Goal: Contribute content: Contribute content

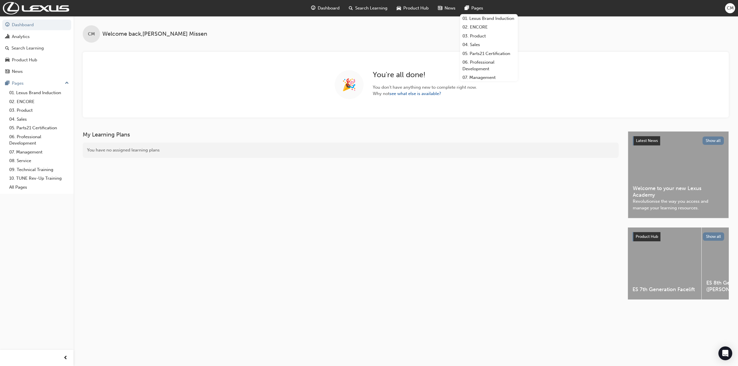
click at [478, 7] on span "Pages" at bounding box center [477, 8] width 12 height 7
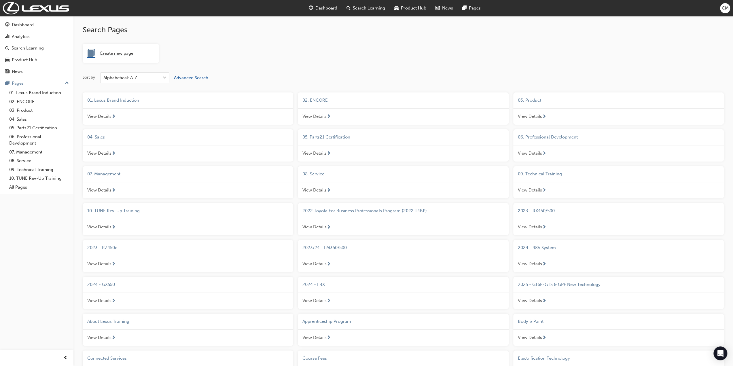
click at [110, 53] on span "Create new page" at bounding box center [117, 53] width 34 height 7
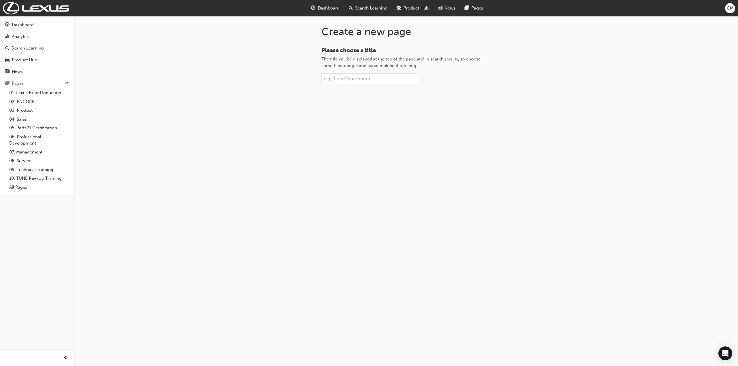
click at [344, 79] on input "Please choose a title The title will be displayed at the top of the page and in…" at bounding box center [369, 78] width 96 height 11
paste input "Trainee Code of Conduct Policy"
type input "Trainee Code of Conduct Policy"
click at [393, 98] on button "Create page" at bounding box center [405, 99] width 169 height 10
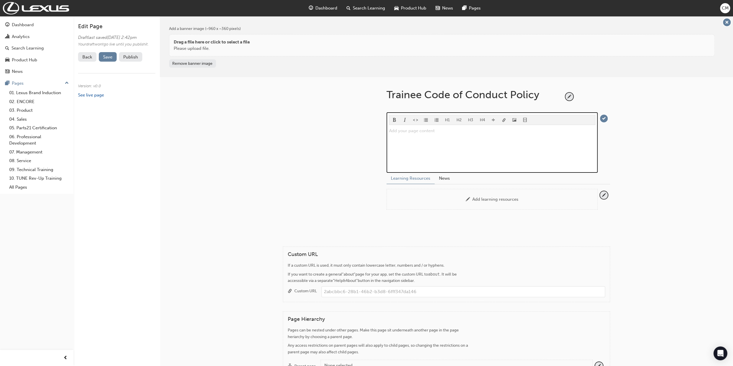
click at [416, 136] on div "Add your page content ﻿" at bounding box center [492, 148] width 206 height 43
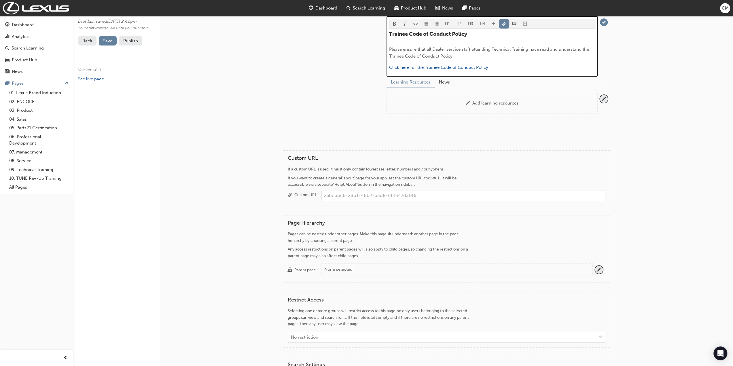
scroll to position [115, 0]
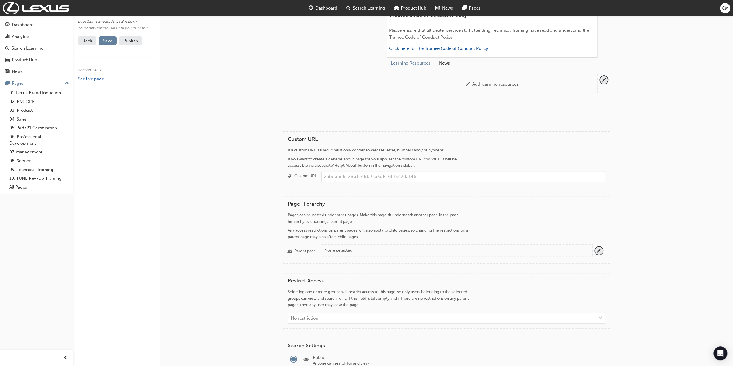
click at [349, 247] on div "None selected" at bounding box center [456, 250] width 264 height 7
click at [595, 247] on button "Parent page None selected" at bounding box center [599, 251] width 8 height 8
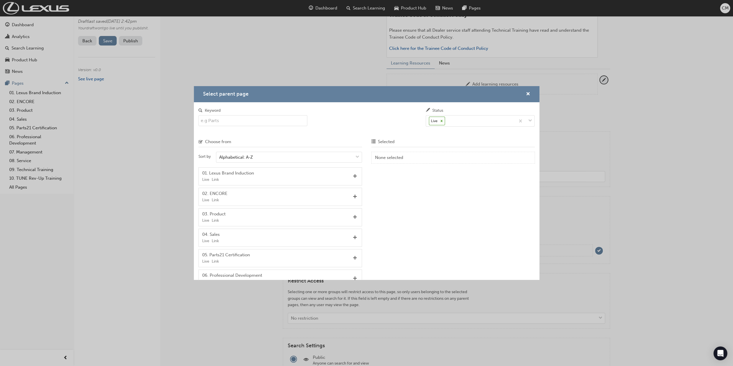
click at [233, 121] on input "Keyword" at bounding box center [253, 120] width 109 height 11
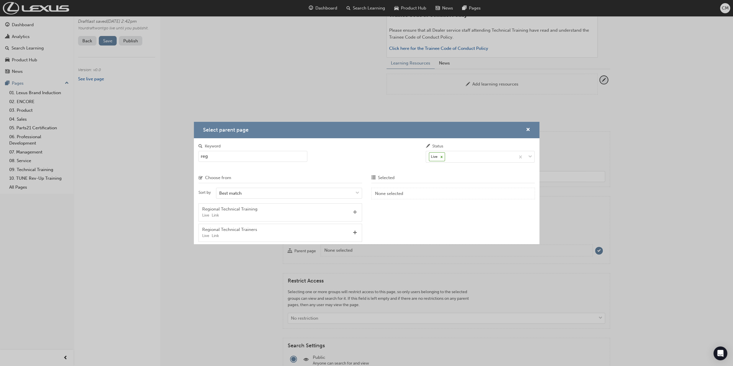
type input "reg"
click at [355, 211] on span "Add" at bounding box center [355, 212] width 4 height 5
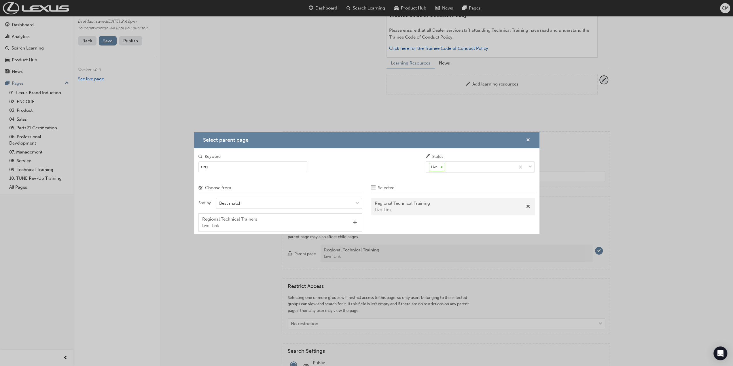
click at [528, 139] on span "cross-icon" at bounding box center [528, 140] width 4 height 5
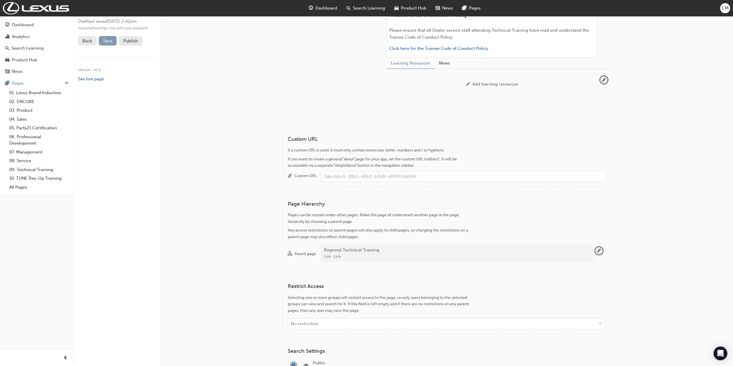
click at [109, 44] on span "Save" at bounding box center [107, 40] width 9 height 5
click at [89, 82] on link "See live page" at bounding box center [91, 78] width 26 height 5
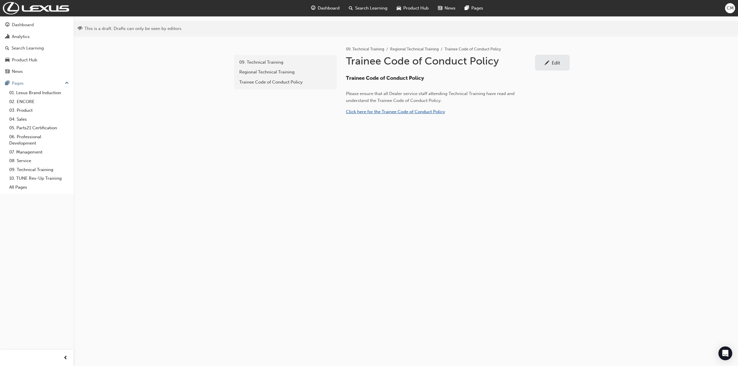
click at [360, 110] on span "Click here for the Trainee Code of Conduct Policy" at bounding box center [395, 111] width 99 height 5
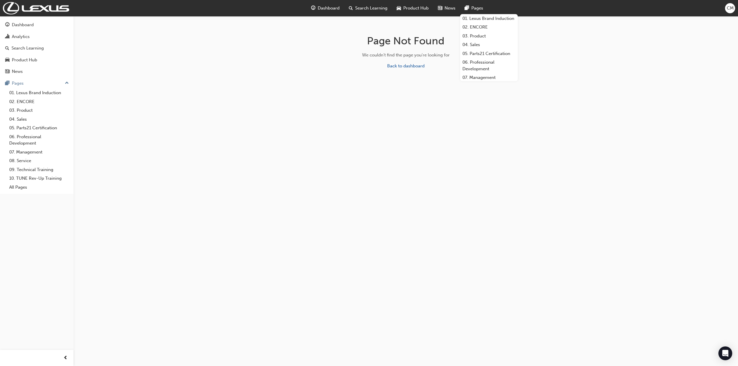
click at [477, 8] on span "Pages" at bounding box center [477, 8] width 12 height 7
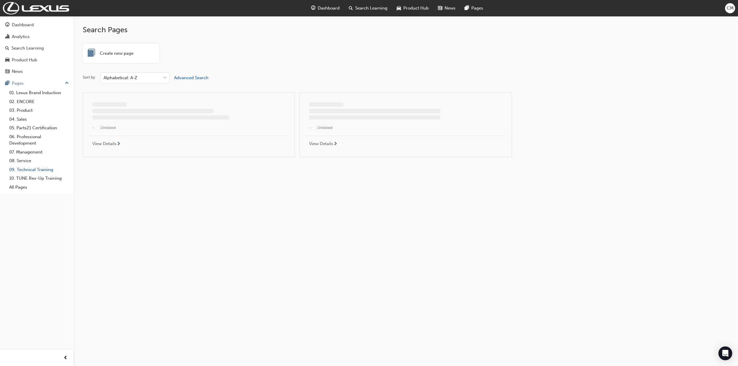
click at [27, 169] on link "09. Technical Training" at bounding box center [39, 169] width 64 height 9
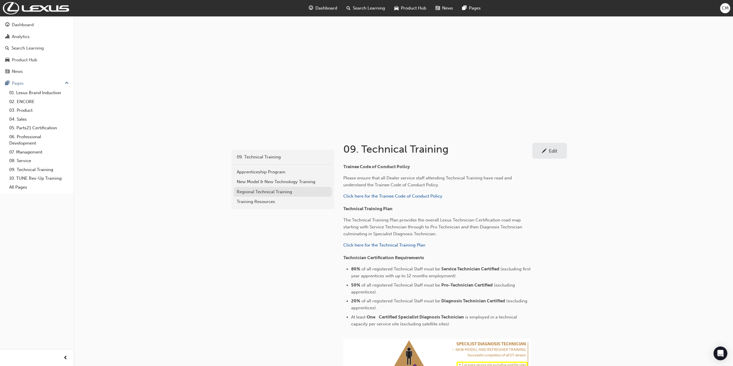
click at [246, 192] on div "Regional Technical Training" at bounding box center [283, 192] width 92 height 7
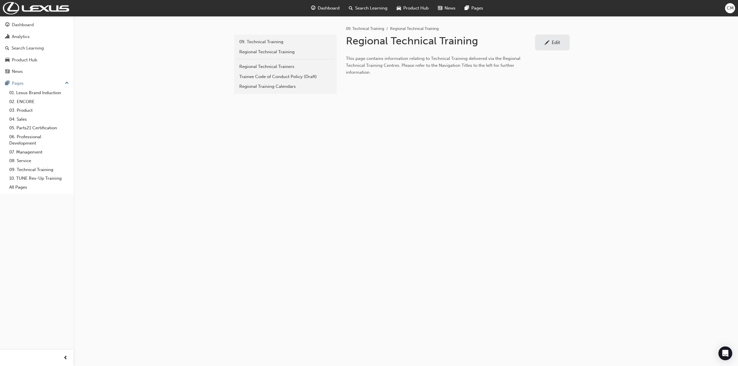
click at [554, 42] on div "Edit" at bounding box center [556, 42] width 8 height 6
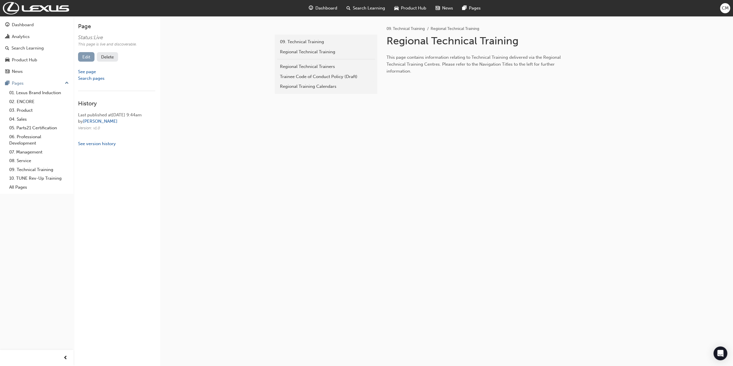
click at [86, 58] on link "Edit" at bounding box center [86, 57] width 16 height 10
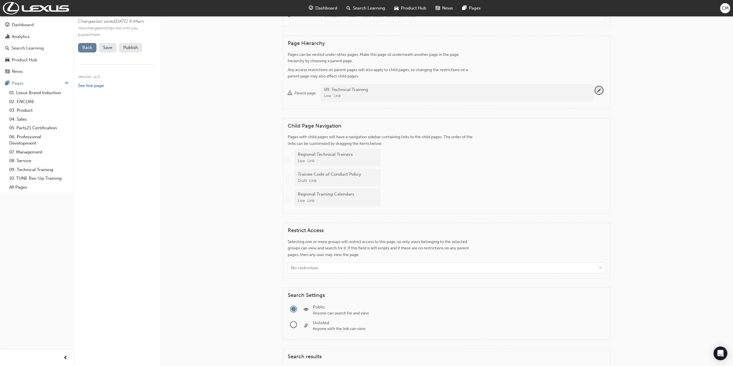
scroll to position [259, 0]
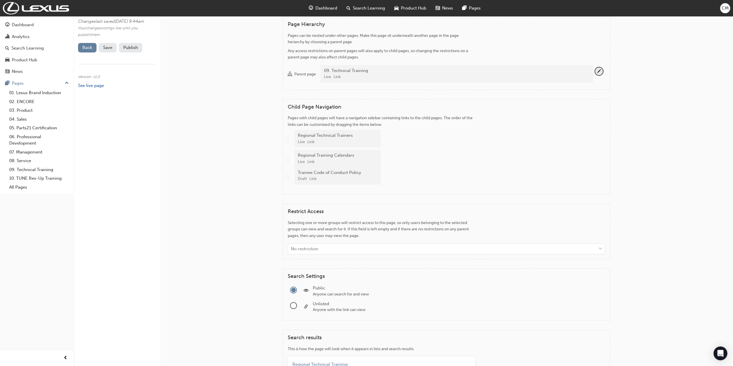
drag, startPoint x: 288, startPoint y: 157, endPoint x: 287, endPoint y: 176, distance: 18.7
drag, startPoint x: 287, startPoint y: 157, endPoint x: 288, endPoint y: 137, distance: 19.9
click at [288, 137] on div ".. .. .. .. Regional Technical Trainers Live Link .. .. .. .. Regional Training…" at bounding box center [447, 160] width 318 height 60
click at [109, 50] on span "Save" at bounding box center [107, 47] width 9 height 5
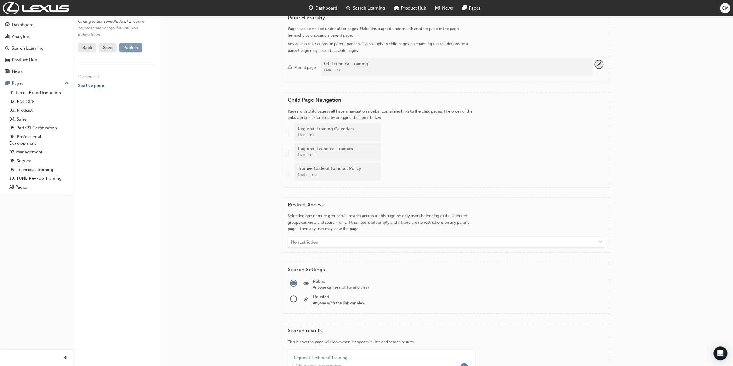
click at [130, 52] on button "Publish" at bounding box center [130, 48] width 23 height 10
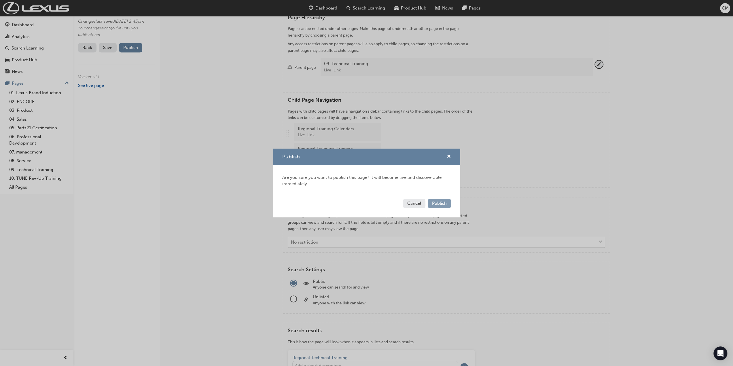
click at [440, 202] on span "Publish" at bounding box center [439, 203] width 15 height 5
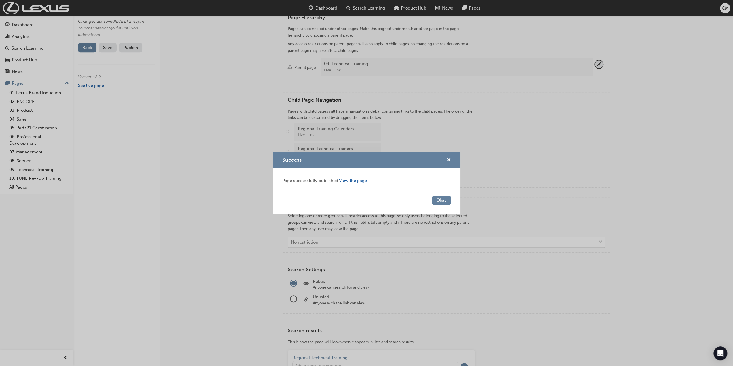
click at [440, 202] on button "Okay" at bounding box center [441, 201] width 19 height 10
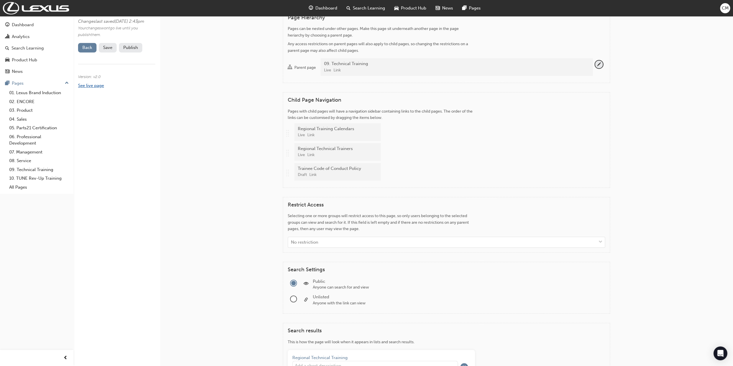
click at [92, 88] on link "See live page" at bounding box center [91, 85] width 26 height 5
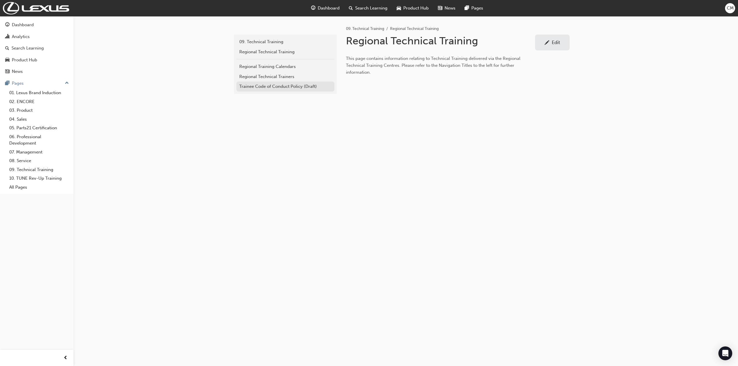
click at [249, 87] on div "Trainee Code of Conduct Policy (Draft)" at bounding box center [285, 86] width 92 height 7
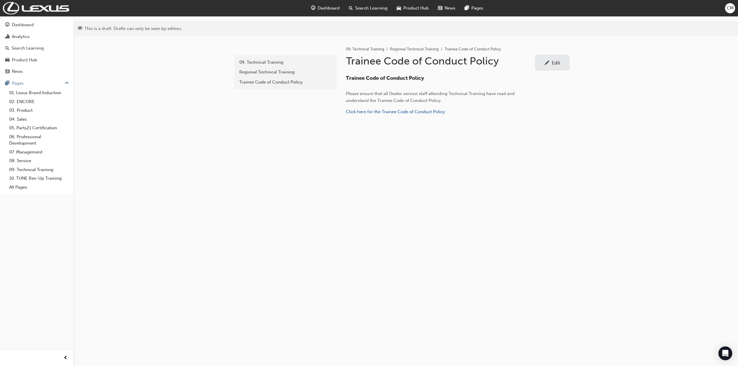
click at [553, 62] on div "Edit" at bounding box center [556, 63] width 8 height 6
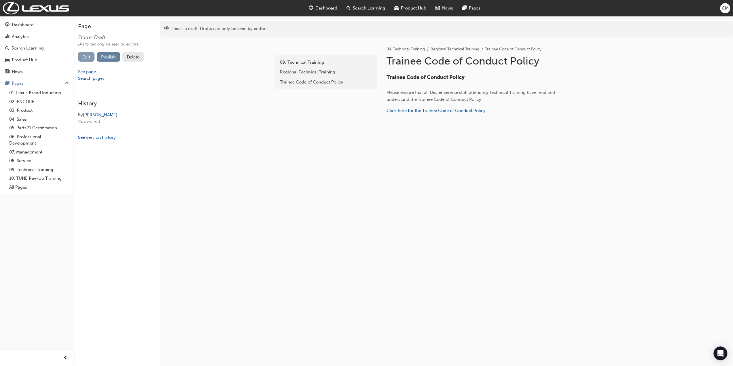
click at [86, 56] on link "Edit" at bounding box center [86, 57] width 16 height 10
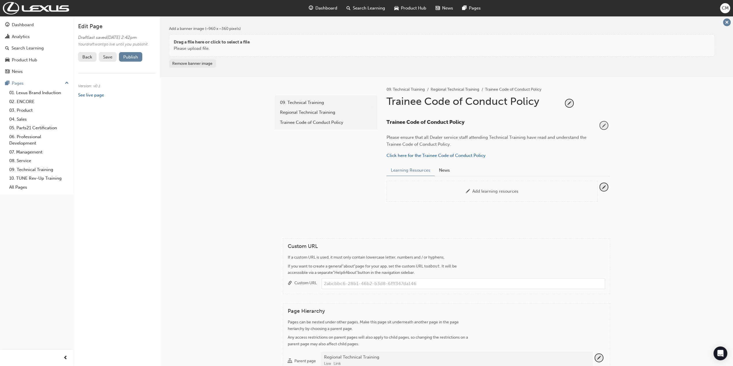
click at [603, 124] on span "pencil-icon" at bounding box center [604, 126] width 8 height 8
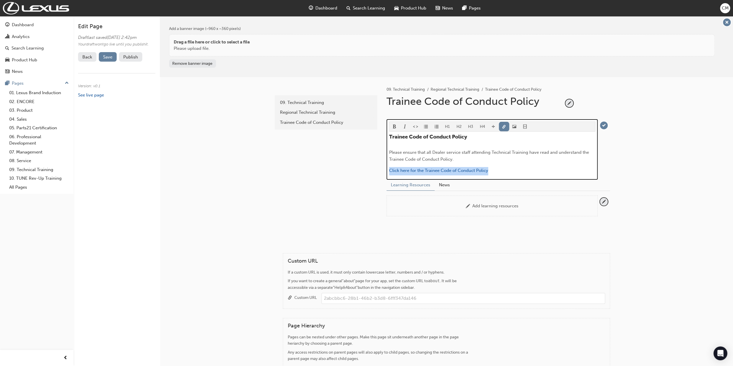
drag, startPoint x: 491, startPoint y: 169, endPoint x: 389, endPoint y: 168, distance: 102.6
click at [389, 168] on div "H1 H2 H3 H4 Trainee Code of Conduct Policy Please ensure that all Dealer servic…" at bounding box center [492, 149] width 211 height 61
click at [502, 127] on span "link-icon" at bounding box center [504, 127] width 4 height 5
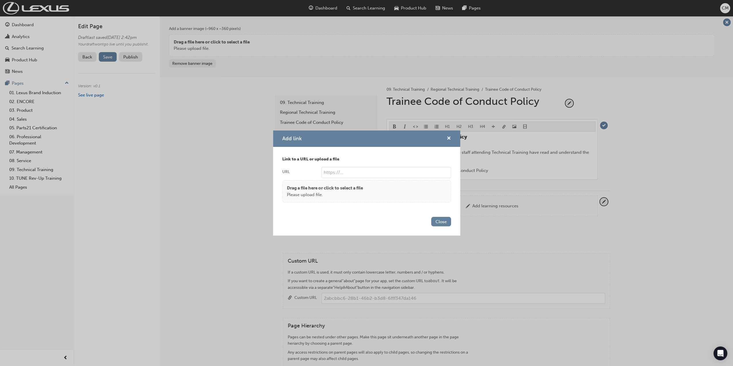
click at [502, 126] on body "Your version of Internet Explorer is outdated and not supported. Please upgrade…" at bounding box center [366, 183] width 733 height 366
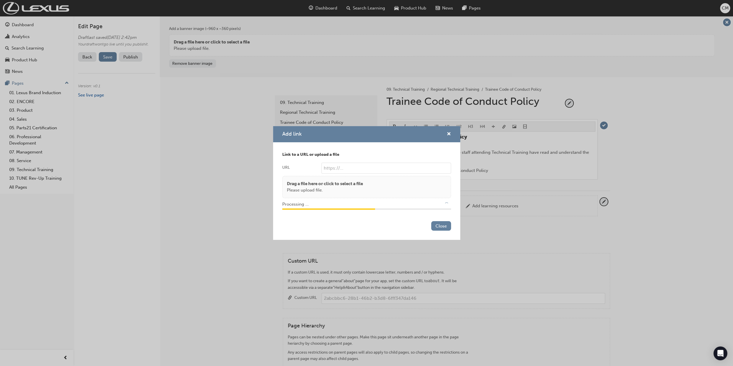
type input "/upload/7788a842-3f1c-4030-954d-33c4d965ad80.pdf"
click at [439, 226] on button "Close" at bounding box center [441, 226] width 20 height 10
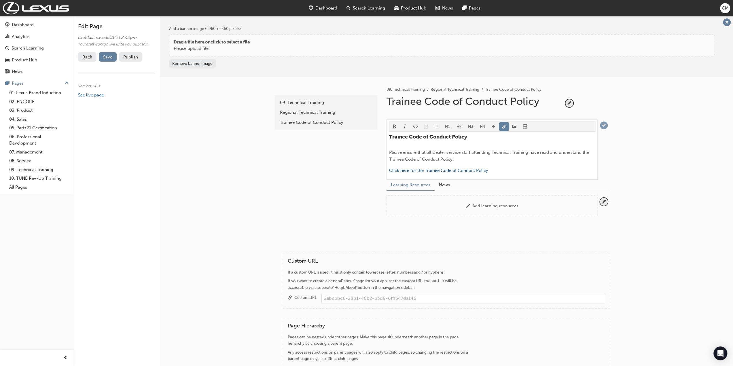
click at [605, 125] on span "tick-icon" at bounding box center [604, 126] width 8 height 8
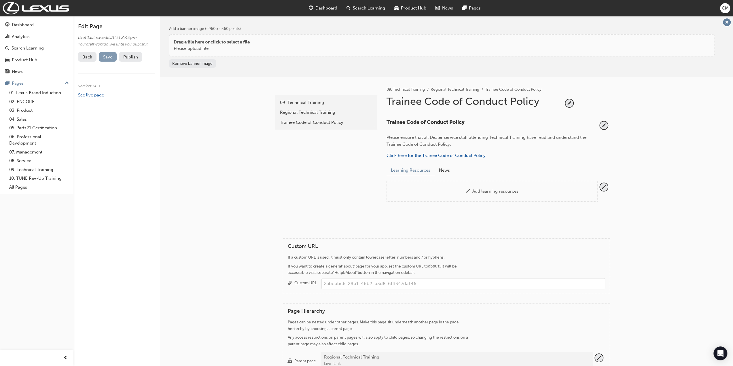
click at [110, 60] on span "Save" at bounding box center [107, 56] width 9 height 5
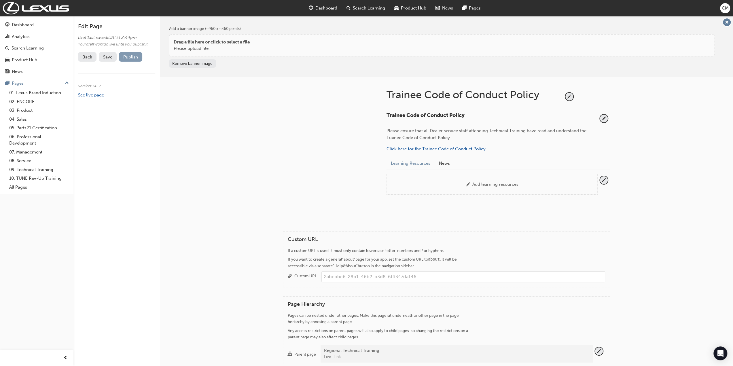
click at [130, 62] on button "Publish" at bounding box center [130, 57] width 23 height 10
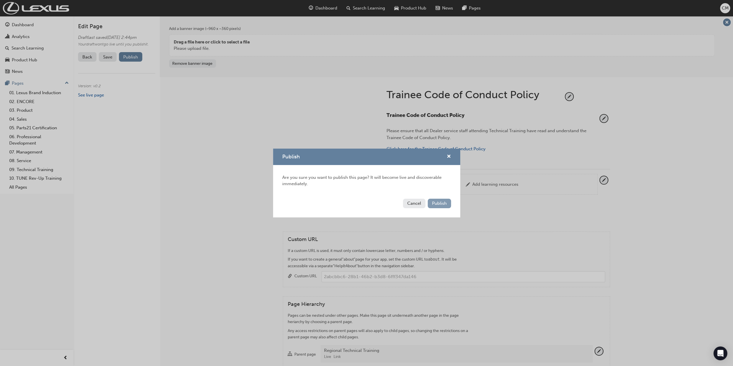
click at [442, 204] on span "Publish" at bounding box center [439, 203] width 15 height 5
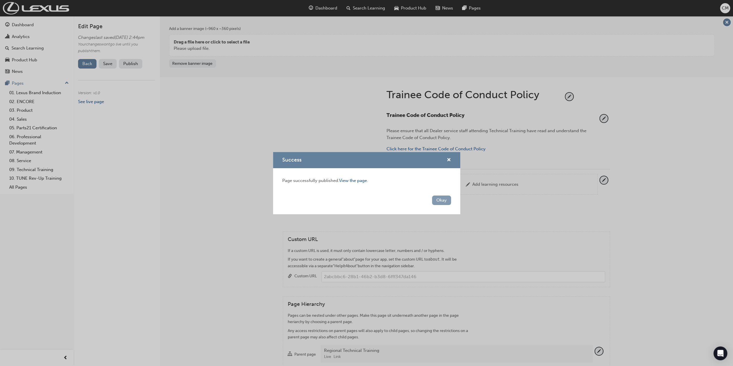
click at [441, 201] on button "Okay" at bounding box center [441, 201] width 19 height 10
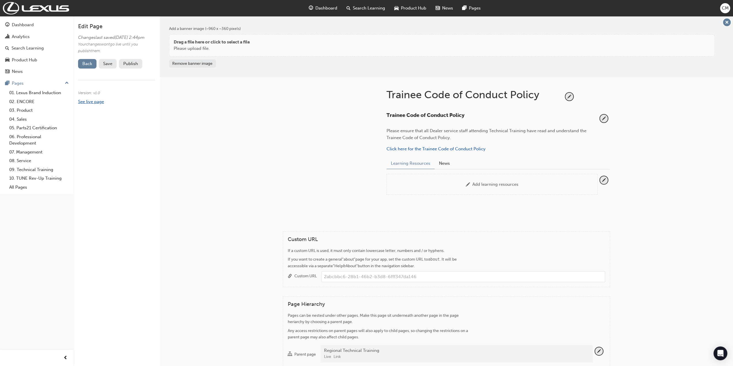
click at [92, 104] on link "See live page" at bounding box center [91, 101] width 26 height 5
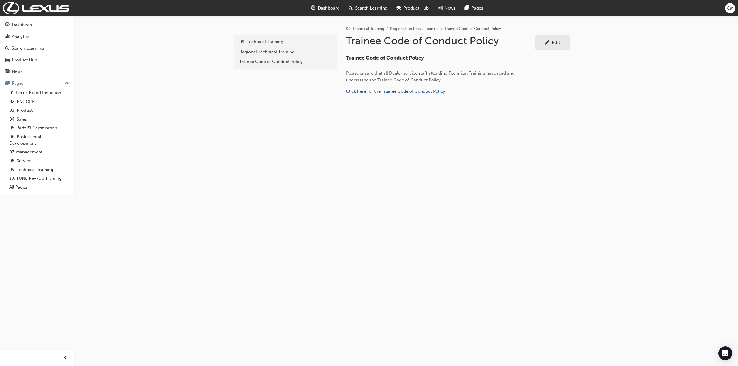
click at [365, 90] on span "Click here for the Trainee Code of Conduct Policy" at bounding box center [395, 91] width 99 height 5
click at [248, 50] on div "Regional Technical Training" at bounding box center [285, 52] width 92 height 7
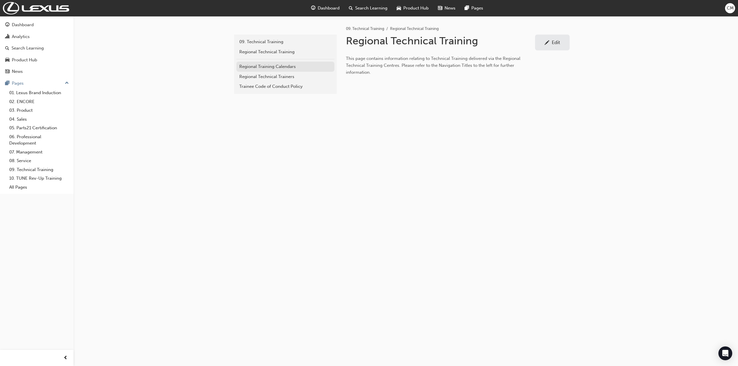
click at [256, 66] on div "Regional Training Calendars" at bounding box center [285, 66] width 92 height 7
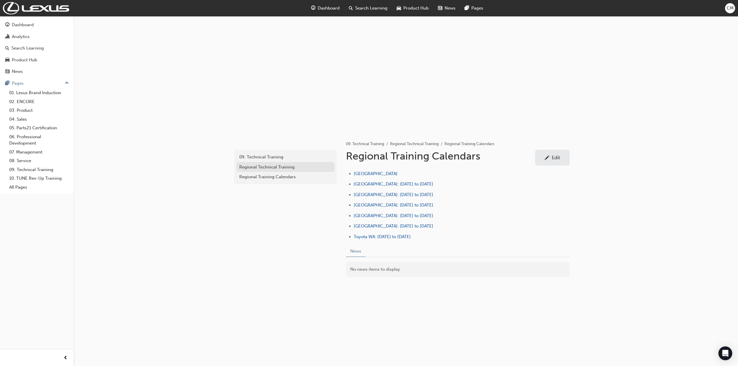
click at [247, 166] on div "Regional Technical Training" at bounding box center [285, 167] width 92 height 7
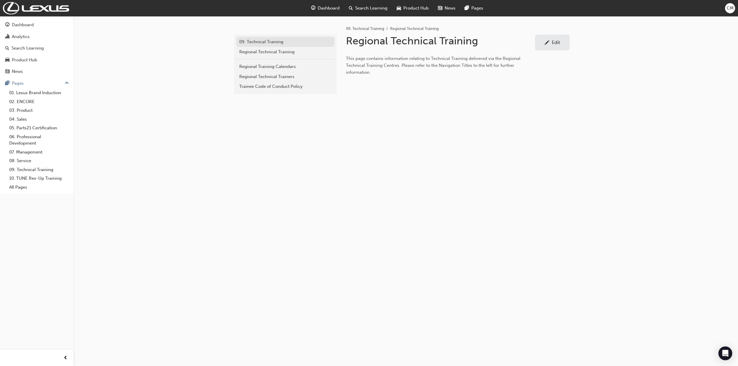
click at [253, 42] on div "09. Technical Training" at bounding box center [285, 42] width 92 height 7
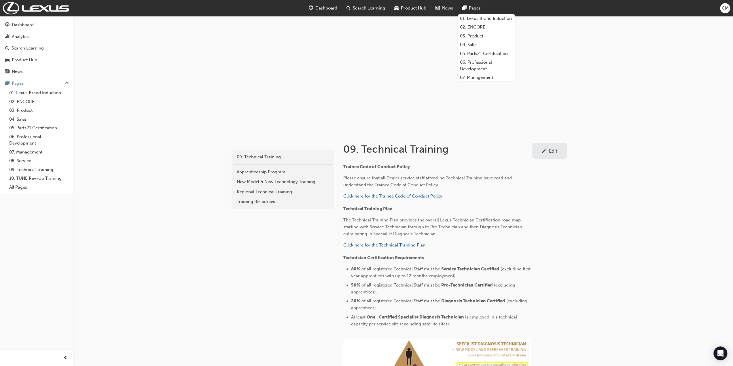
click at [471, 8] on span "Pages" at bounding box center [475, 8] width 12 height 7
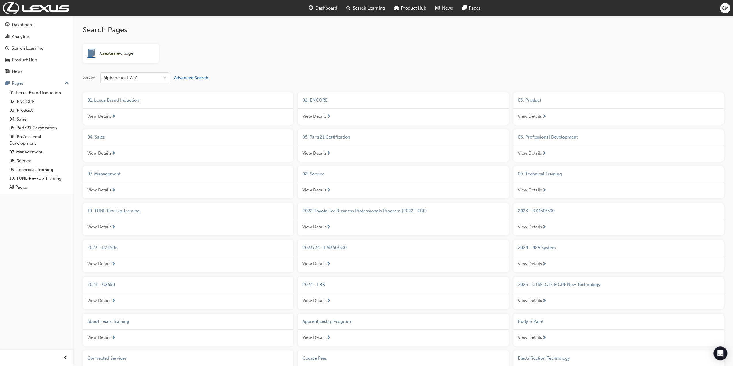
click at [126, 52] on span "Create new page" at bounding box center [117, 53] width 34 height 7
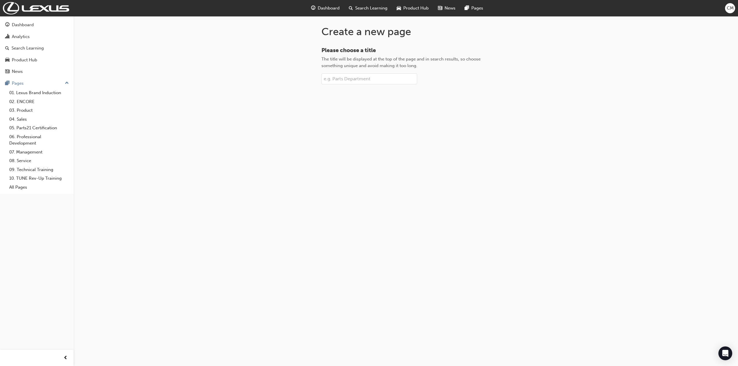
click at [345, 80] on input "Please choose a title The title will be displayed at the top of the page and in…" at bounding box center [369, 78] width 96 height 11
paste input "Service Technician Certification"
type input "Service Technician Certification"
click at [399, 99] on span "Create page" at bounding box center [406, 98] width 24 height 5
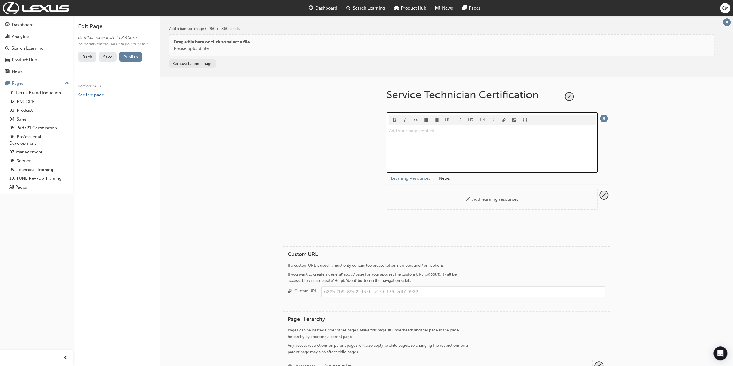
click at [412, 133] on p "Add your page content ﻿" at bounding box center [492, 130] width 206 height 7
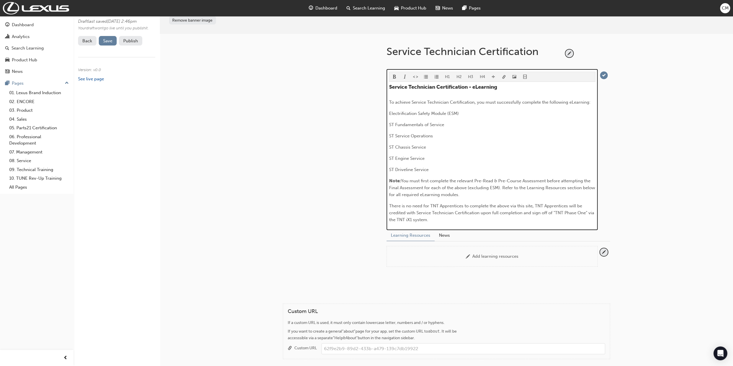
scroll to position [29, 0]
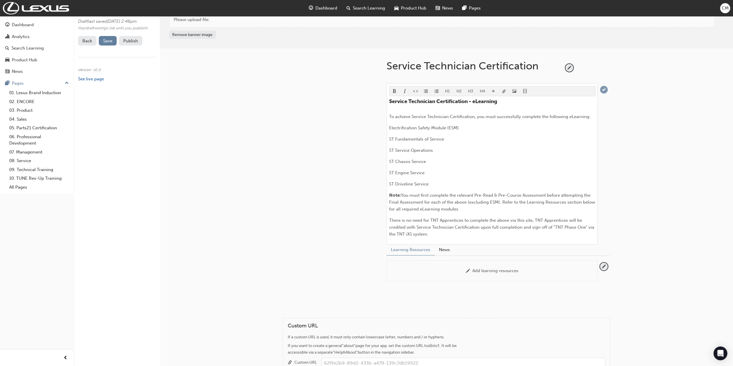
click at [605, 90] on span "tick-icon" at bounding box center [604, 90] width 8 height 8
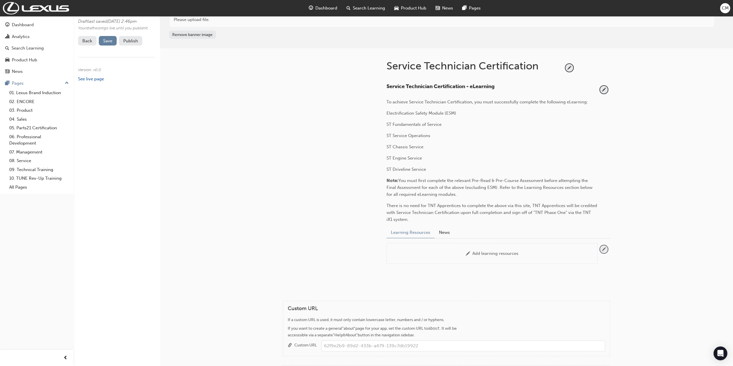
click at [604, 249] on span "pencil-icon" at bounding box center [604, 250] width 8 height 8
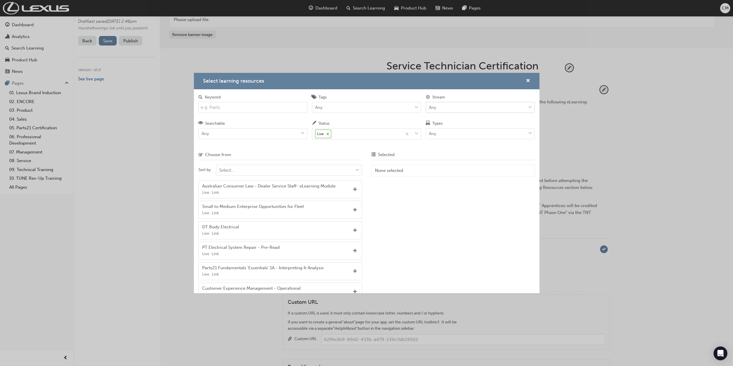
click at [530, 107] on span "down-icon" at bounding box center [530, 107] width 4 height 7
click at [430, 107] on input "Stream Any" at bounding box center [429, 107] width 1 height 5
click at [439, 162] on span "Technical" at bounding box center [438, 162] width 19 height 5
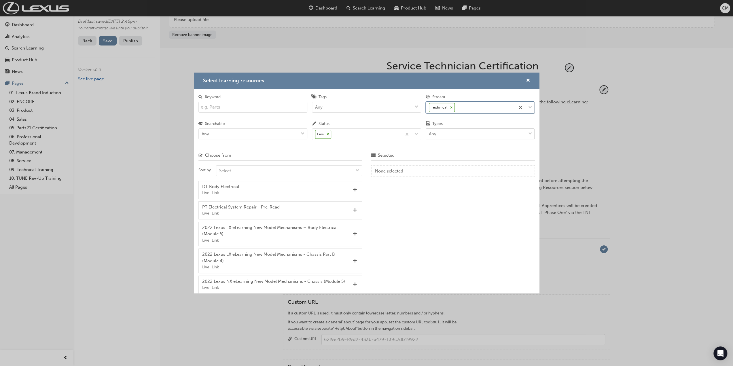
click at [530, 133] on span "down-icon" at bounding box center [530, 133] width 4 height 7
click at [430, 133] on input "Types Any" at bounding box center [429, 133] width 1 height 5
click at [436, 149] on span "eLearning" at bounding box center [439, 148] width 20 height 5
click at [233, 107] on input "Keyword" at bounding box center [253, 107] width 109 height 11
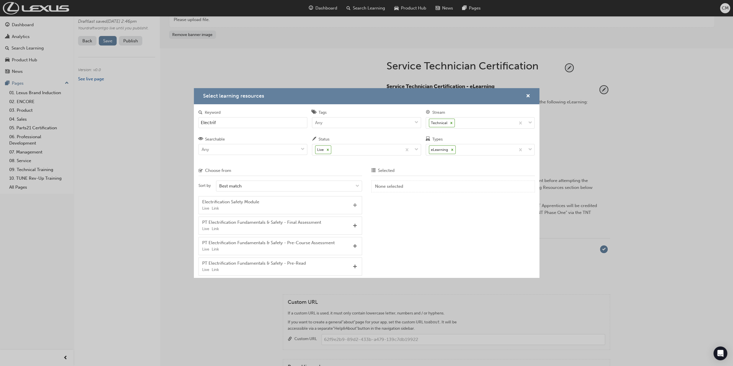
click at [355, 205] on span "Add" at bounding box center [355, 205] width 4 height 5
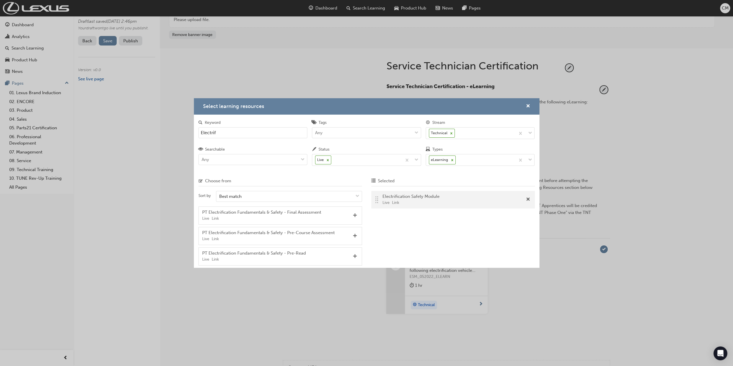
click at [228, 133] on input "Electrif" at bounding box center [253, 132] width 109 height 11
type input "E"
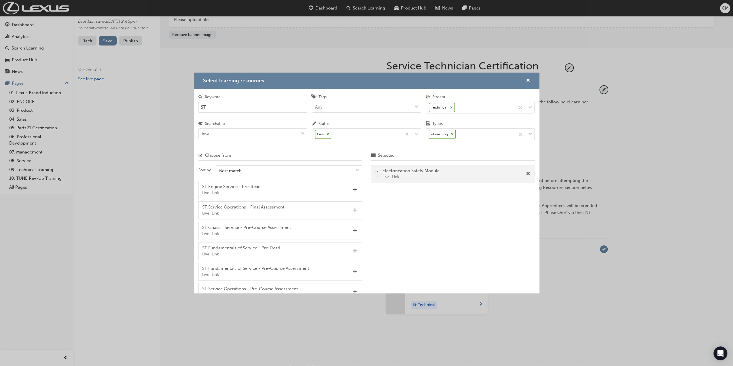
type input "ST"
click at [353, 185] on span "Add" at bounding box center [355, 187] width 4 height 5
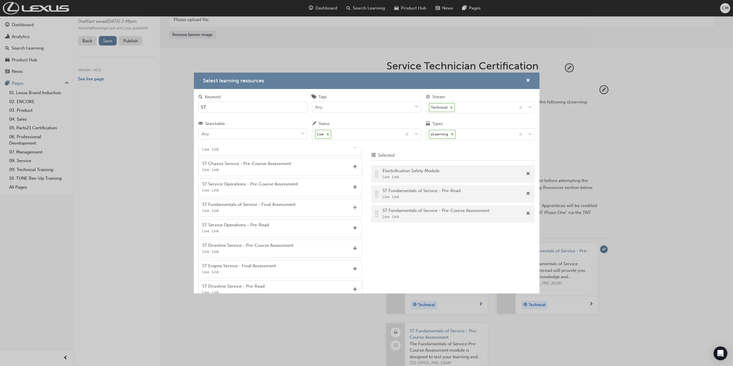
click at [353, 205] on span "Add" at bounding box center [355, 207] width 4 height 5
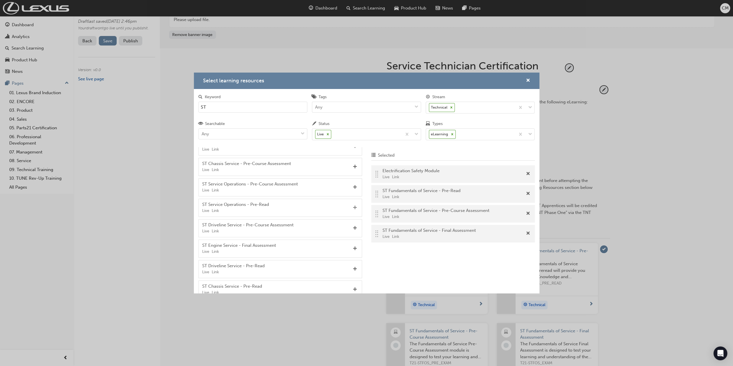
click at [353, 205] on span "Add" at bounding box center [355, 207] width 4 height 5
click at [353, 185] on span "Add" at bounding box center [355, 187] width 4 height 5
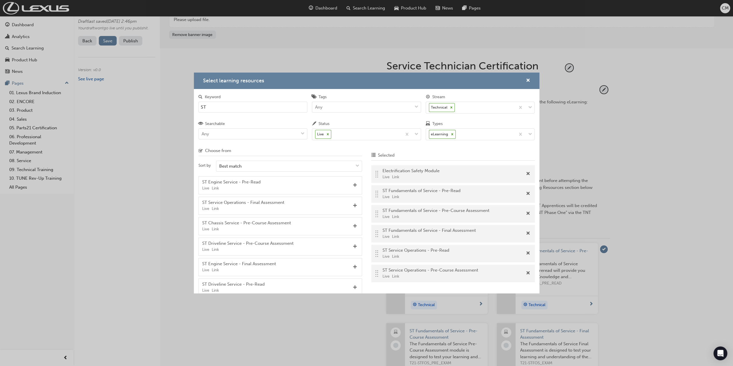
scroll to position [2, 0]
click at [353, 207] on span "Add" at bounding box center [355, 208] width 4 height 5
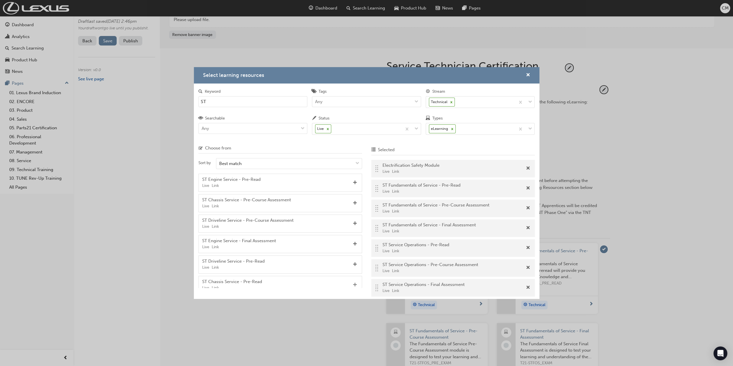
click at [353, 283] on span "Add" at bounding box center [355, 285] width 4 height 5
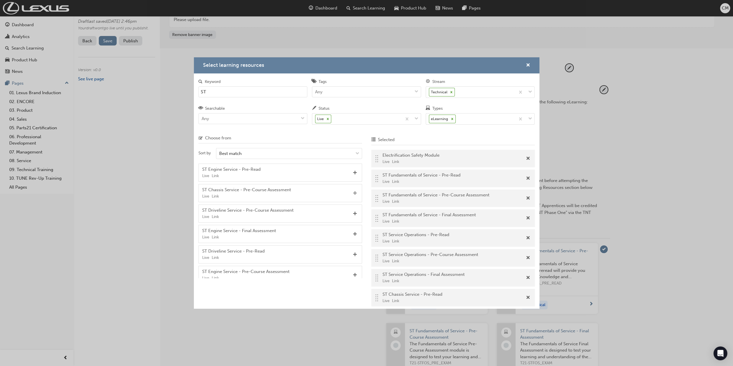
click at [353, 192] on span "Add" at bounding box center [355, 193] width 4 height 5
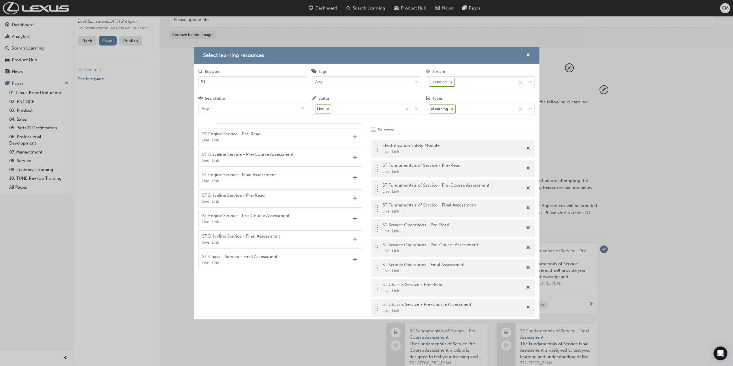
scroll to position [29, 0]
click at [353, 257] on span "Add" at bounding box center [355, 258] width 4 height 5
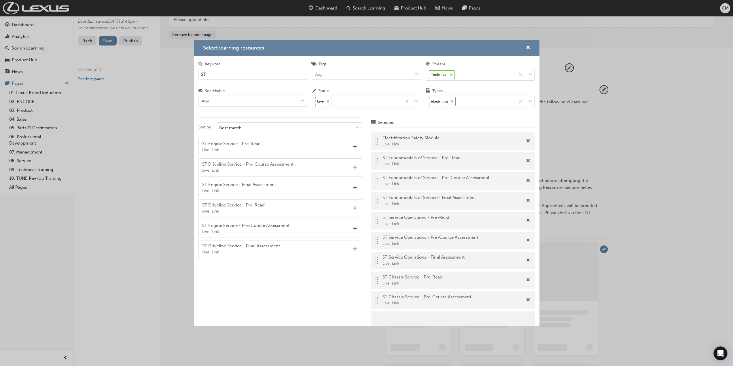
scroll to position [9, 0]
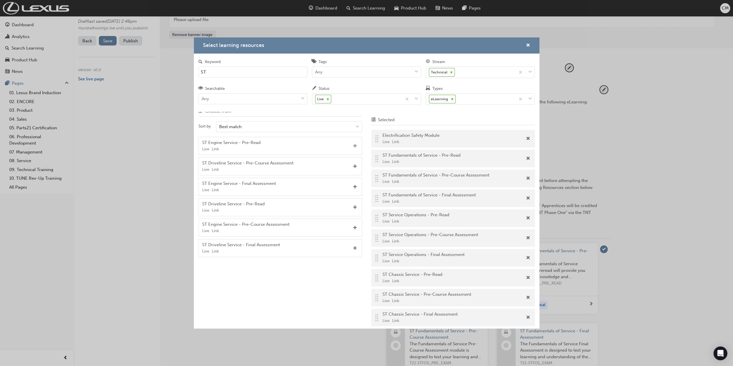
click at [353, 146] on span "Add" at bounding box center [355, 146] width 4 height 5
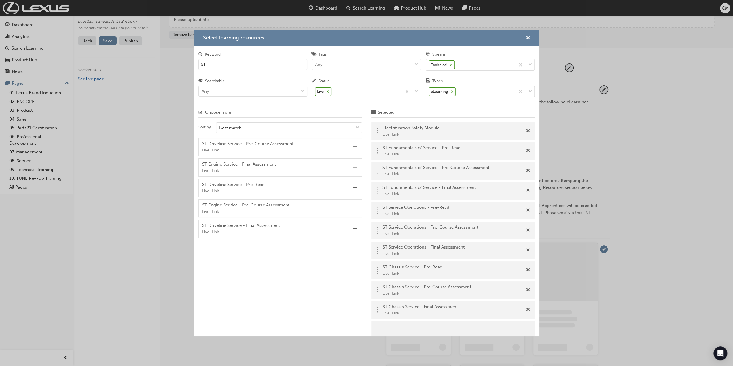
scroll to position [0, 0]
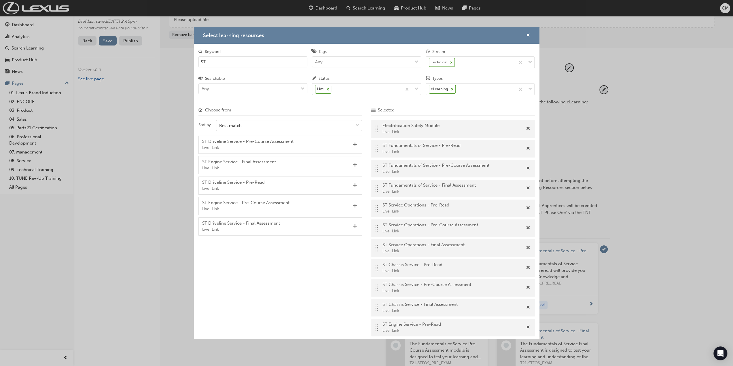
click at [354, 205] on span "Add" at bounding box center [355, 206] width 4 height 5
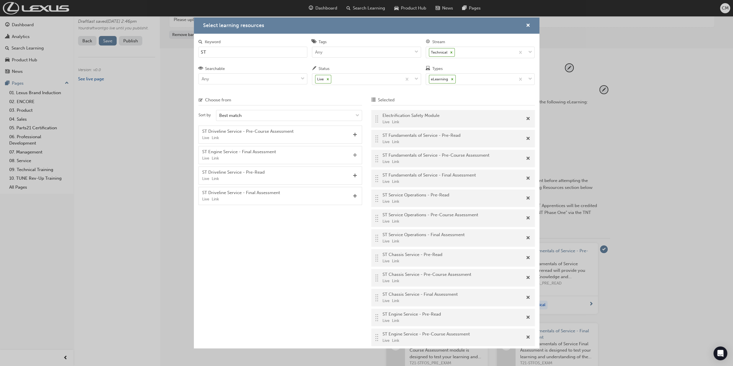
click at [356, 154] on span "Add" at bounding box center [355, 155] width 4 height 5
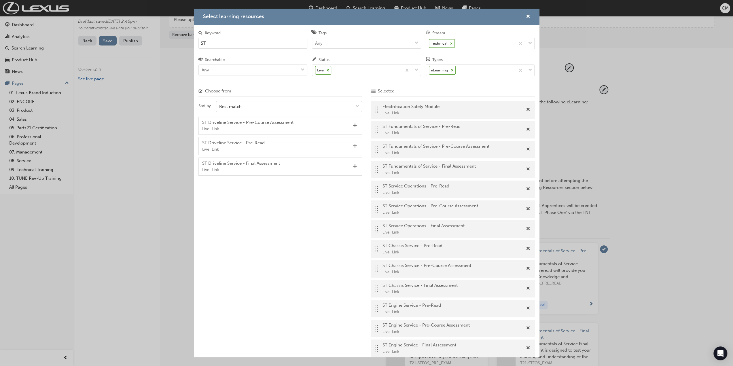
click at [355, 144] on span "Add" at bounding box center [355, 146] width 4 height 5
click at [354, 125] on span "Add" at bounding box center [355, 125] width 4 height 5
click at [354, 126] on span "Add" at bounding box center [355, 125] width 4 height 5
click at [527, 17] on span "cross-icon" at bounding box center [528, 16] width 4 height 5
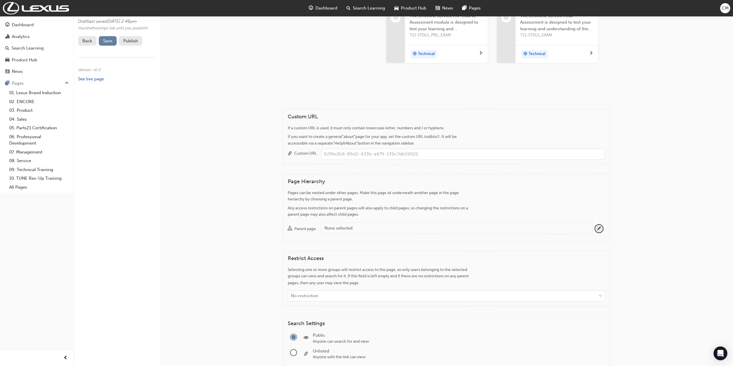
scroll to position [836, 0]
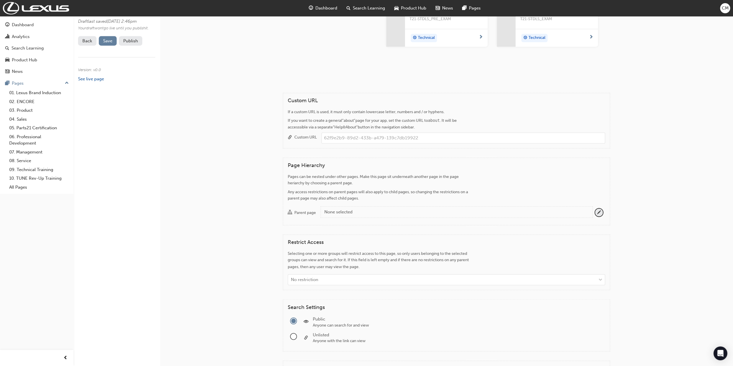
click at [355, 209] on div "None selected" at bounding box center [456, 212] width 264 height 7
click at [595, 209] on button "Parent page None selected" at bounding box center [599, 213] width 8 height 8
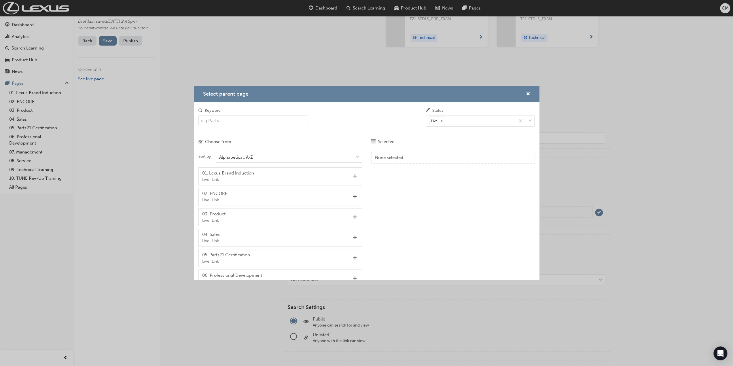
click at [247, 120] on input "Keyword" at bounding box center [253, 120] width 109 height 11
type input "tech"
click at [353, 175] on span "Add" at bounding box center [355, 176] width 4 height 5
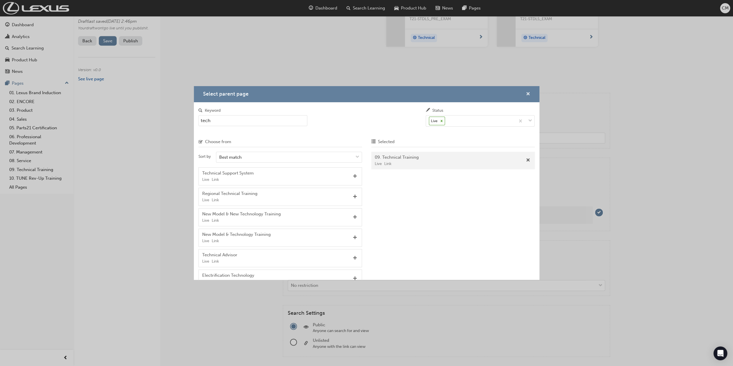
click at [529, 93] on span "cross-icon" at bounding box center [528, 94] width 4 height 5
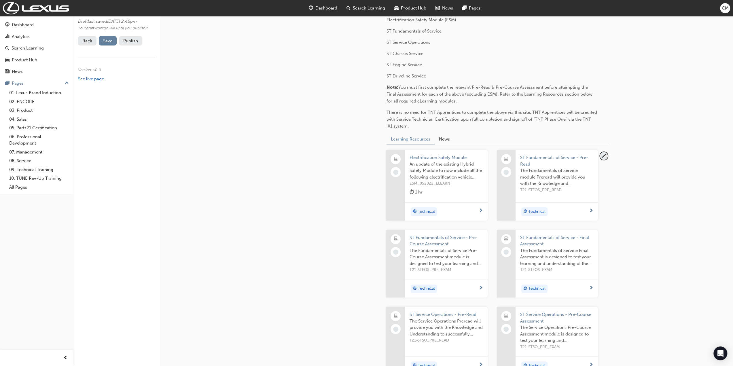
scroll to position [0, 0]
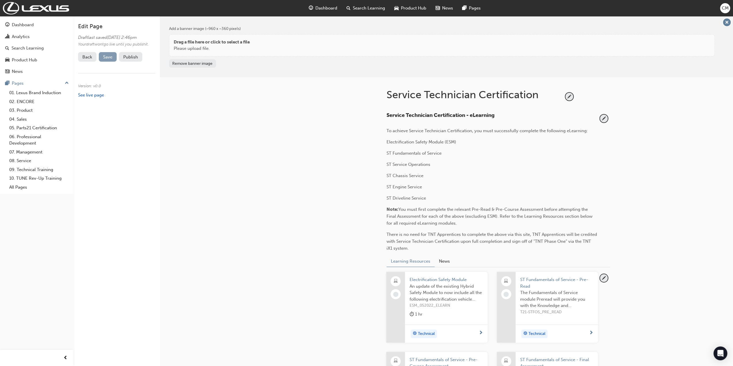
click at [108, 60] on span "Save" at bounding box center [107, 56] width 9 height 5
click at [132, 62] on button "Publish" at bounding box center [130, 57] width 23 height 10
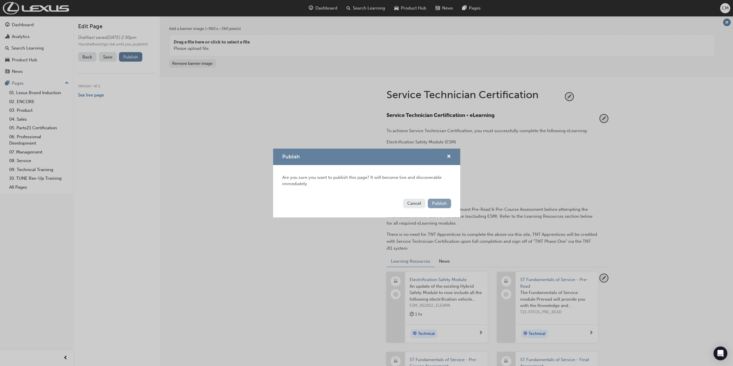
click at [437, 204] on span "Publish" at bounding box center [439, 203] width 15 height 5
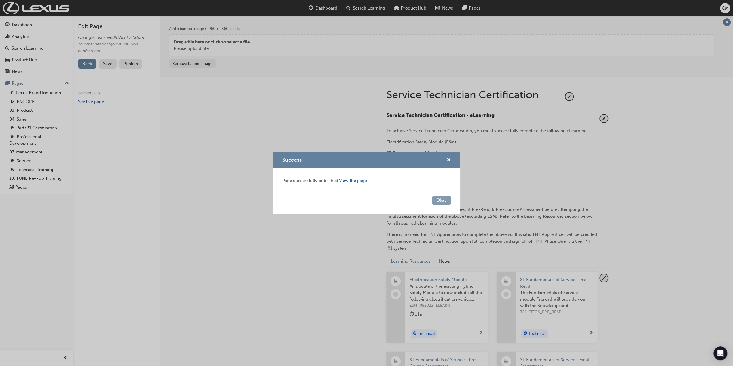
click at [442, 201] on button "Okay" at bounding box center [441, 201] width 19 height 10
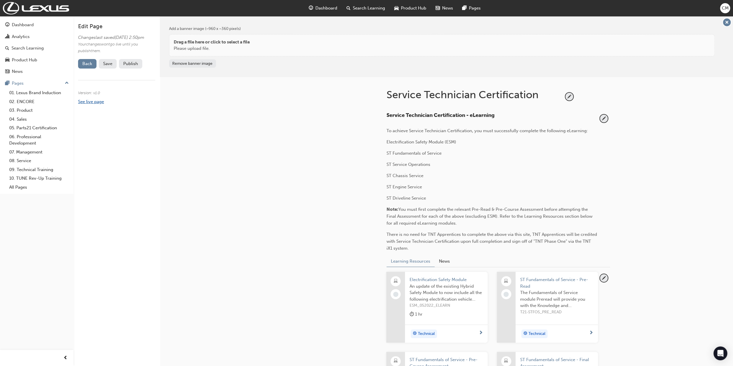
click at [97, 104] on link "See live page" at bounding box center [91, 101] width 26 height 5
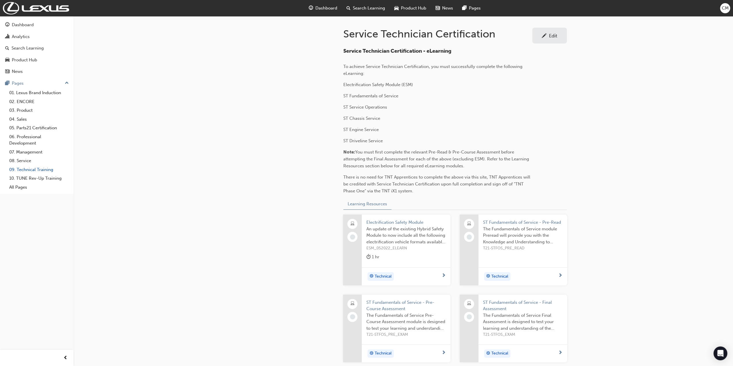
click at [41, 169] on link "09. Technical Training" at bounding box center [39, 169] width 64 height 9
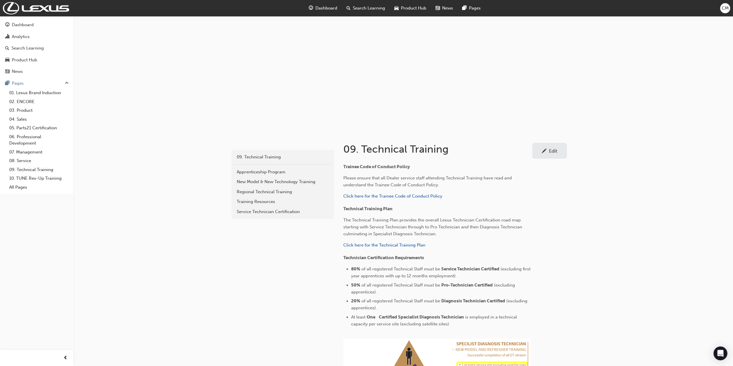
click at [552, 150] on div "Edit" at bounding box center [553, 151] width 8 height 6
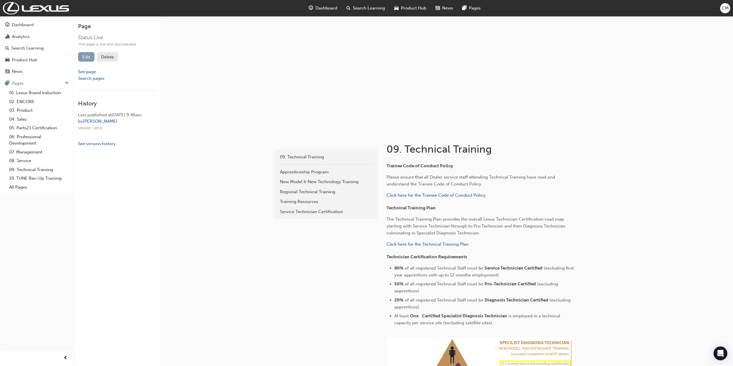
click at [87, 57] on link "Edit" at bounding box center [86, 57] width 16 height 10
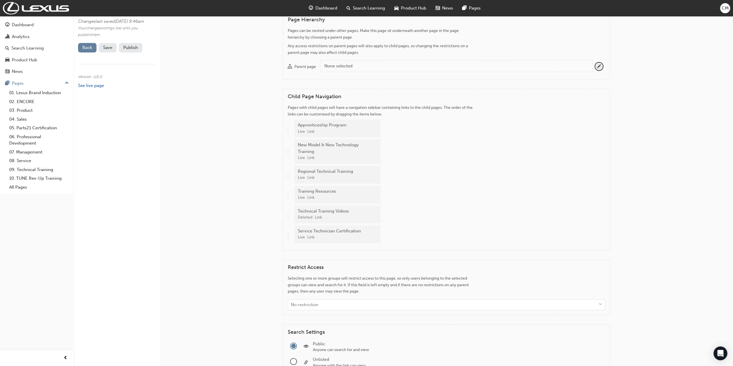
scroll to position [605, 0]
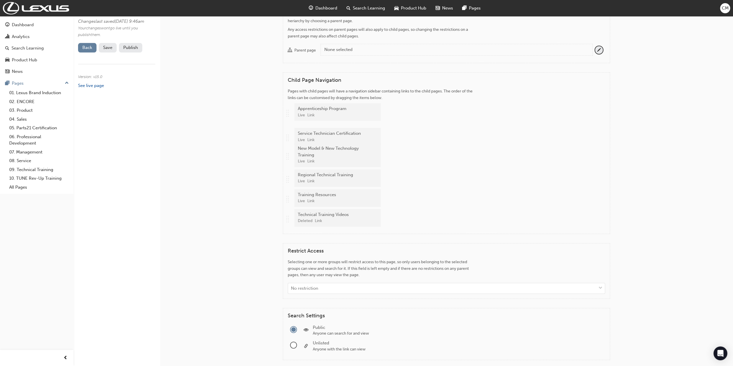
drag, startPoint x: 289, startPoint y: 226, endPoint x: 285, endPoint y: 139, distance: 87.1
click at [285, 139] on div "Child Page Navigation Pages with child pages will have a navigation sidebar con…" at bounding box center [446, 153] width 327 height 162
click at [109, 50] on span "Save" at bounding box center [107, 47] width 9 height 5
click at [133, 52] on button "Publish" at bounding box center [130, 48] width 23 height 10
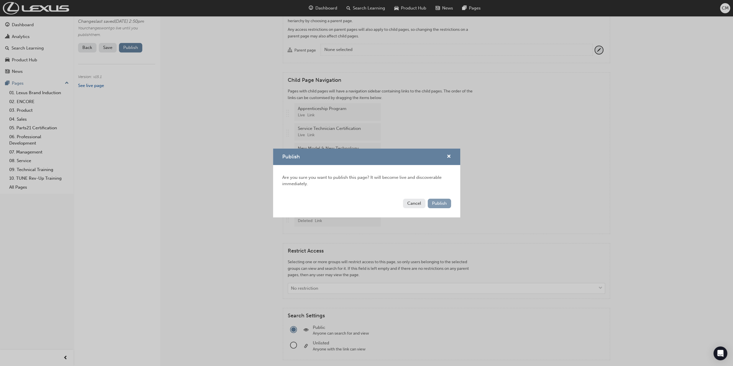
click at [439, 204] on span "Publish" at bounding box center [439, 203] width 15 height 5
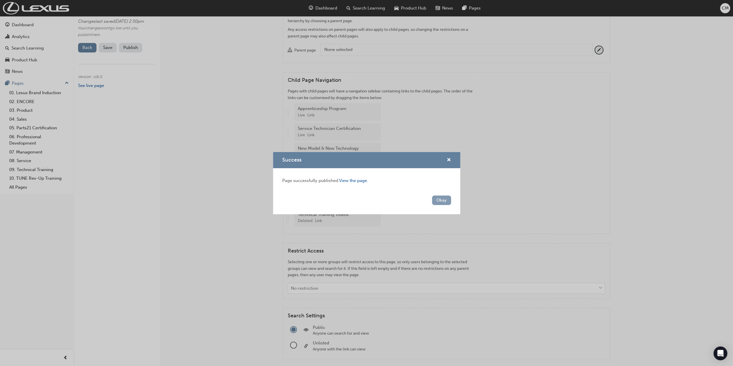
click at [439, 200] on button "Okay" at bounding box center [441, 201] width 19 height 10
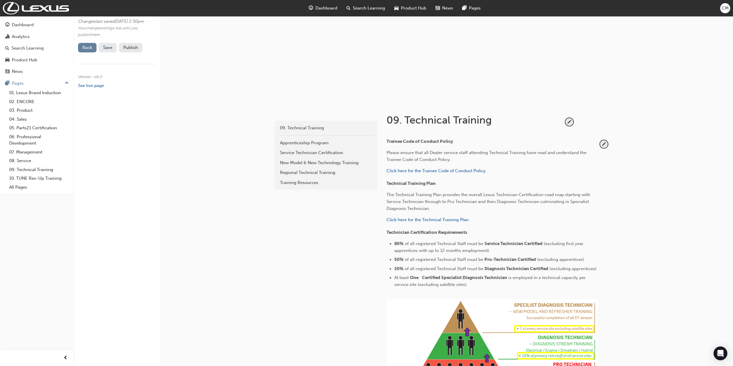
scroll to position [0, 0]
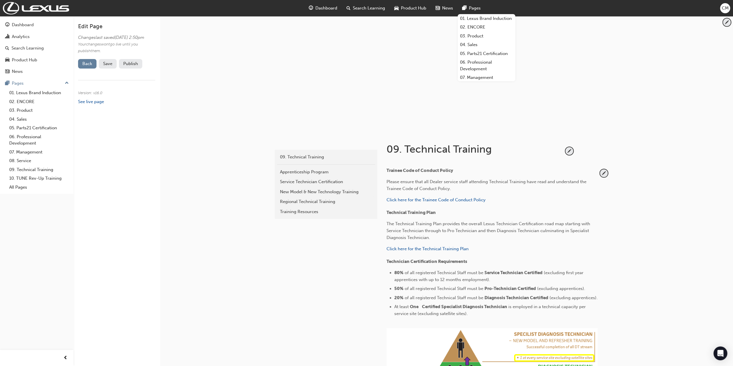
click at [475, 8] on span "Pages" at bounding box center [475, 8] width 12 height 7
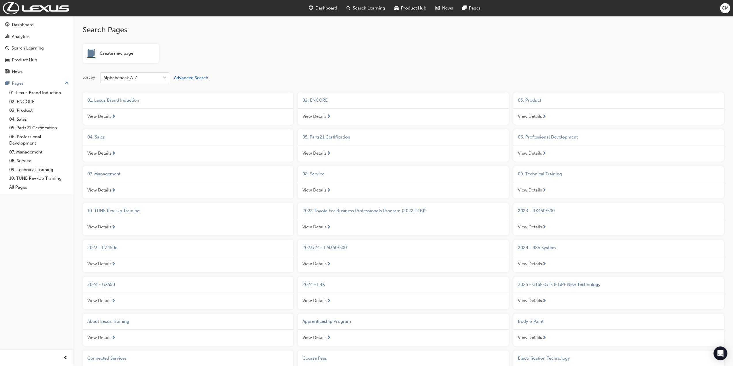
click at [118, 52] on span "Create new page" at bounding box center [117, 53] width 34 height 7
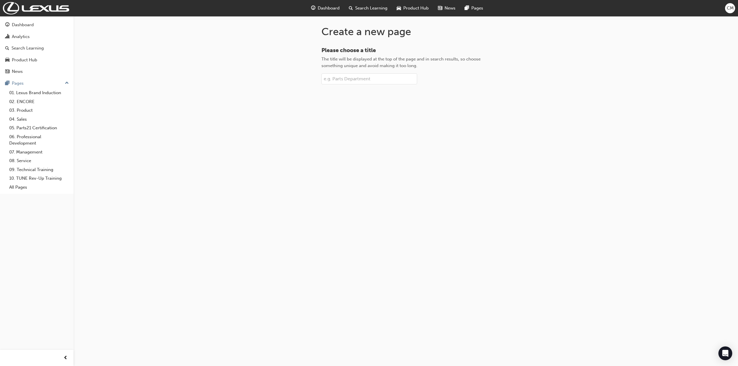
click at [358, 79] on input "Please choose a title The title will be displayed at the top of the page and in…" at bounding box center [369, 78] width 96 height 11
paste input "Pro Technician Certification"
type input "Pro Technician Certification"
click at [402, 97] on span "Create page" at bounding box center [406, 98] width 24 height 5
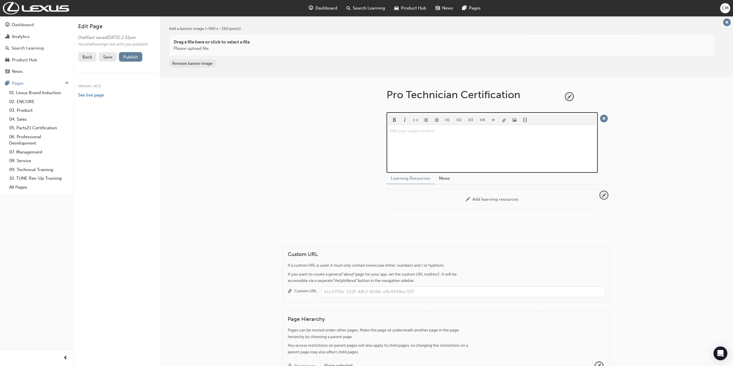
click at [406, 132] on p "Add your page content ﻿" at bounding box center [492, 130] width 206 height 7
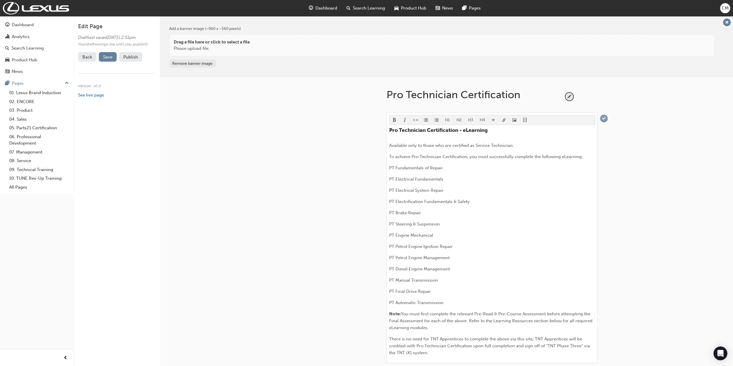
click at [603, 118] on span "tick-icon" at bounding box center [604, 119] width 8 height 8
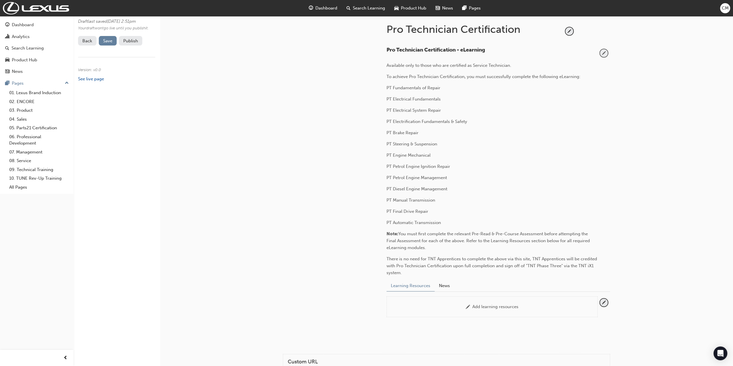
scroll to position [86, 0]
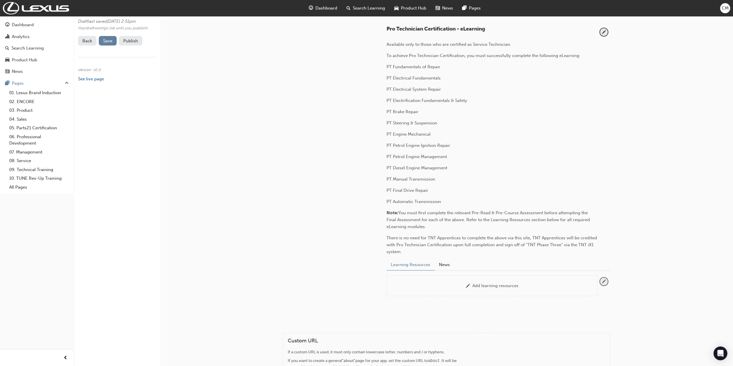
click at [603, 281] on span "pencil-icon" at bounding box center [604, 282] width 8 height 8
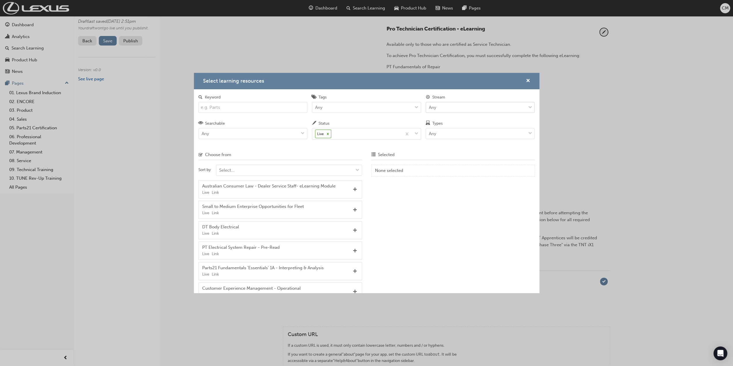
click at [530, 107] on span "down-icon" at bounding box center [530, 107] width 4 height 7
click at [430, 107] on input "Stream Any" at bounding box center [429, 107] width 1 height 5
click at [438, 162] on span "Technical" at bounding box center [438, 162] width 19 height 5
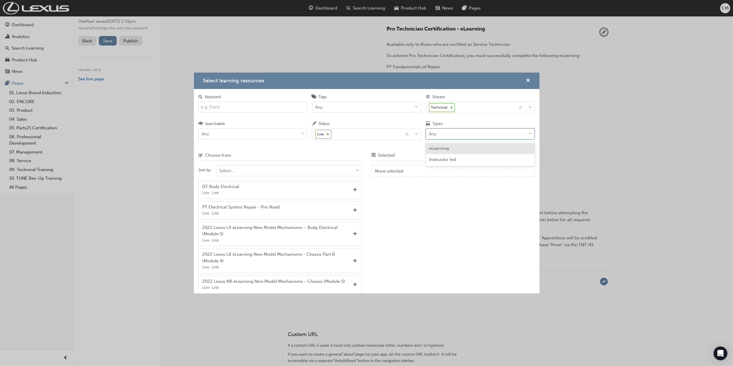
click at [530, 134] on span "down-icon" at bounding box center [530, 133] width 4 height 7
click at [430, 134] on input "Types option eLearning focused, 1 of 2. 2 results available. Use Up and Down to…" at bounding box center [429, 133] width 1 height 5
click at [436, 148] on span "eLearning" at bounding box center [439, 148] width 20 height 5
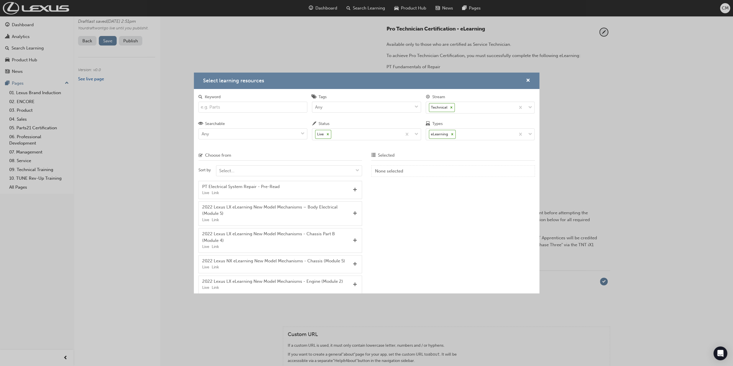
click at [217, 108] on input "Keyword" at bounding box center [253, 107] width 109 height 11
type input "PT"
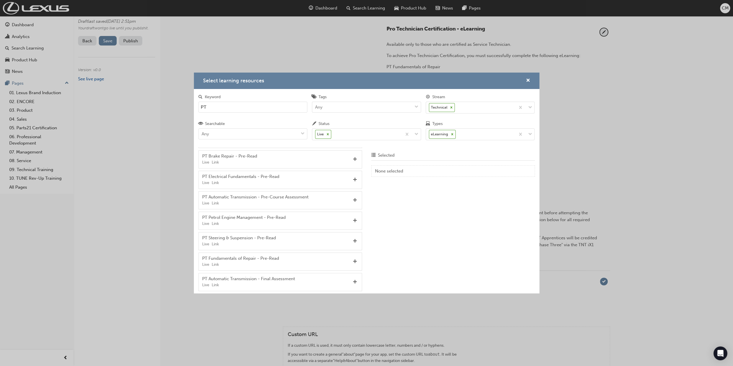
scroll to position [738, 0]
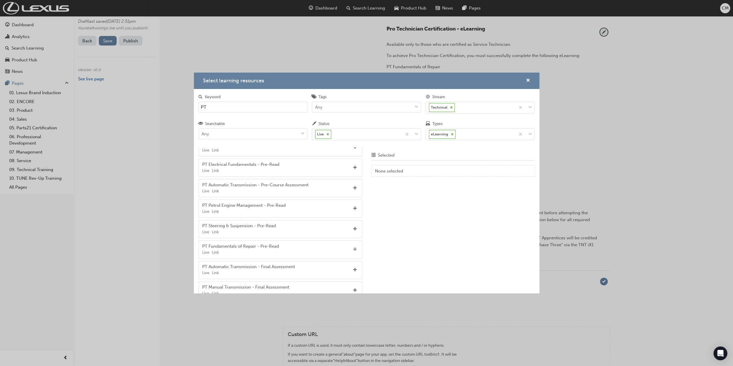
click at [353, 247] on span "Add" at bounding box center [355, 249] width 4 height 5
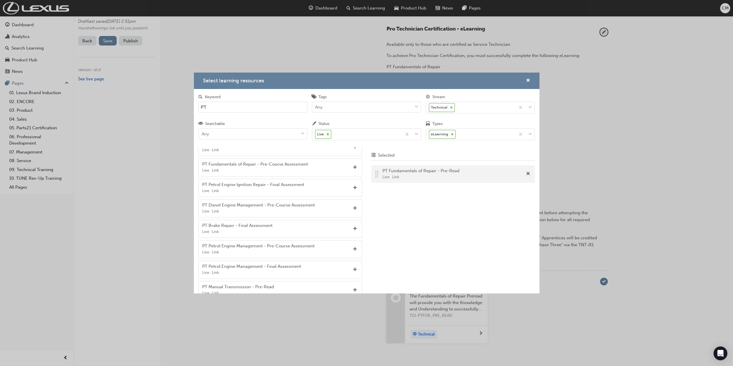
scroll to position [204, 0]
click at [353, 167] on span "Add" at bounding box center [355, 169] width 4 height 5
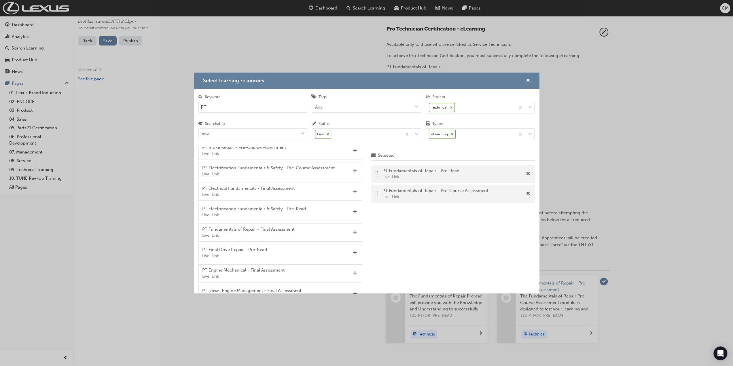
scroll to position [390, 0]
click at [353, 228] on span "Add" at bounding box center [355, 230] width 4 height 5
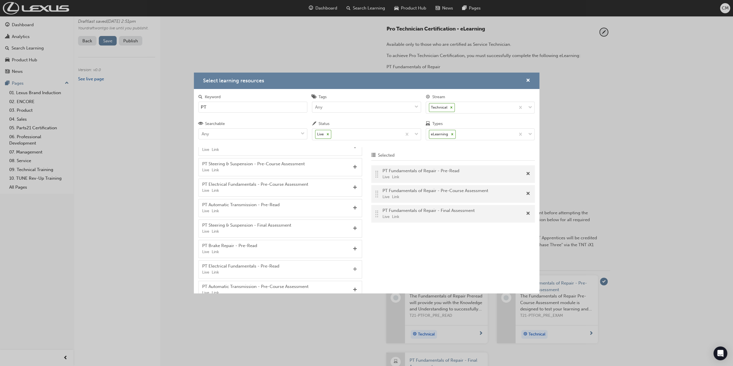
click at [353, 267] on span "Add" at bounding box center [355, 269] width 4 height 5
click at [353, 185] on span "Add" at bounding box center [355, 187] width 4 height 5
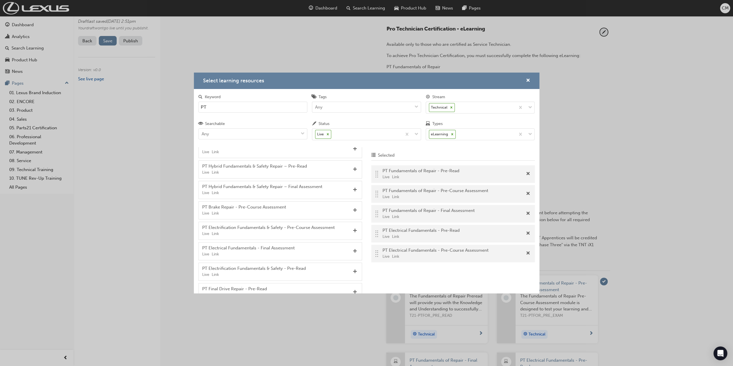
scroll to position [331, 0]
click at [353, 246] on span "Add" at bounding box center [355, 248] width 4 height 5
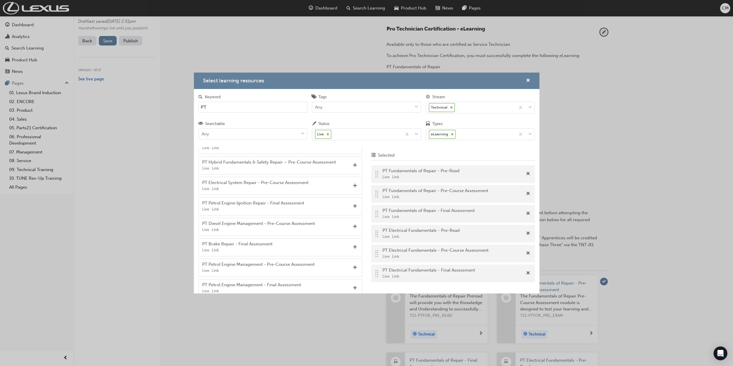
scroll to position [0, 0]
click at [353, 189] on span "Add" at bounding box center [355, 190] width 4 height 5
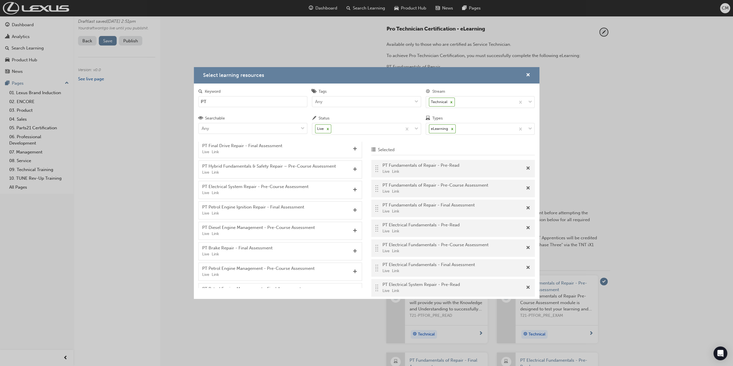
scroll to position [139, 0]
click at [353, 187] on span "Add" at bounding box center [355, 188] width 4 height 5
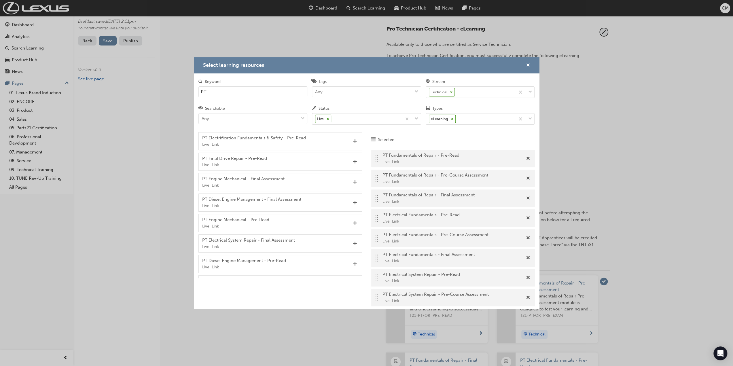
scroll to position [391, 0]
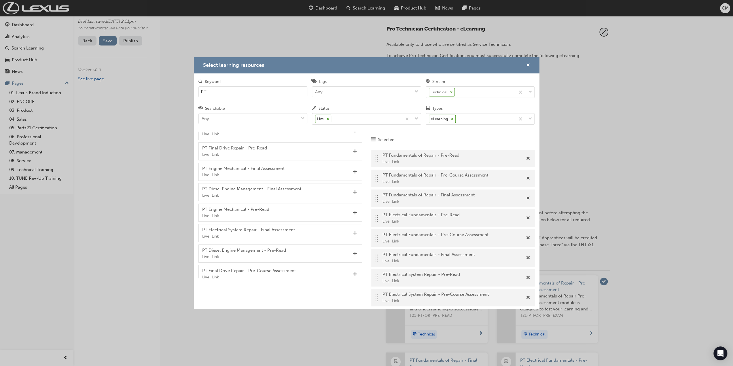
click at [353, 231] on span "Add" at bounding box center [355, 233] width 4 height 5
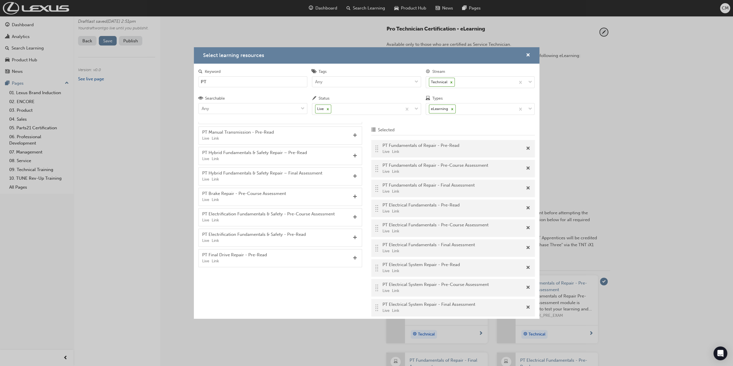
scroll to position [280, 0]
click at [353, 231] on span "Add" at bounding box center [355, 233] width 4 height 5
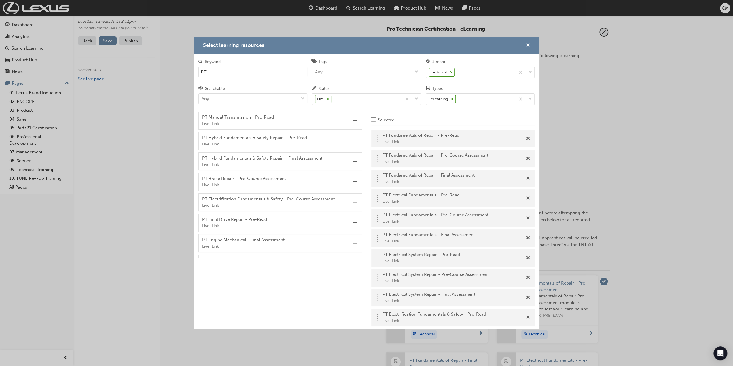
click at [353, 200] on span "Add" at bounding box center [355, 202] width 4 height 5
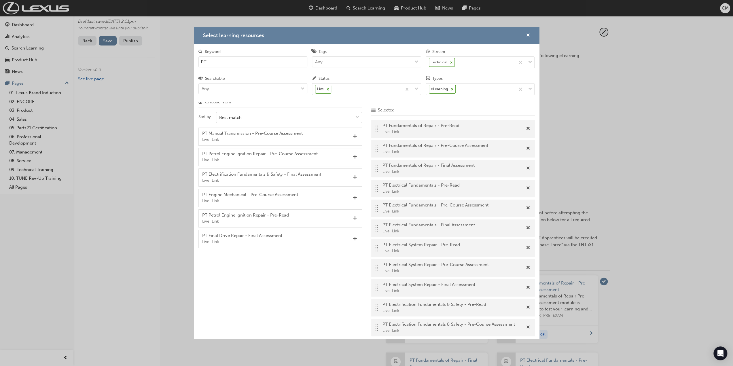
scroll to position [10, 0]
click at [353, 175] on span "Add" at bounding box center [355, 175] width 4 height 5
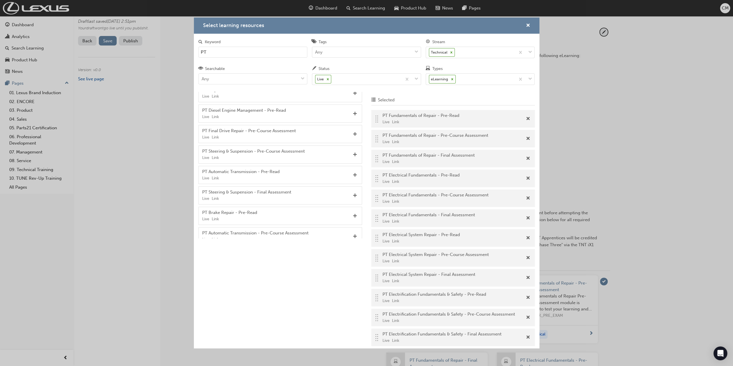
scroll to position [413, 0]
click at [353, 210] on span "Add" at bounding box center [355, 212] width 4 height 5
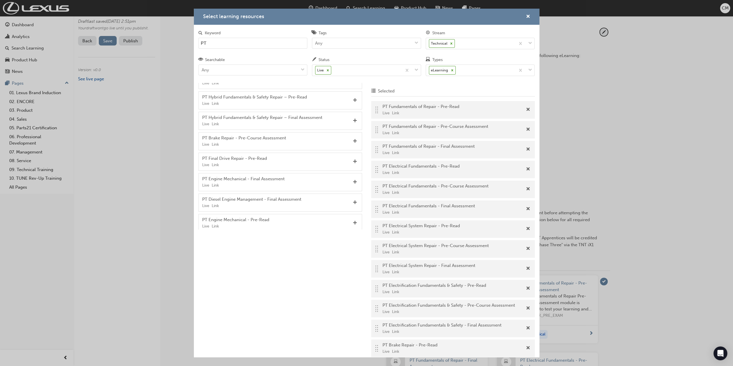
scroll to position [248, 0]
click at [353, 162] on span "Add" at bounding box center [355, 164] width 4 height 5
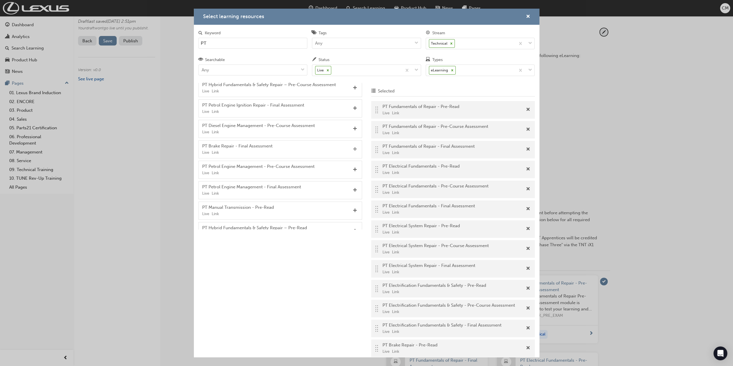
click at [353, 147] on span "Add" at bounding box center [355, 149] width 4 height 5
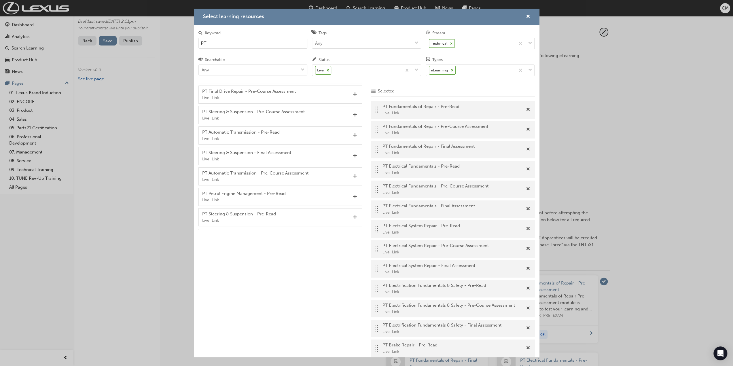
click at [353, 215] on span "Add" at bounding box center [355, 217] width 4 height 5
click at [353, 113] on span "Add" at bounding box center [355, 115] width 4 height 5
click at [353, 139] on span "Add" at bounding box center [355, 141] width 4 height 5
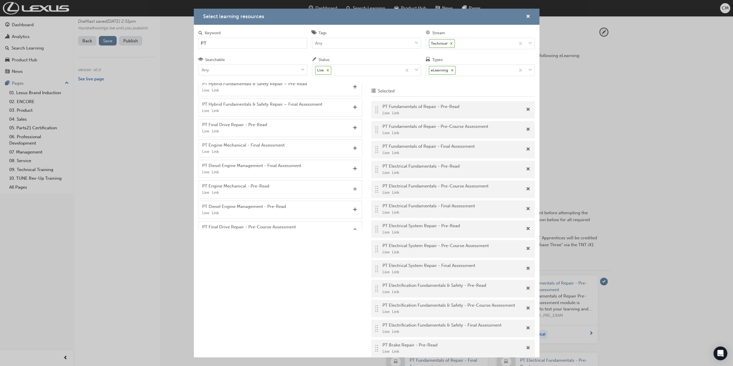
click at [353, 187] on span "Add" at bounding box center [355, 189] width 4 height 5
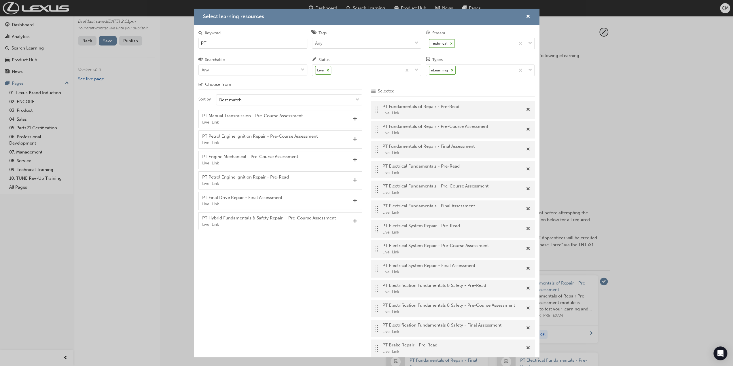
scroll to position [0, 0]
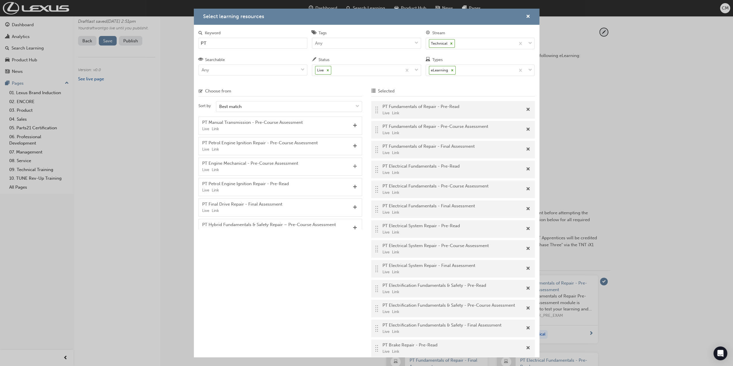
click at [353, 165] on span "Add" at bounding box center [355, 166] width 4 height 5
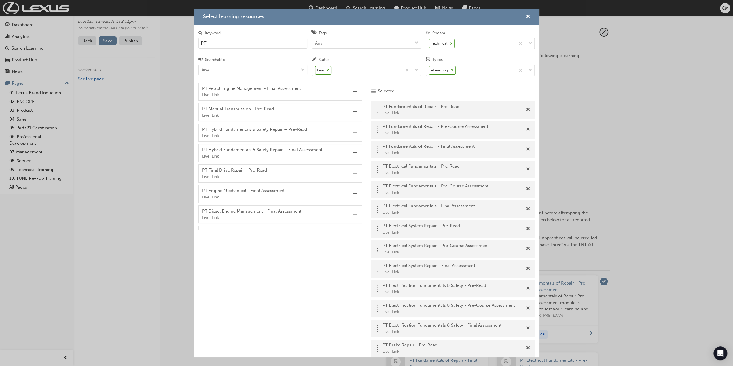
scroll to position [199, 0]
click at [353, 191] on span "Add" at bounding box center [355, 193] width 4 height 5
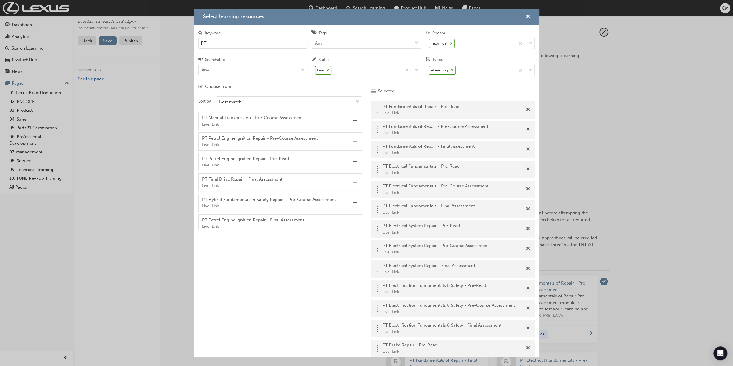
scroll to position [0, 0]
click at [353, 165] on span "Add" at bounding box center [355, 166] width 4 height 5
click at [353, 144] on span "Add" at bounding box center [355, 146] width 4 height 5
click at [353, 186] on span "Add" at bounding box center [355, 187] width 4 height 5
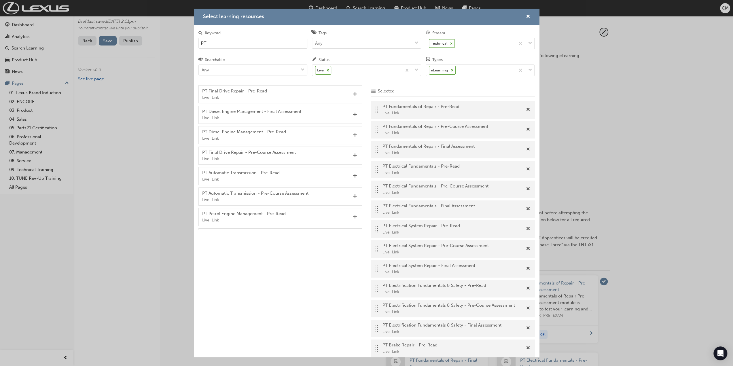
click at [353, 215] on span "Add" at bounding box center [355, 217] width 4 height 5
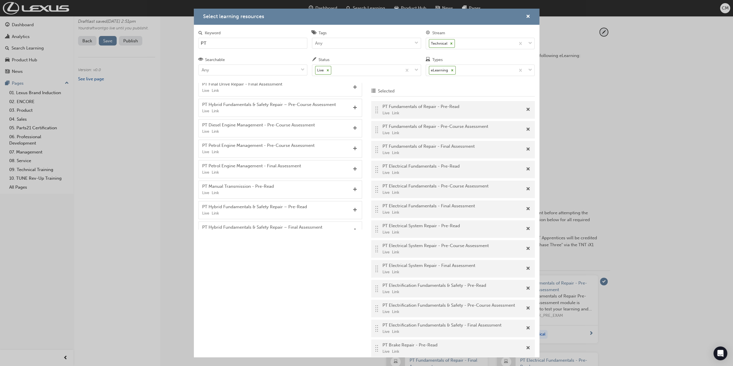
scroll to position [56, 0]
click at [353, 150] on span "Add" at bounding box center [355, 152] width 4 height 5
click at [353, 164] on span "Add" at bounding box center [355, 165] width 4 height 5
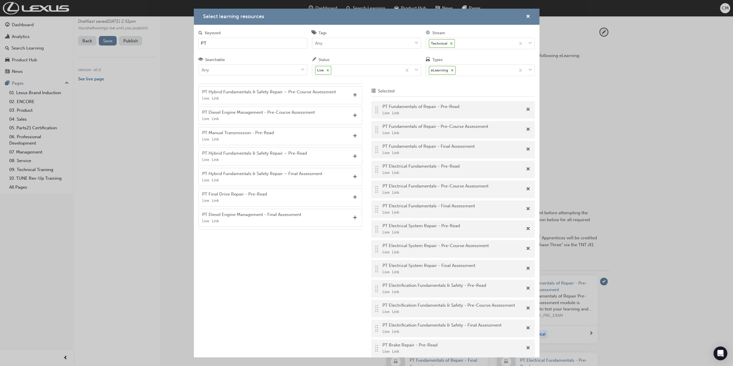
scroll to position [67, 0]
click at [353, 119] on span "Add" at bounding box center [355, 120] width 4 height 5
click at [353, 201] on span "Add" at bounding box center [355, 202] width 4 height 5
click at [353, 119] on span "Add" at bounding box center [355, 120] width 4 height 5
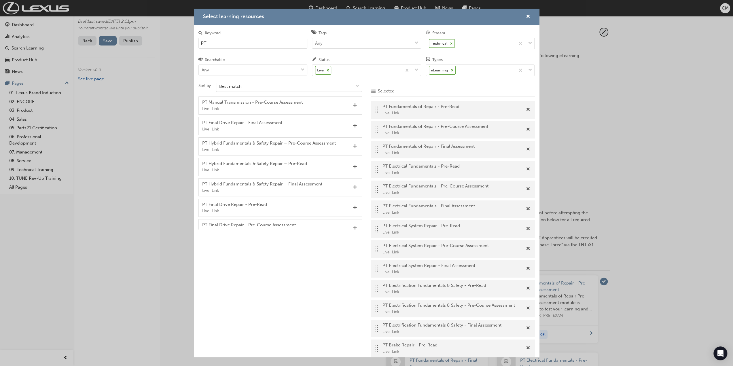
scroll to position [15, 0]
click at [353, 109] on span "Add" at bounding box center [355, 110] width 4 height 5
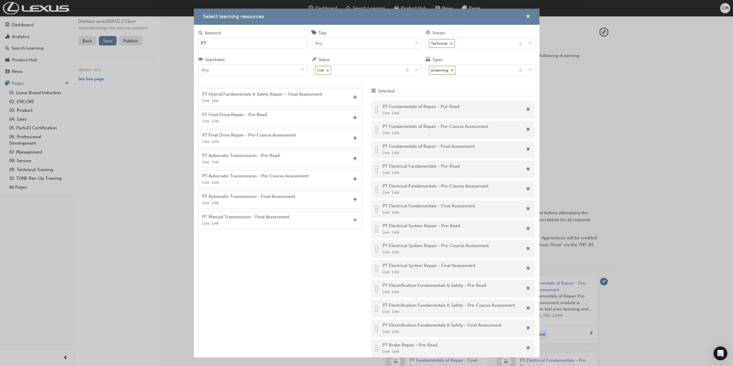
click at [353, 218] on span "Add" at bounding box center [355, 220] width 4 height 5
click at [353, 136] on span "Add" at bounding box center [355, 138] width 4 height 5
click at [353, 157] on span "Add" at bounding box center [355, 158] width 4 height 5
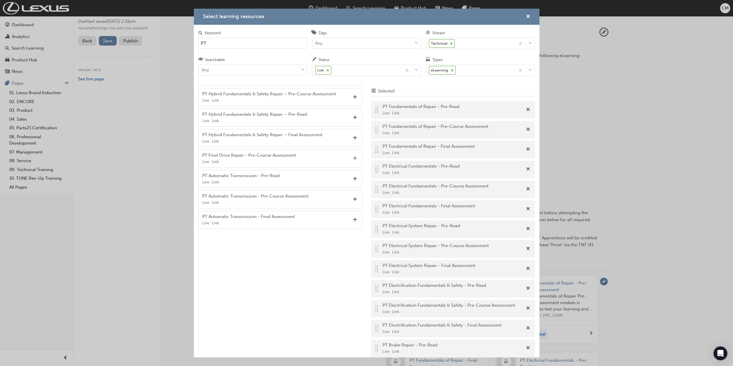
scroll to position [29, 0]
click at [353, 96] on span "Add" at bounding box center [355, 97] width 4 height 5
click at [353, 177] on span "Add" at bounding box center [355, 178] width 4 height 5
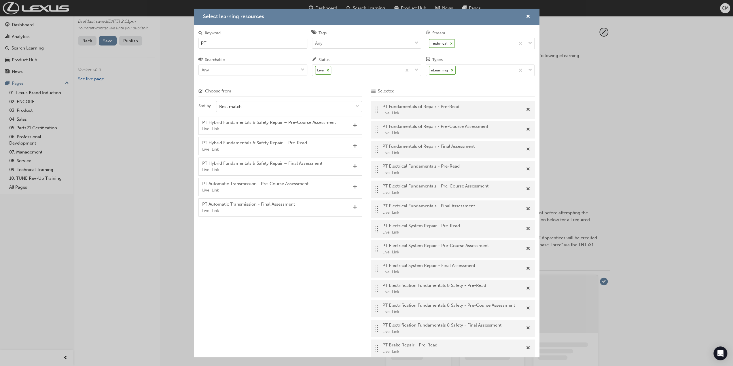
scroll to position [0, 0]
click at [355, 186] on span "Add" at bounding box center [355, 187] width 4 height 5
click at [354, 187] on span "Add" at bounding box center [355, 187] width 4 height 5
click at [528, 16] on span "cross-icon" at bounding box center [528, 16] width 4 height 5
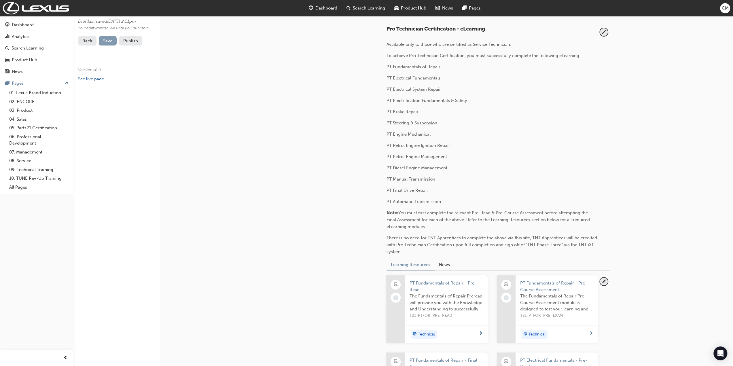
click at [111, 44] on span "Save" at bounding box center [107, 40] width 9 height 5
click at [130, 46] on button "Publish" at bounding box center [130, 41] width 23 height 10
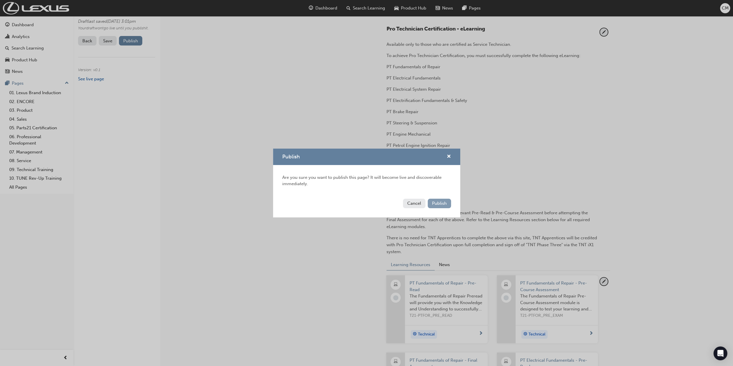
click at [439, 205] on span "Publish" at bounding box center [439, 203] width 15 height 5
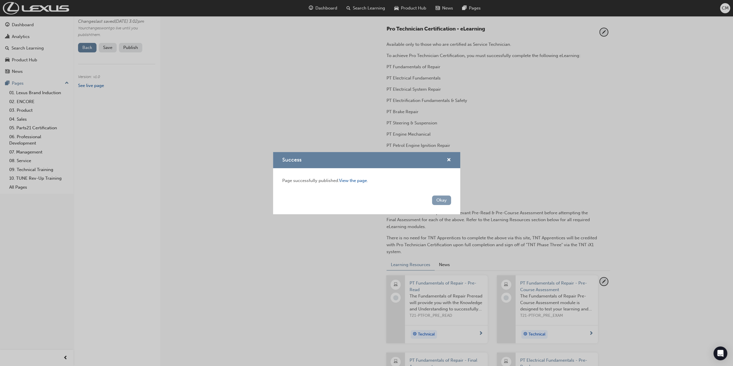
click at [438, 201] on button "Okay" at bounding box center [441, 201] width 19 height 10
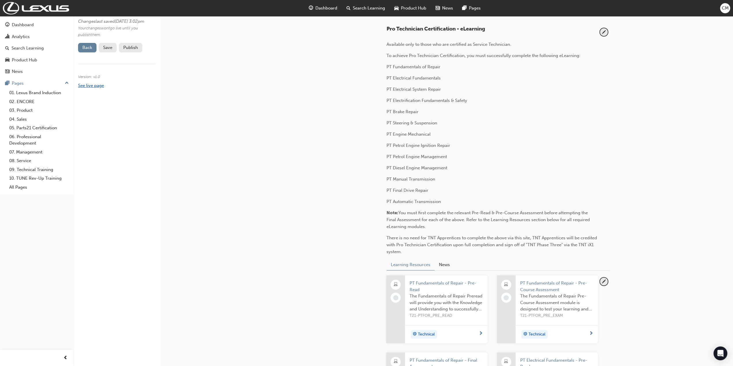
click at [86, 88] on link "See live page" at bounding box center [91, 85] width 26 height 5
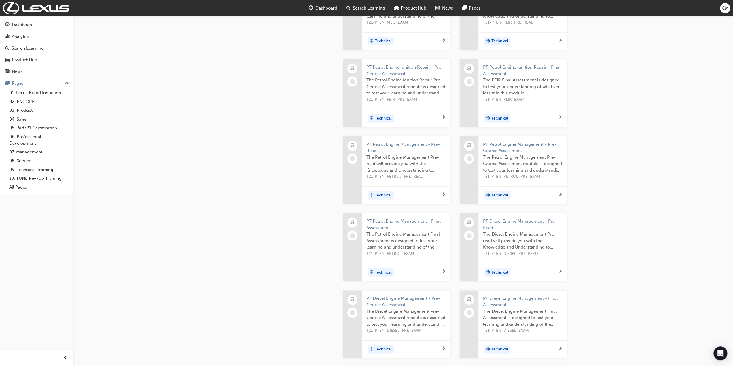
scroll to position [1124, 0]
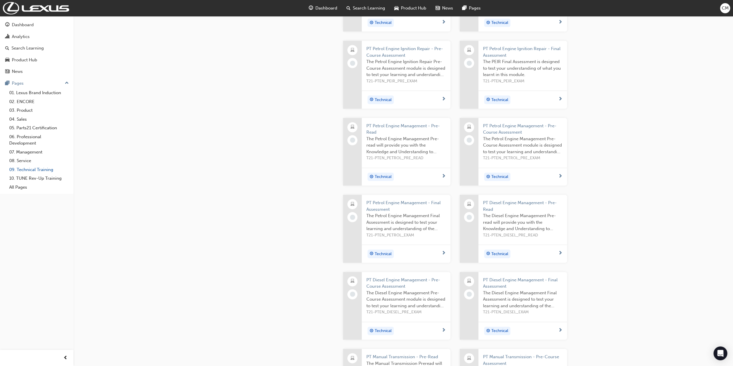
click at [31, 169] on link "09. Technical Training" at bounding box center [39, 169] width 64 height 9
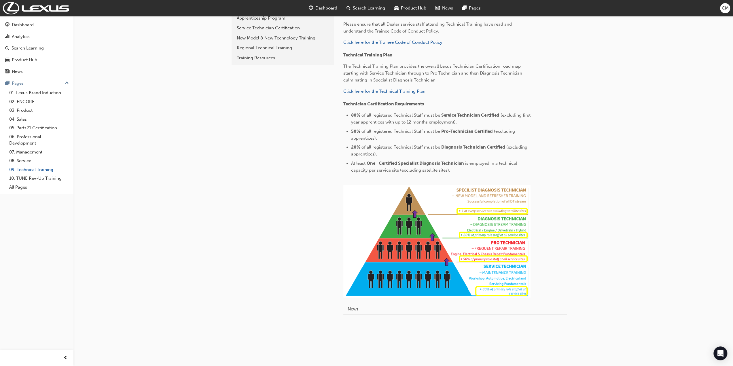
scroll to position [153, 0]
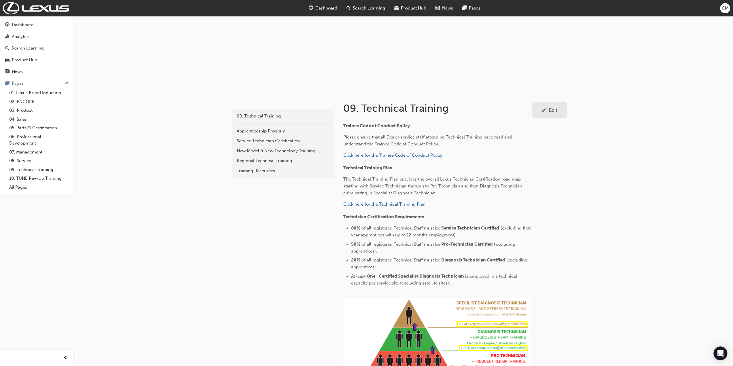
scroll to position [38, 0]
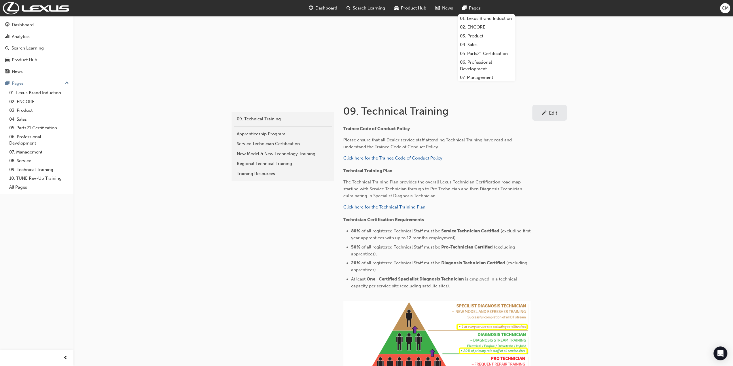
click at [474, 8] on span "Pages" at bounding box center [475, 8] width 12 height 7
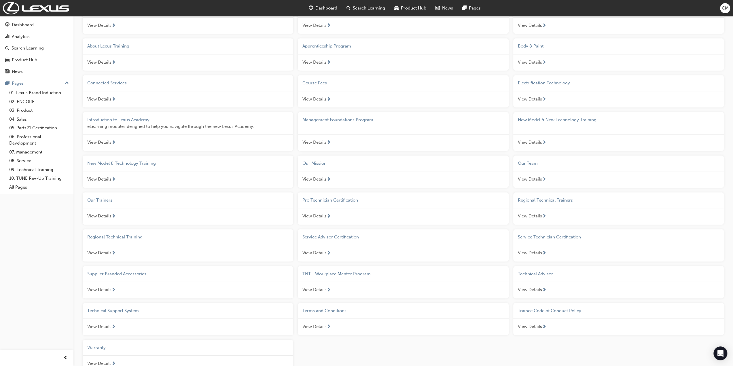
scroll to position [288, 0]
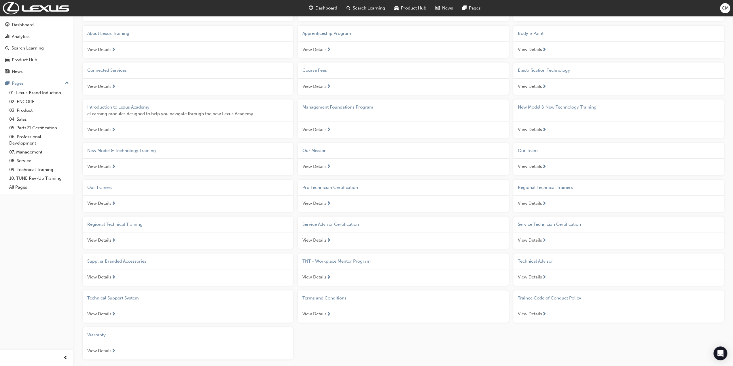
click at [327, 186] on span "Pro Technician Certification" at bounding box center [331, 187] width 56 height 5
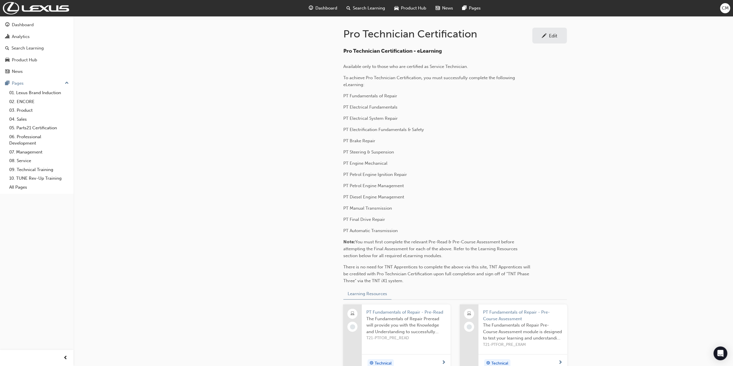
click at [554, 35] on div "Edit" at bounding box center [553, 36] width 8 height 6
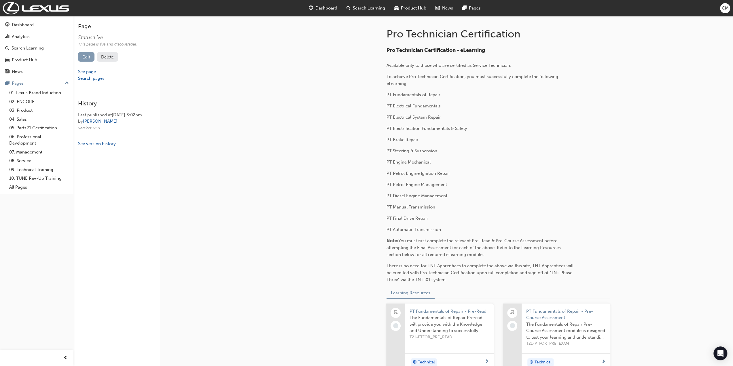
click at [89, 57] on link "Edit" at bounding box center [86, 57] width 16 height 10
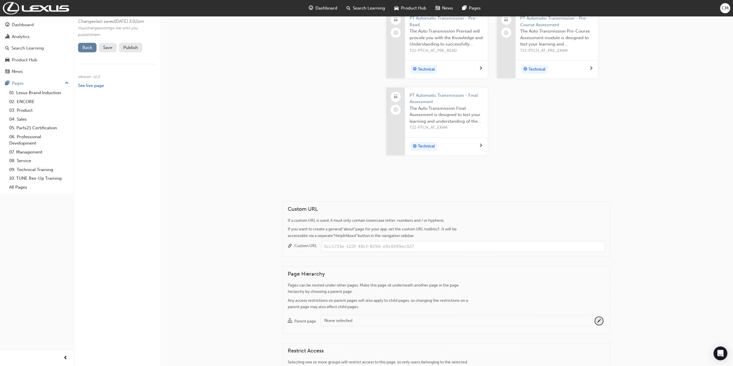
scroll to position [1902, 0]
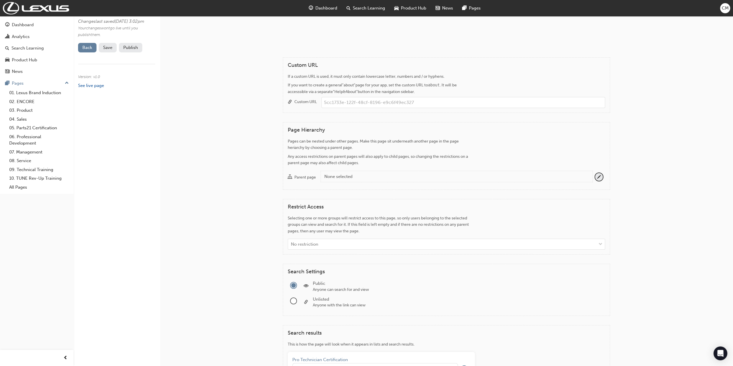
click at [355, 173] on div "None selected" at bounding box center [456, 176] width 264 height 7
click at [595, 173] on button "Parent page None selected" at bounding box center [599, 177] width 8 height 8
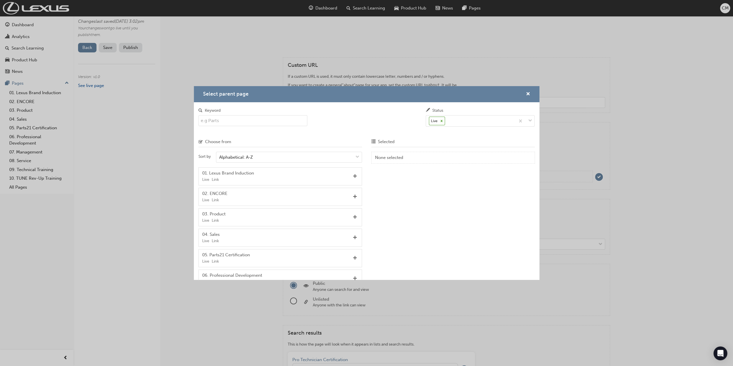
click at [241, 121] on input "Keyword" at bounding box center [253, 120] width 109 height 11
type input "tech"
click at [353, 178] on span "Add" at bounding box center [355, 176] width 4 height 5
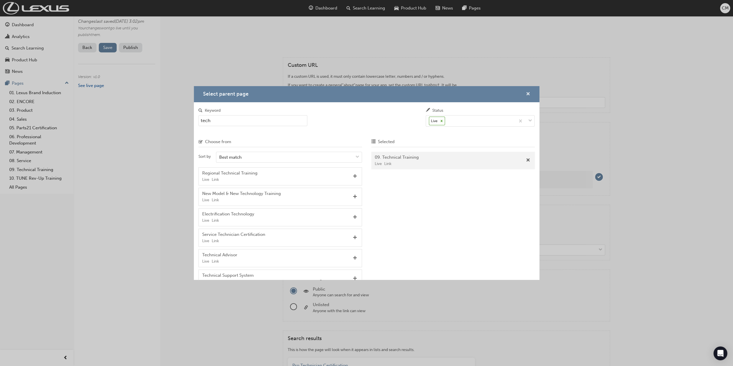
click at [529, 95] on span "cross-icon" at bounding box center [528, 94] width 4 height 5
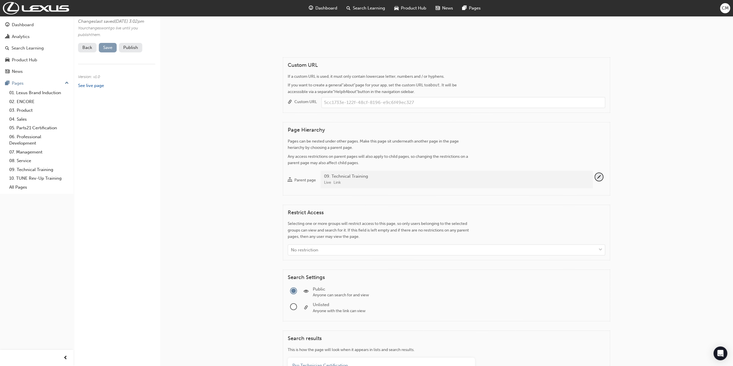
click at [111, 50] on span "Save" at bounding box center [107, 47] width 9 height 5
click at [130, 52] on button "Publish" at bounding box center [130, 48] width 23 height 10
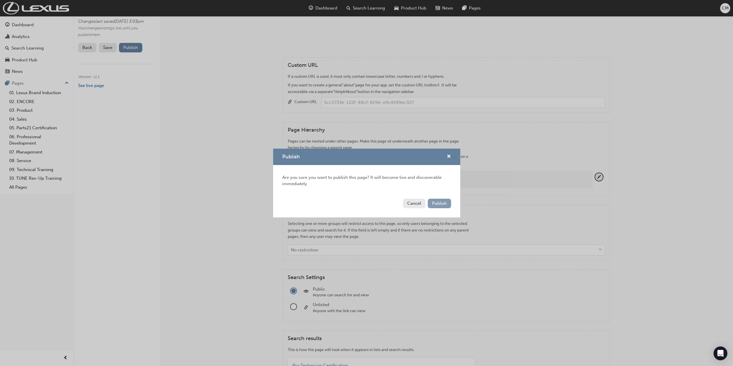
click at [440, 204] on span "Publish" at bounding box center [439, 203] width 15 height 5
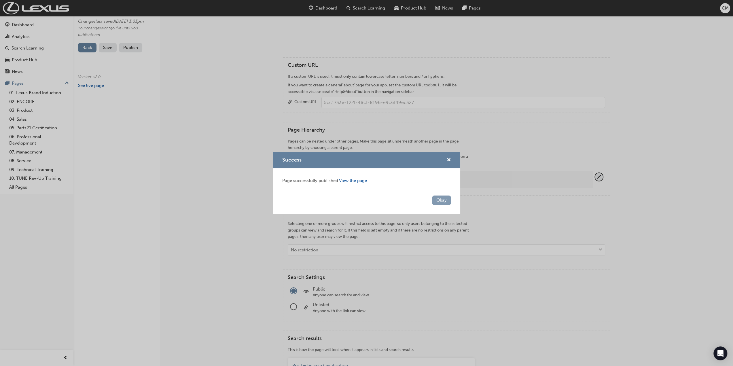
click at [440, 199] on button "Okay" at bounding box center [441, 201] width 19 height 10
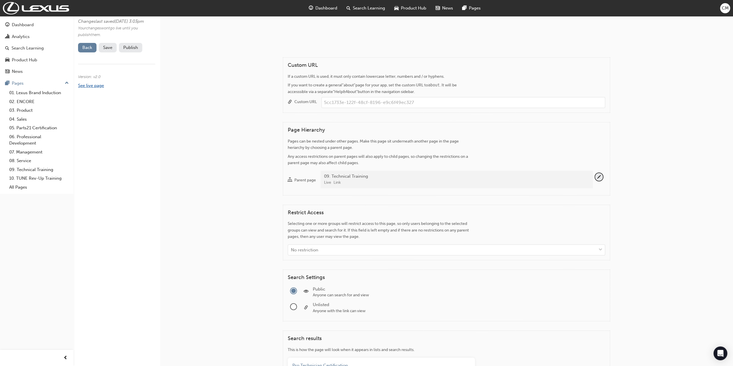
click at [97, 88] on link "See live page" at bounding box center [91, 85] width 26 height 5
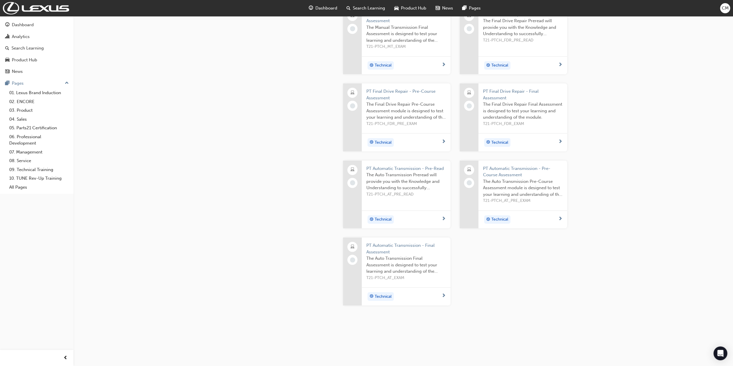
scroll to position [1535, 0]
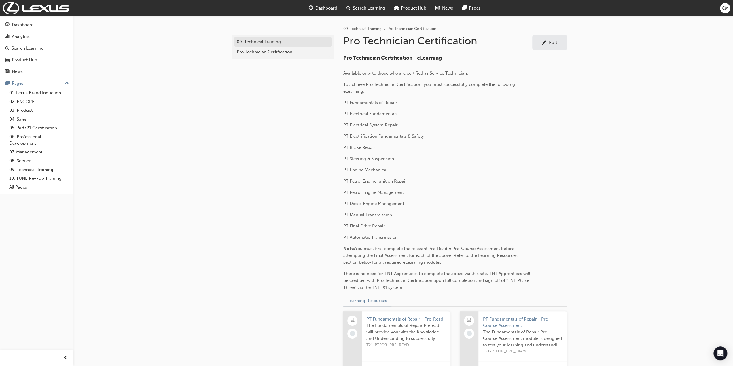
click at [251, 42] on div "09. Technical Training" at bounding box center [283, 42] width 92 height 7
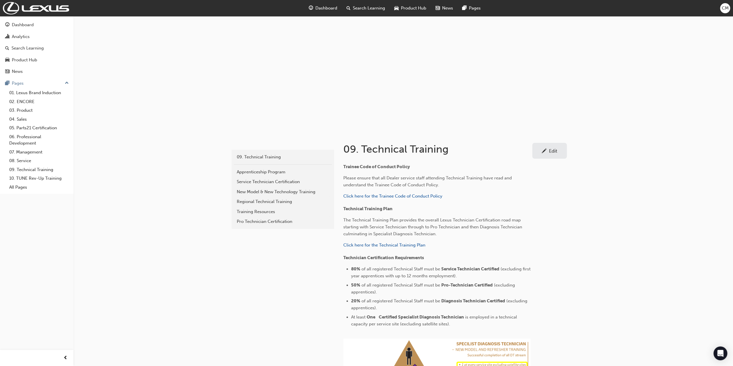
click at [553, 151] on div "Edit" at bounding box center [553, 151] width 8 height 6
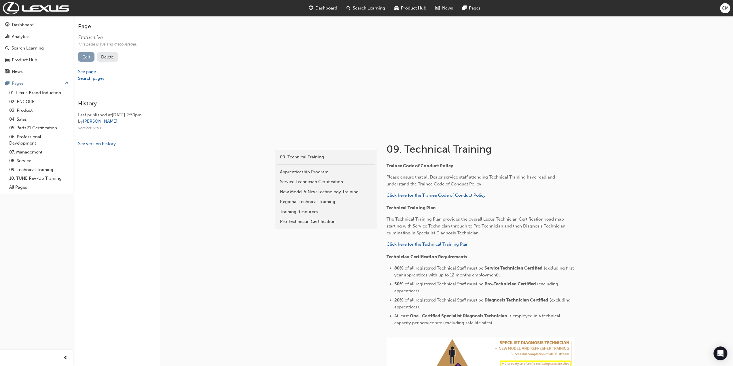
click at [84, 58] on link "Edit" at bounding box center [86, 57] width 16 height 10
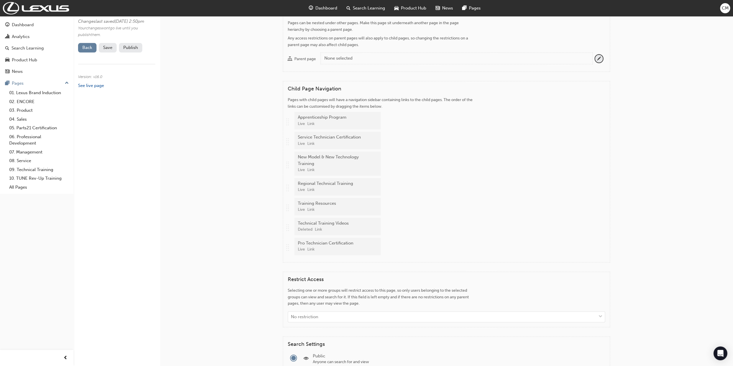
scroll to position [605, 0]
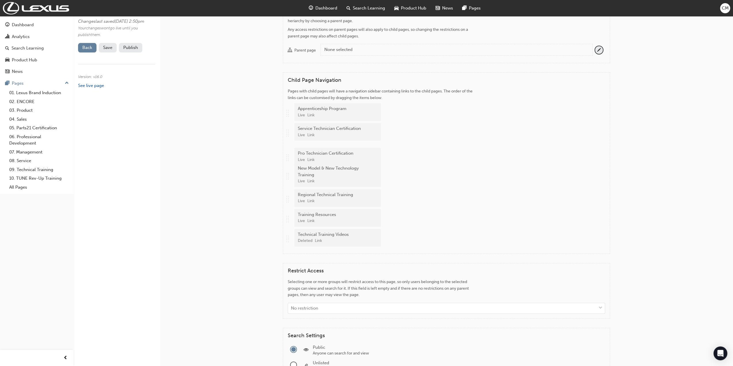
drag, startPoint x: 288, startPoint y: 243, endPoint x: 289, endPoint y: 156, distance: 87.0
click at [289, 156] on div ".. .. .. .. Apprenticeship Program Live Link .. .. .. .. Service Technician Cer…" at bounding box center [447, 176] width 318 height 146
click at [104, 50] on span "Save" at bounding box center [107, 47] width 9 height 5
click at [127, 52] on button "Publish" at bounding box center [130, 48] width 23 height 10
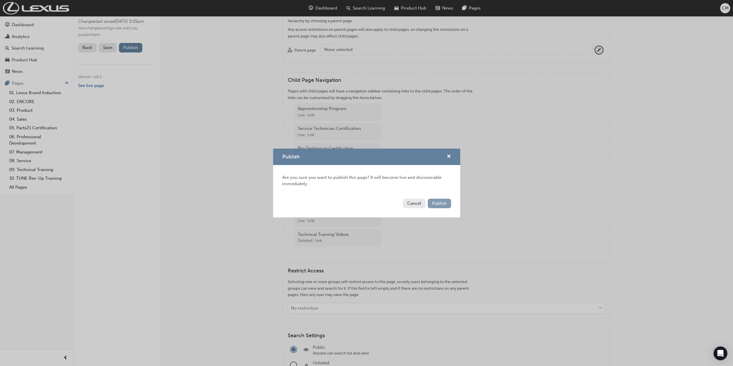
click at [439, 204] on span "Publish" at bounding box center [439, 203] width 15 height 5
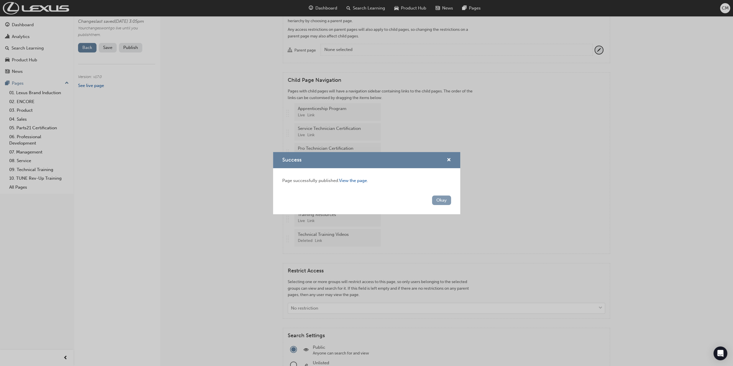
click at [439, 200] on button "Okay" at bounding box center [441, 201] width 19 height 10
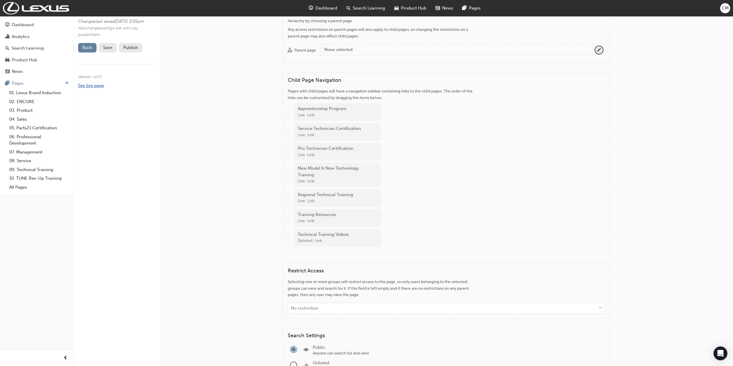
click at [91, 88] on link "See live page" at bounding box center [91, 85] width 26 height 5
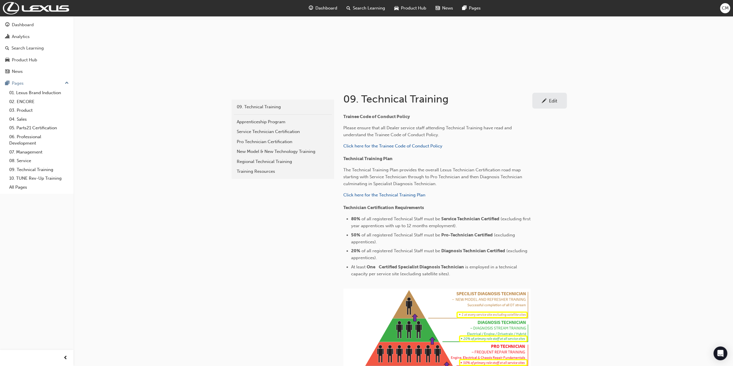
scroll to position [29, 0]
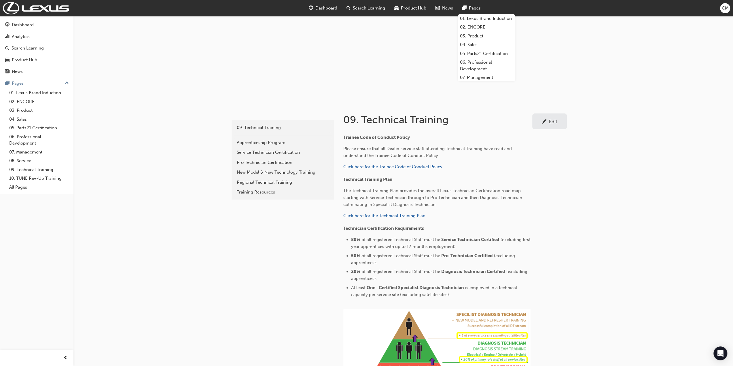
click at [476, 8] on span "Pages" at bounding box center [475, 8] width 12 height 7
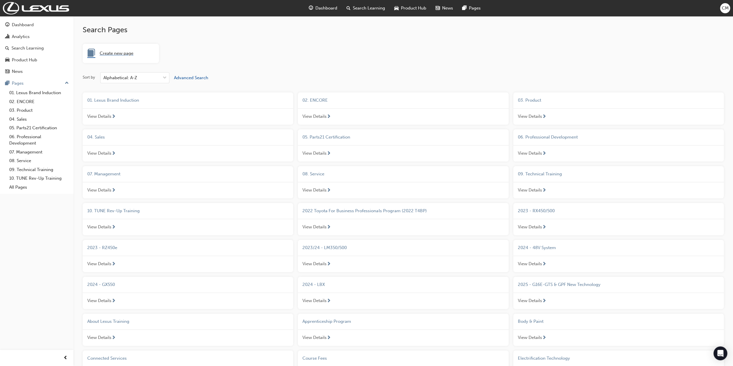
click at [111, 52] on span "Create new page" at bounding box center [117, 53] width 34 height 7
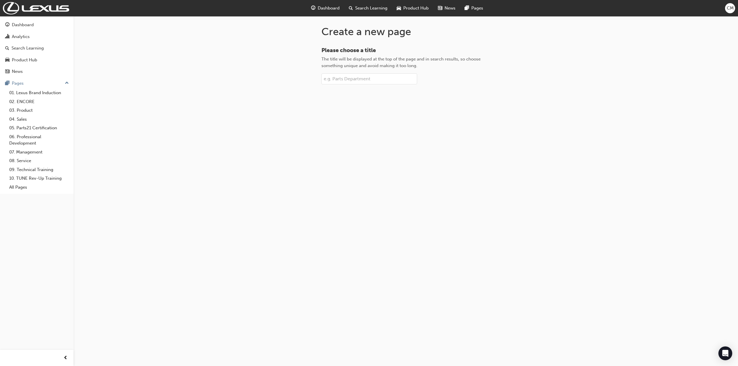
click at [340, 79] on input "Please choose a title The title will be displayed at the top of the page and in…" at bounding box center [369, 78] width 96 height 11
paste input "Diagnosis Technician Certification"
type input "Diagnosis Technician Certification"
click at [397, 98] on span "Create page" at bounding box center [406, 98] width 24 height 5
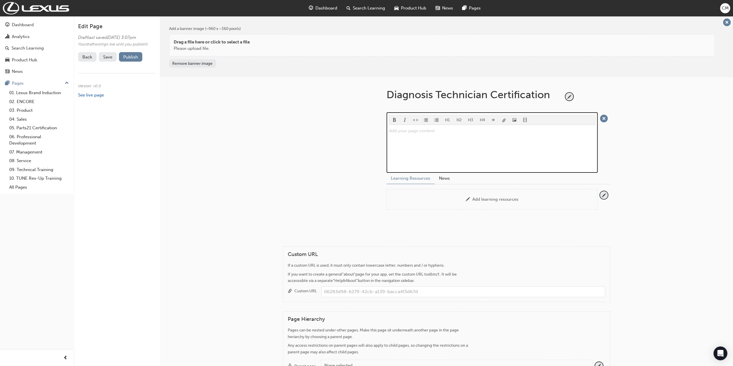
click at [410, 133] on div "Add your page content ﻿" at bounding box center [492, 148] width 206 height 43
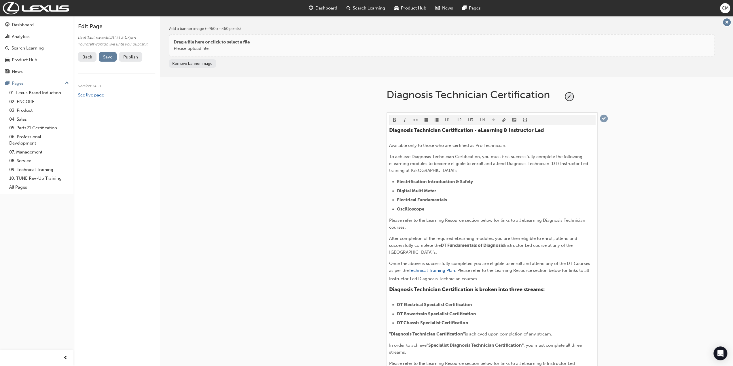
click at [603, 118] on span "tick-icon" at bounding box center [604, 119] width 8 height 8
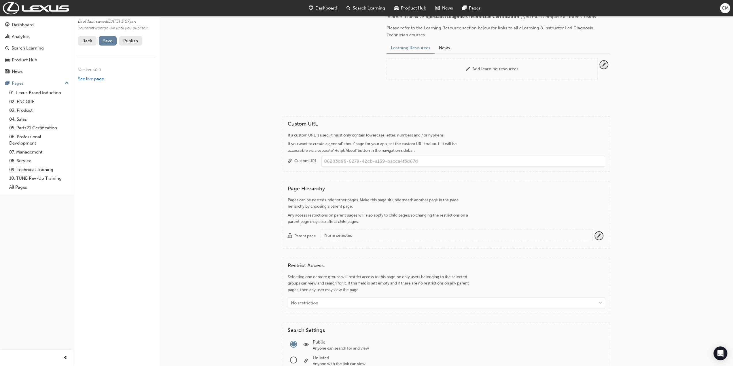
scroll to position [317, 0]
click at [350, 236] on div "None selected" at bounding box center [456, 232] width 264 height 7
click at [595, 237] on button "Parent page None selected" at bounding box center [599, 233] width 8 height 8
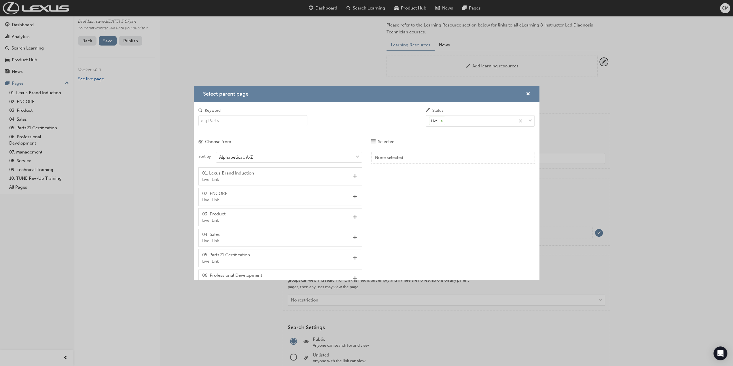
click at [233, 123] on input "Keyword" at bounding box center [253, 120] width 109 height 11
type input "tech"
click at [353, 176] on span "Add" at bounding box center [355, 176] width 4 height 5
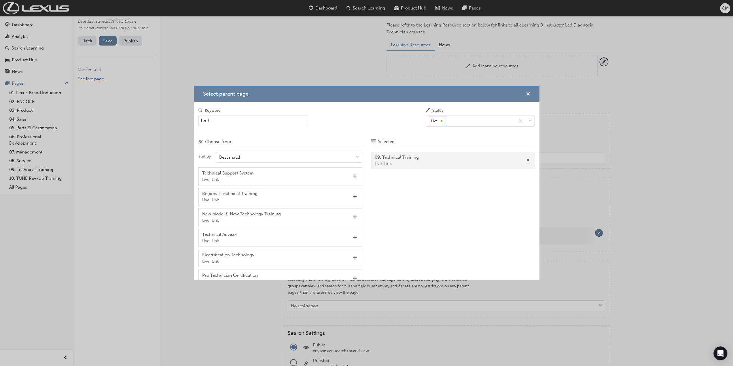
click at [527, 93] on span "cross-icon" at bounding box center [528, 94] width 4 height 5
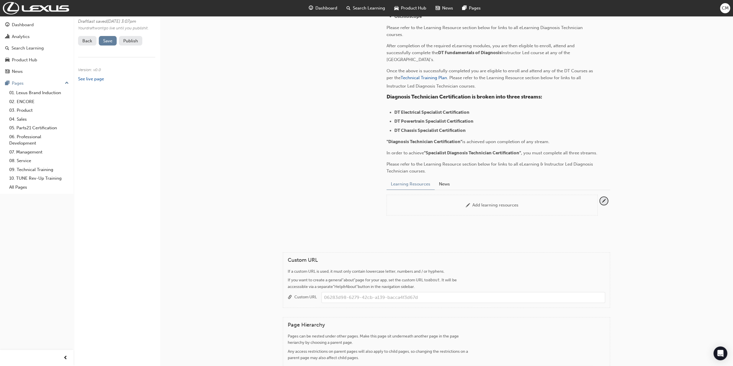
scroll to position [173, 0]
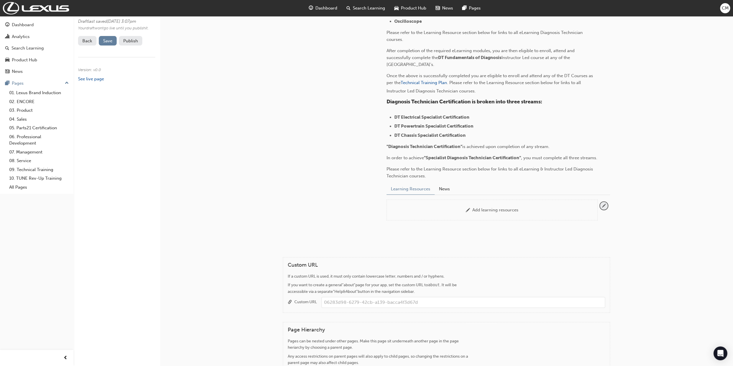
click at [603, 210] on span "pencil-icon" at bounding box center [604, 206] width 8 height 8
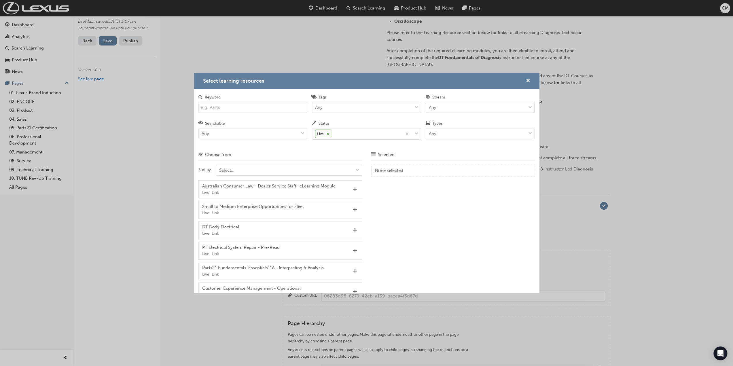
click at [530, 107] on span "down-icon" at bounding box center [530, 107] width 4 height 7
click at [430, 107] on input "Stream Any" at bounding box center [429, 107] width 1 height 5
click at [443, 160] on span "Technical" at bounding box center [438, 162] width 19 height 5
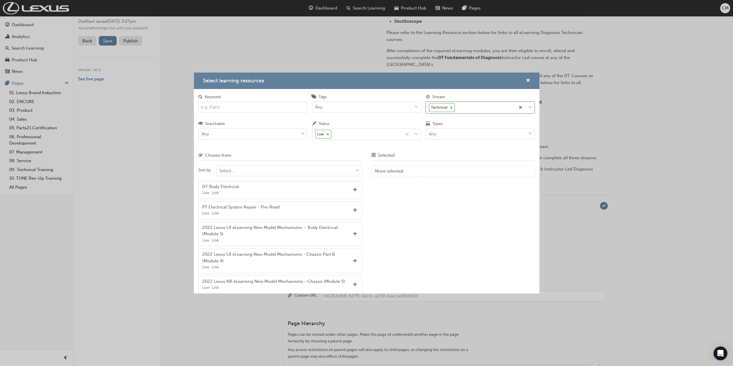
click at [221, 107] on input "Keyword" at bounding box center [253, 107] width 109 height 11
click at [227, 106] on input "DT" at bounding box center [253, 107] width 109 height 11
type input "D"
click at [531, 133] on span "down-icon" at bounding box center [530, 133] width 4 height 7
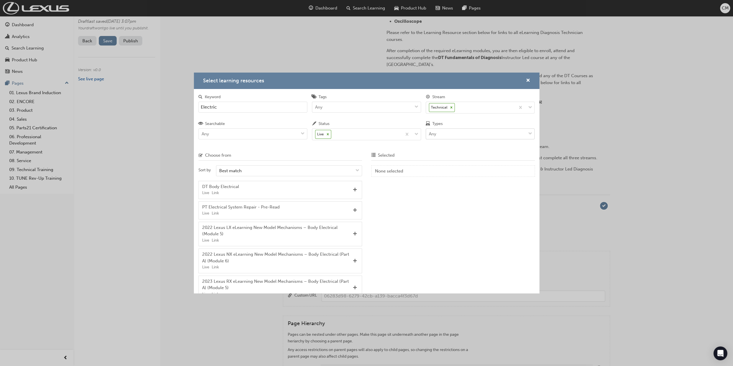
click at [430, 133] on input "Types Any" at bounding box center [429, 133] width 1 height 5
click at [440, 148] on span "eLearning" at bounding box center [439, 148] width 20 height 5
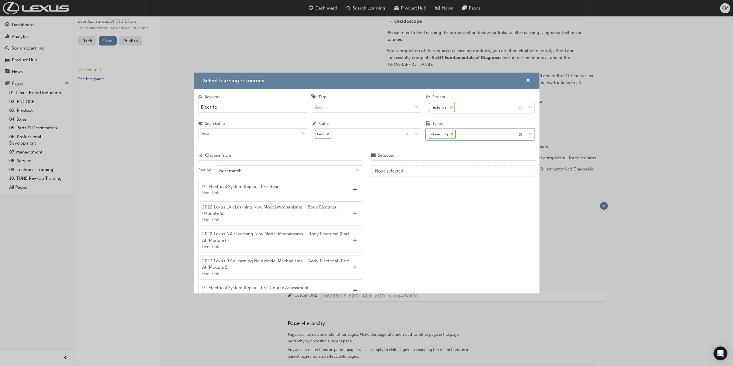
click at [220, 107] on input "Electric" at bounding box center [253, 107] width 109 height 11
drag, startPoint x: 227, startPoint y: 106, endPoint x: 197, endPoint y: 107, distance: 30.3
click at [197, 107] on div "Keyword Elect" at bounding box center [253, 105] width 114 height 22
paste input "rification Introduction & Safety"
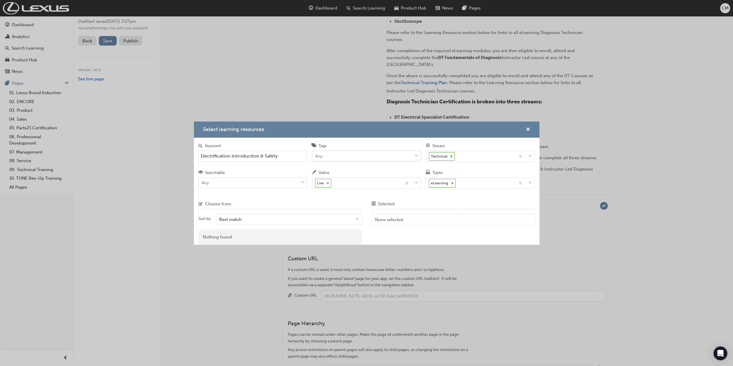
type input "Electrification Introduction & Safety"
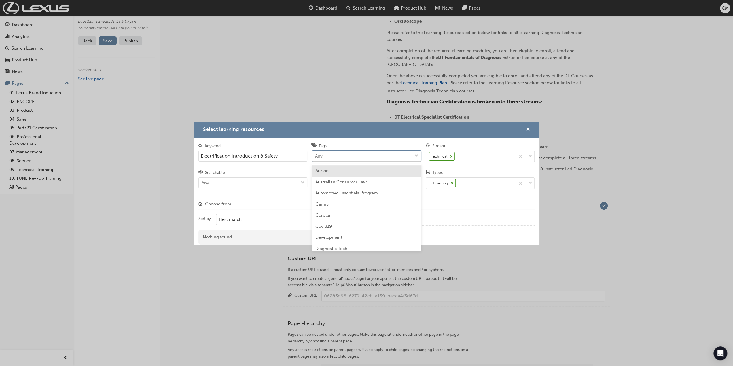
click at [416, 156] on span "down-icon" at bounding box center [417, 155] width 4 height 7
click at [316, 156] on input "Tags option Aurion focused, 1 of 71. 71 results available. Use Up and Down to c…" at bounding box center [315, 155] width 1 height 5
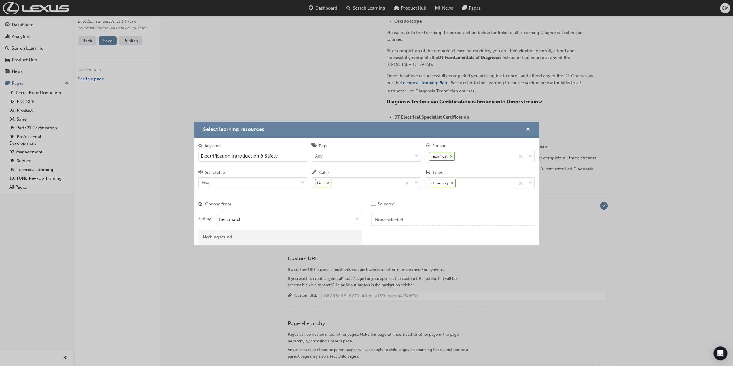
click at [456, 220] on div "None selected" at bounding box center [452, 220] width 155 height 7
click at [417, 182] on span "down-icon" at bounding box center [417, 183] width 4 height 7
click at [333, 182] on input "Status Live" at bounding box center [333, 183] width 1 height 5
click at [455, 217] on div "None selected" at bounding box center [452, 220] width 155 height 7
click at [303, 182] on span "down-icon" at bounding box center [303, 182] width 4 height 7
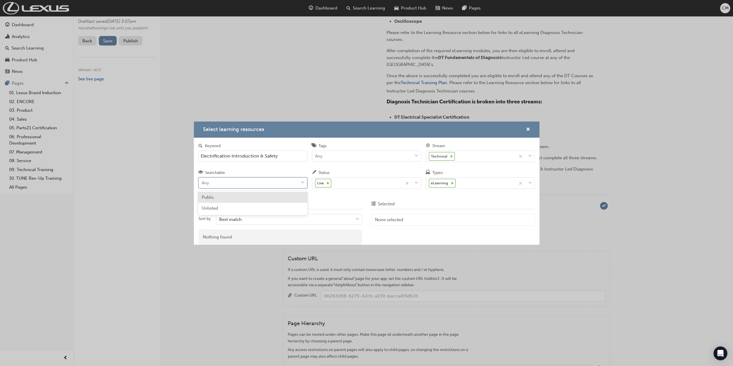
click at [202, 182] on input "Searchable option Public focused, 1 of 2. 2 results available. Use Up and Down …" at bounding box center [202, 182] width 1 height 5
click at [465, 223] on div "None selected" at bounding box center [453, 220] width 164 height 12
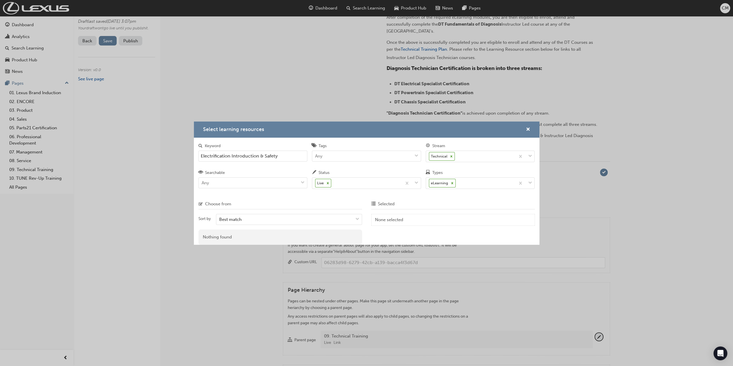
scroll to position [202, 0]
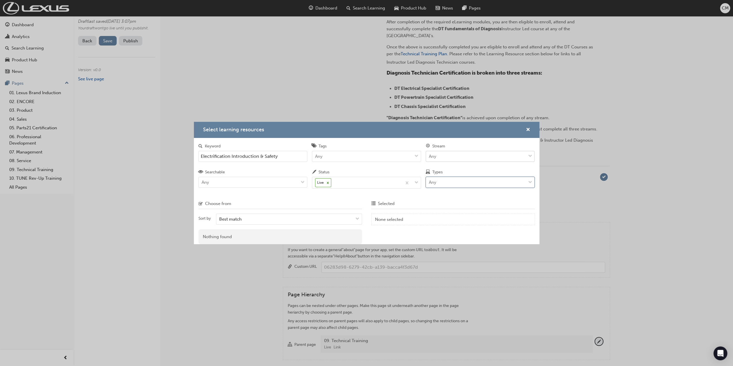
click at [241, 82] on div "Select learning resources Choose from Keyword Electrification Introduction & Sa…" at bounding box center [366, 183] width 733 height 366
click at [528, 130] on span "cross-icon" at bounding box center [528, 130] width 4 height 5
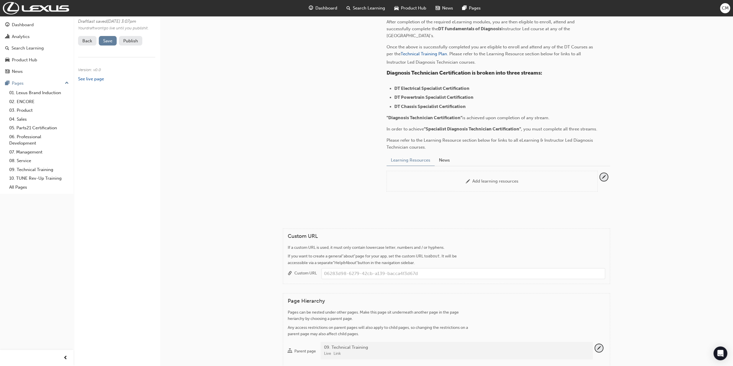
click at [356, 8] on span "Search Learning" at bounding box center [369, 8] width 32 height 7
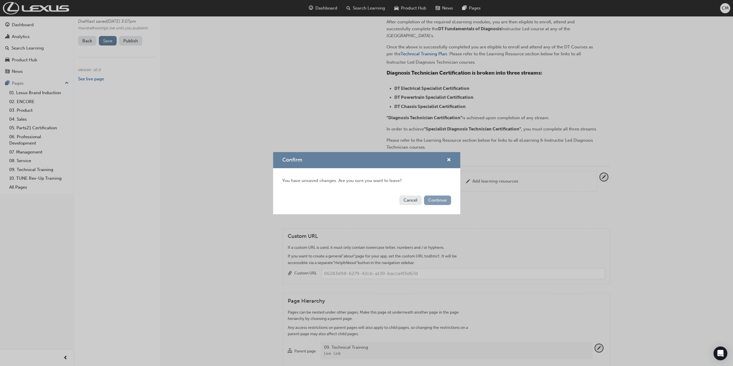
click at [440, 200] on button "Continue" at bounding box center [437, 201] width 27 height 10
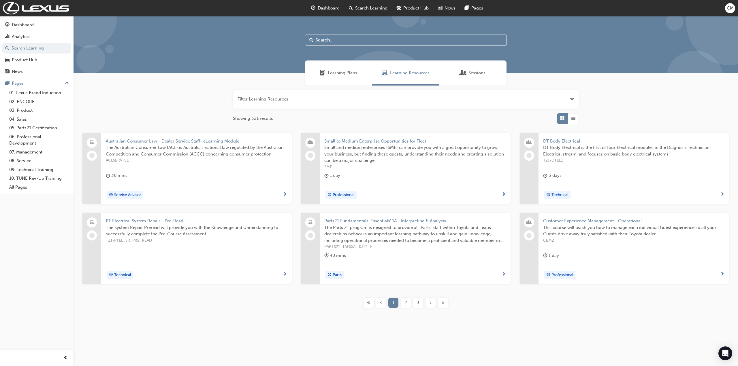
click at [571, 99] on span "Open the filter" at bounding box center [572, 99] width 4 height 7
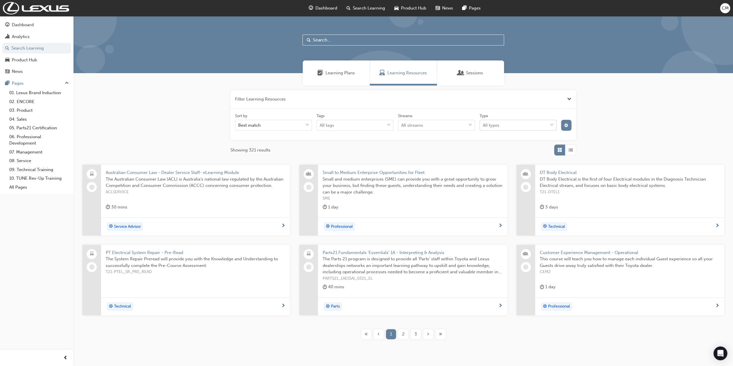
click at [551, 125] on span "down-icon" at bounding box center [552, 125] width 4 height 7
click at [484, 125] on input "Type All types" at bounding box center [483, 125] width 1 height 5
click at [486, 140] on span "eLearning" at bounding box center [493, 139] width 20 height 5
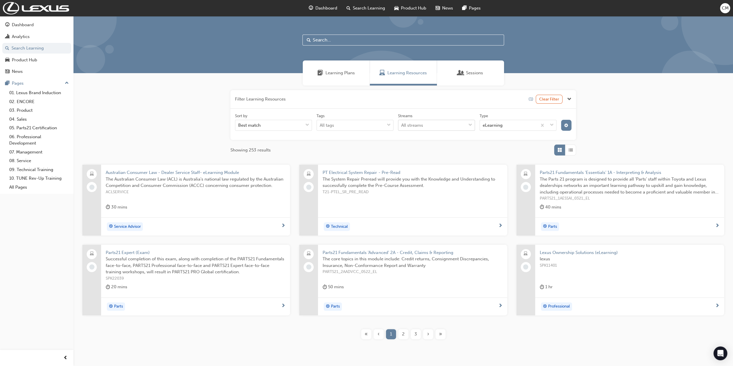
click at [471, 126] on span "down-icon" at bounding box center [471, 125] width 4 height 7
click at [402, 126] on input "Streams All streams" at bounding box center [401, 125] width 1 height 5
click at [403, 180] on span "Technical" at bounding box center [411, 179] width 19 height 5
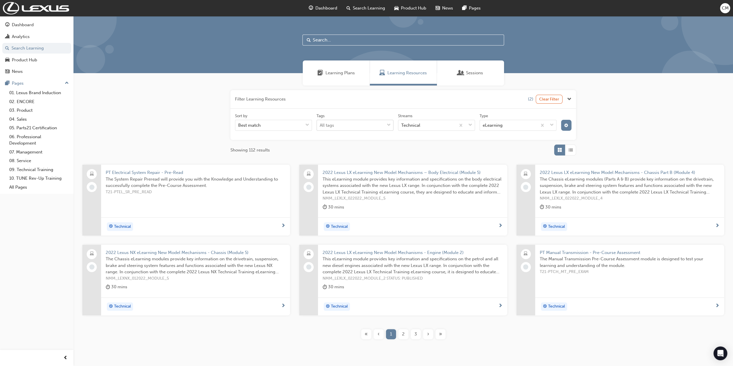
click at [389, 124] on span "down-icon" at bounding box center [389, 125] width 4 height 7
click at [320, 124] on input "Tags All tags" at bounding box center [320, 125] width 1 height 5
click at [335, 187] on div "Hybrid" at bounding box center [355, 187] width 77 height 11
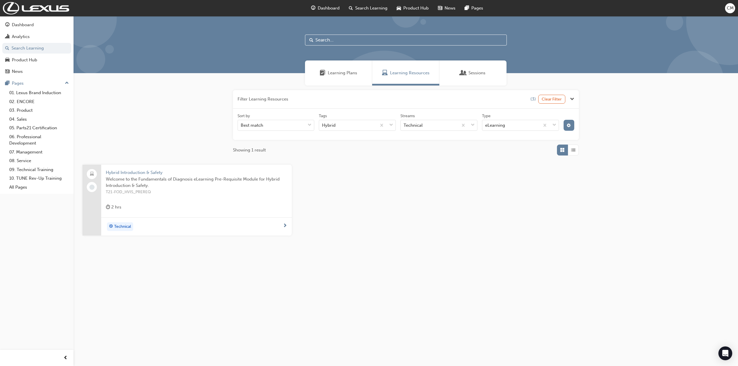
click at [115, 172] on span "Hybrid Introduction & Safety" at bounding box center [196, 172] width 181 height 7
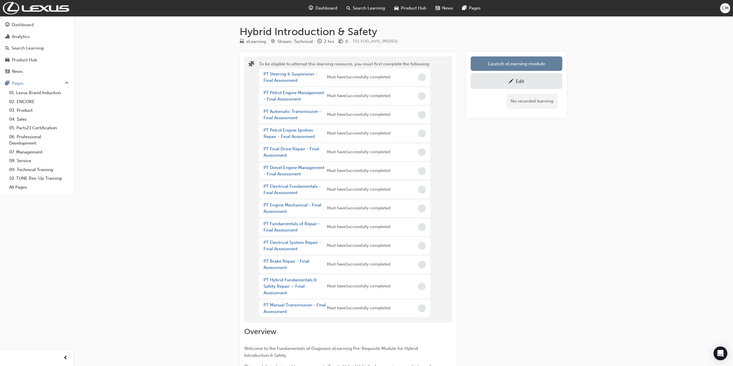
click at [519, 81] on div "Edit" at bounding box center [520, 81] width 8 height 6
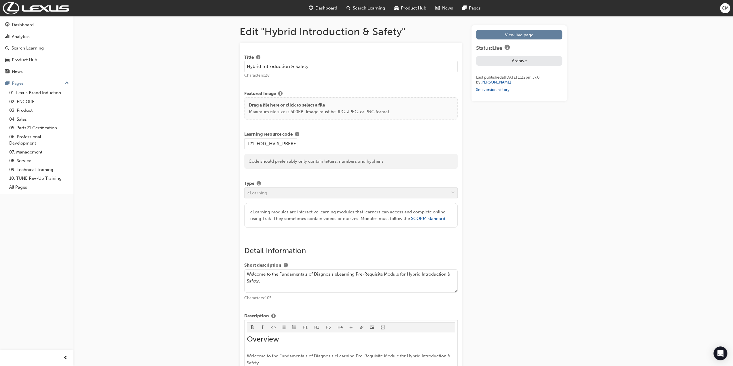
click at [261, 66] on input "Hybrid Introduction & Safety" at bounding box center [351, 66] width 214 height 11
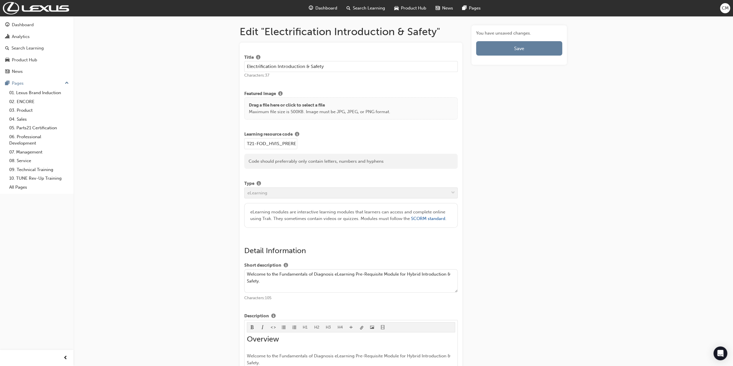
click at [355, 67] on input "Electrification Introduction & Safety" at bounding box center [351, 66] width 214 height 11
drag, startPoint x: 275, startPoint y: 66, endPoint x: 246, endPoint y: 66, distance: 29.7
click at [246, 66] on input "Electrification Introduction & Safety" at bounding box center [351, 66] width 214 height 11
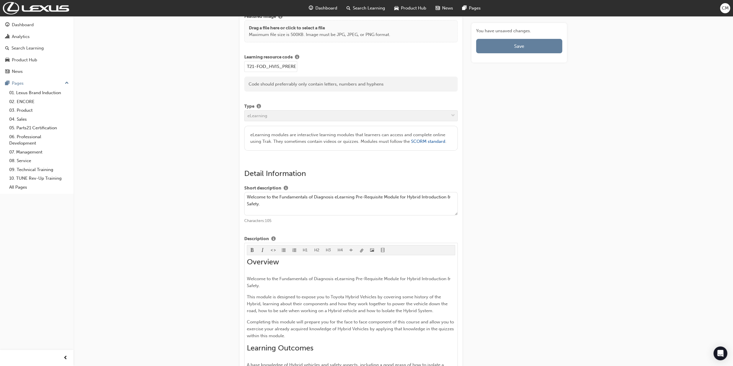
scroll to position [86, 0]
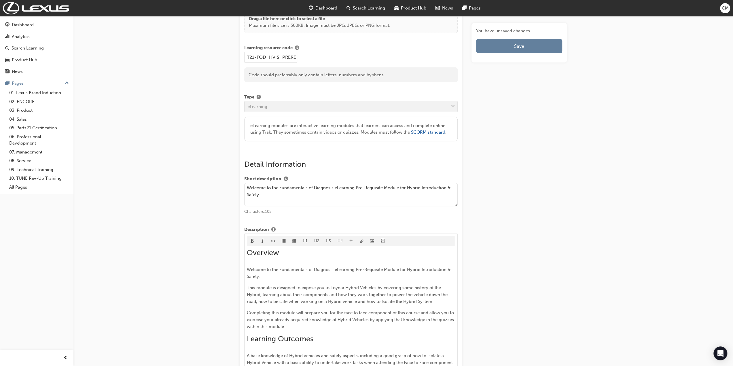
type input "Electrification Introduction & Safety"
drag, startPoint x: 407, startPoint y: 187, endPoint x: 420, endPoint y: 189, distance: 12.6
click at [420, 189] on textarea "Welcome to the Fundamentals of Diagnosis eLearning Pre-Requisite Module for Hyb…" at bounding box center [351, 195] width 214 height 24
paste textarea "Electrification"
type textarea "Welcome to the Fundamentals of Diagnosis eLearning Pre-Requisite Module for Ele…"
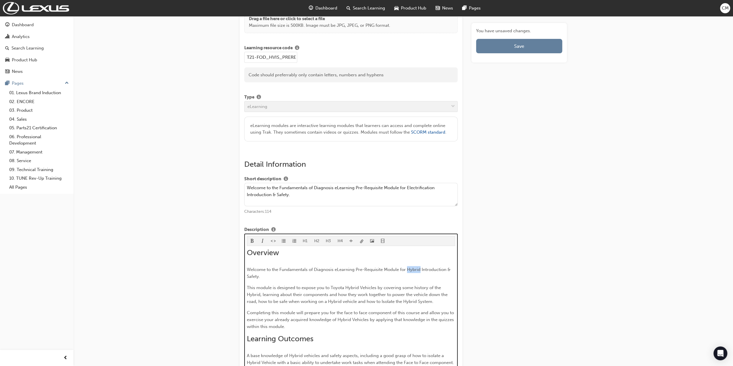
drag, startPoint x: 407, startPoint y: 267, endPoint x: 420, endPoint y: 271, distance: 13.7
click at [420, 271] on span "Welcome to the Fundamentals of Diagnosis eLearning Pre-Requisite Module for Hyb…" at bounding box center [349, 273] width 205 height 12
drag, startPoint x: 331, startPoint y: 285, endPoint x: 358, endPoint y: 287, distance: 27.7
click at [358, 287] on span "This module is designed to expose you to Toyota Hybrid Vehicles by covering som…" at bounding box center [348, 294] width 202 height 19
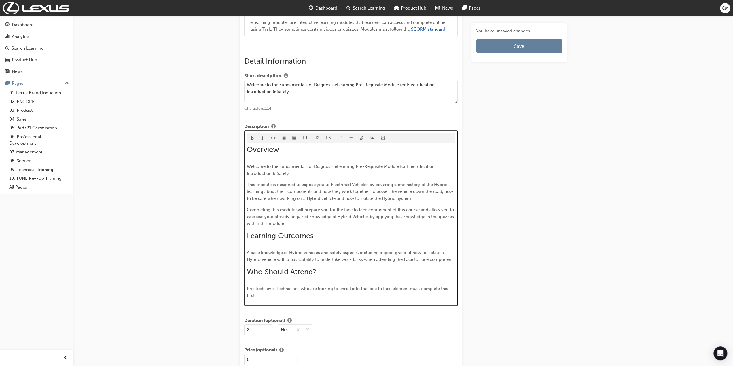
click at [447, 182] on span "This module is designed to expose you to Electrified Vehicles by covering some …" at bounding box center [350, 191] width 207 height 19
click at [299, 197] on span "This module is designed to expose you to Electrified Vehicles by covering some …" at bounding box center [350, 191] width 206 height 19
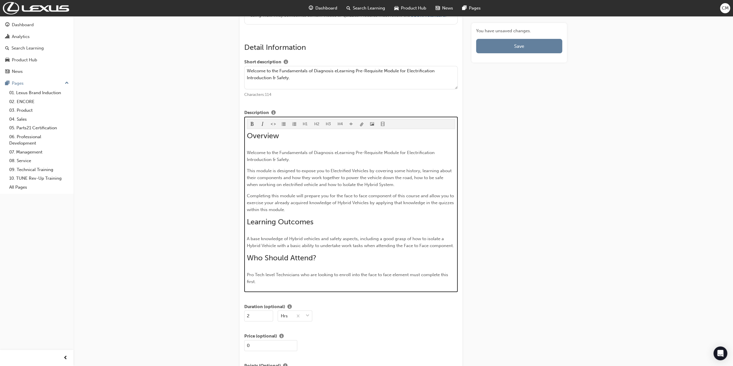
click at [318, 184] on span "This module is designed to expose you to Electrified Vehicles by covering some …" at bounding box center [350, 177] width 206 height 19
click at [380, 183] on span "This module is designed to expose you to Electrified Vehicles by covering some …" at bounding box center [350, 177] width 206 height 19
click at [377, 183] on span "This module is designed to expose you to Electrified Vehicles by covering some …" at bounding box center [350, 177] width 206 height 19
click at [348, 183] on span "This module is designed to expose you to Electrified Vehicles by covering some …" at bounding box center [350, 177] width 206 height 19
click at [347, 183] on span "This module is designed to expose you to Electrified Vehicles by covering some …" at bounding box center [350, 177] width 206 height 19
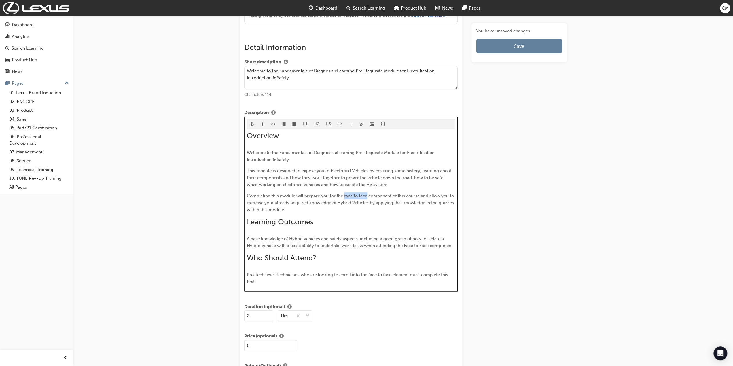
drag, startPoint x: 344, startPoint y: 194, endPoint x: 367, endPoint y: 197, distance: 22.9
click at [367, 197] on span "Completing this module will prepare you for the face to face component of this …" at bounding box center [351, 202] width 208 height 19
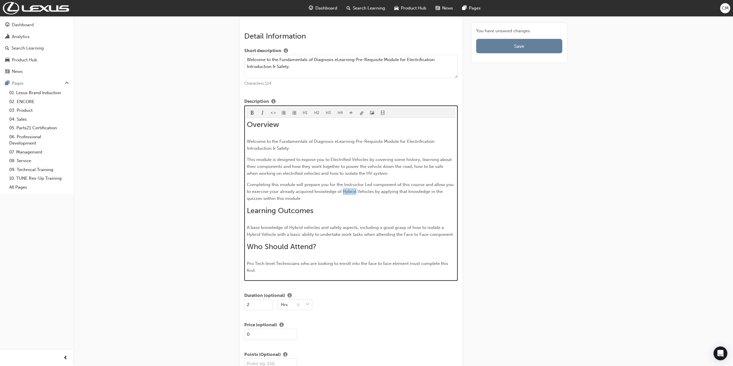
drag, startPoint x: 355, startPoint y: 190, endPoint x: 342, endPoint y: 190, distance: 12.7
click at [342, 190] on span "Completing this module will prepare you for the Instructor Led component of thi…" at bounding box center [351, 191] width 208 height 19
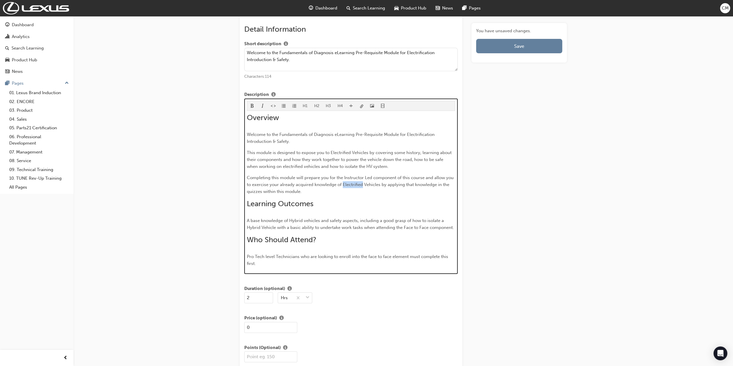
drag, startPoint x: 342, startPoint y: 183, endPoint x: 362, endPoint y: 184, distance: 19.6
click at [362, 184] on span "Completing this module will prepare you for the Instructor Led component of thi…" at bounding box center [351, 184] width 208 height 19
copy span "Electrified"
drag, startPoint x: 290, startPoint y: 219, endPoint x: 302, endPoint y: 220, distance: 12.8
click at [302, 220] on span "A base knowledge of Hybrid vehicles and safety aspects, including a good grasp …" at bounding box center [350, 224] width 207 height 12
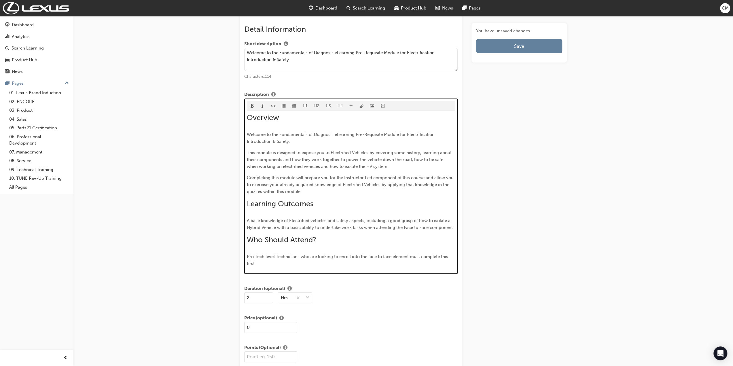
scroll to position [258, 0]
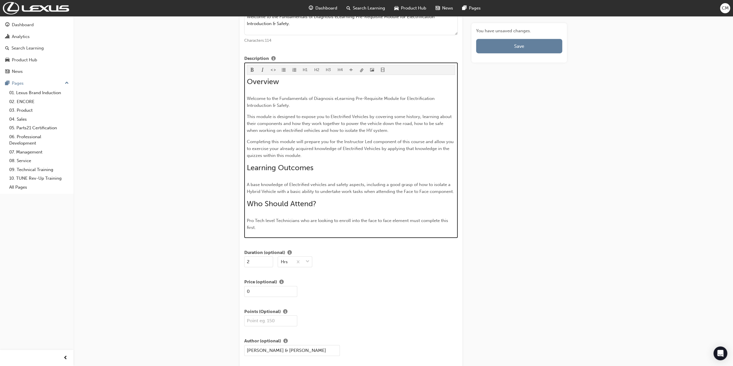
click at [260, 190] on span "A base knowledge of Electrified vehicles and safety aspects, including a good g…" at bounding box center [350, 188] width 207 height 12
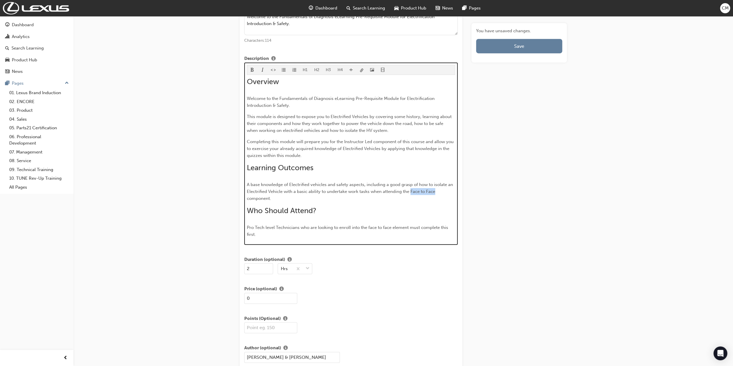
drag, startPoint x: 411, startPoint y: 190, endPoint x: 435, endPoint y: 193, distance: 24.3
click at [435, 193] on p "A base knowledge of Electrified vehicles and safety aspects, including a good g…" at bounding box center [351, 191] width 209 height 21
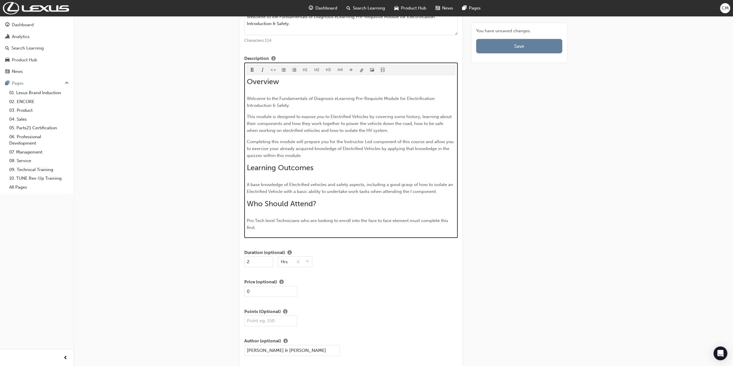
scroll to position [265, 0]
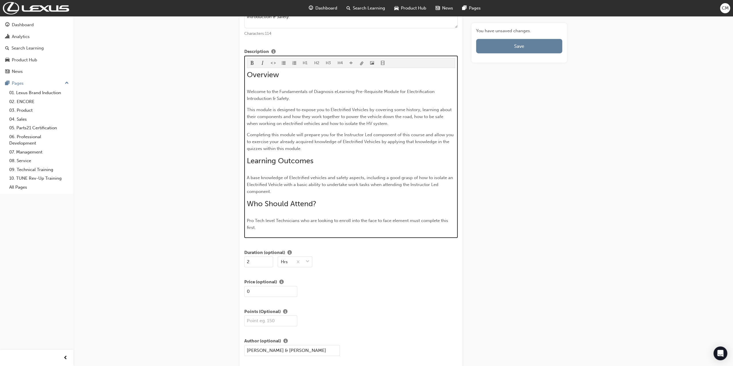
click at [274, 218] on span "Pro Tech level Technicians who are looking to enroll into the face to face elem…" at bounding box center [348, 224] width 203 height 12
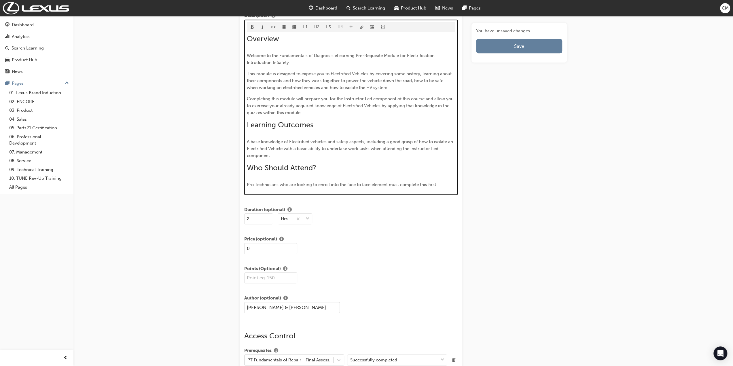
click at [247, 182] on span "Pro Technicians who are looking to enroll into the face to face element must co…" at bounding box center [342, 184] width 190 height 5
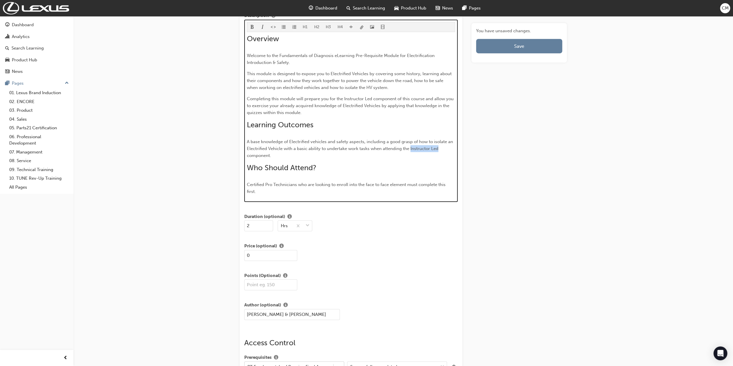
drag, startPoint x: 411, startPoint y: 145, endPoint x: 439, endPoint y: 150, distance: 28.0
click at [439, 150] on p "A base knowledge of Electrified vehicles and safety aspects, including a good g…" at bounding box center [351, 148] width 209 height 21
copy span "Instructor Led"
drag, startPoint x: 367, startPoint y: 182, endPoint x: 388, endPoint y: 186, distance: 22.1
click at [388, 186] on span "Certified Pro Technicians who are looking to enroll into the face to face eleme…" at bounding box center [347, 188] width 200 height 12
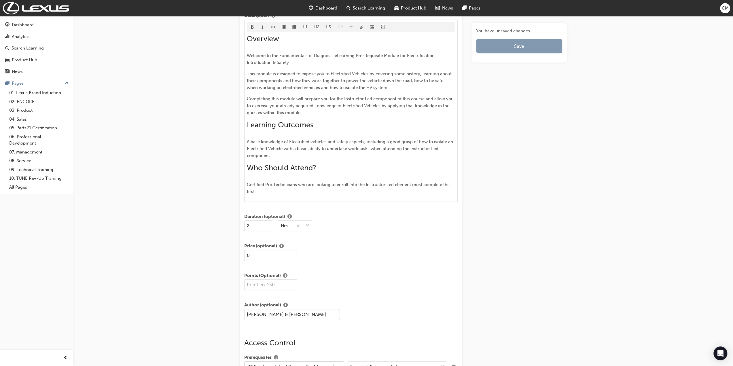
click at [518, 45] on span "Save" at bounding box center [519, 46] width 10 height 6
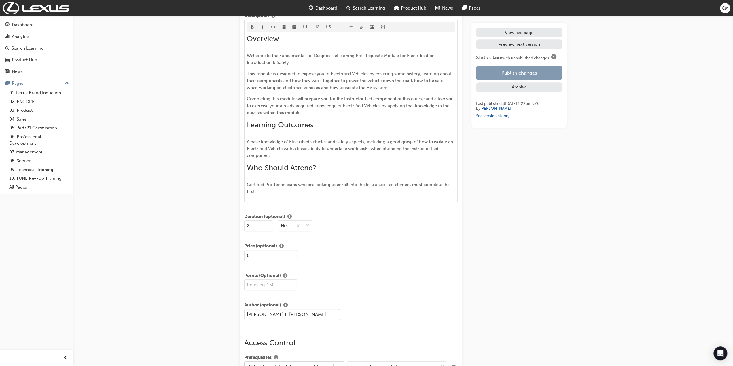
click at [507, 71] on button "Publish changes" at bounding box center [519, 73] width 86 height 14
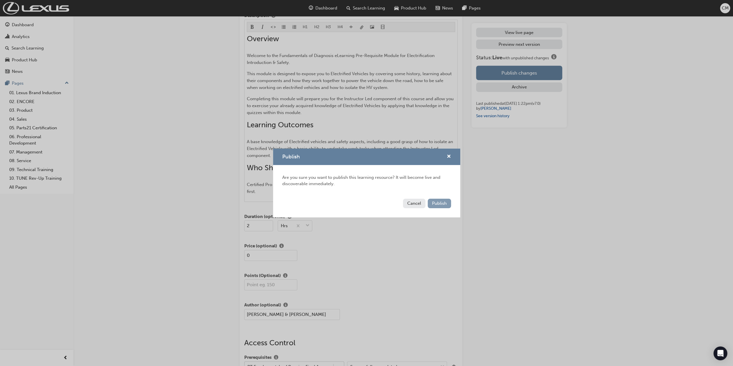
click at [440, 202] on span "Publish" at bounding box center [439, 203] width 15 height 5
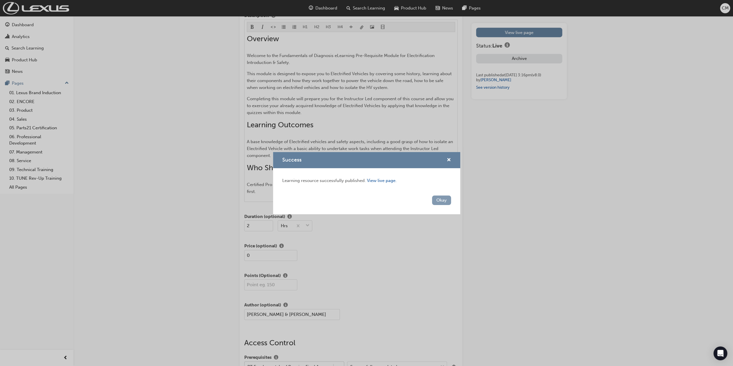
click at [439, 201] on button "Okay" at bounding box center [441, 201] width 19 height 10
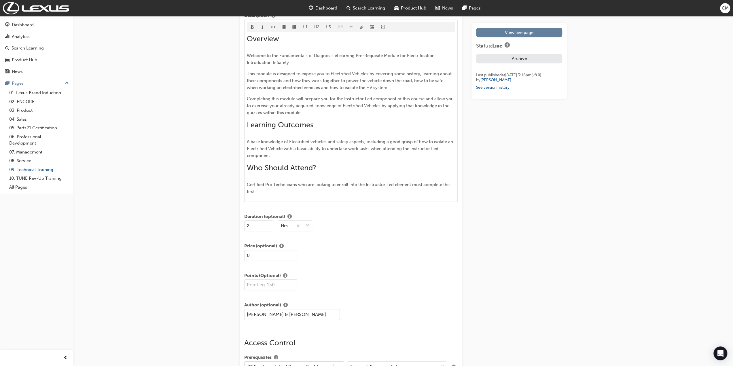
click at [29, 169] on link "09. Technical Training" at bounding box center [39, 169] width 64 height 9
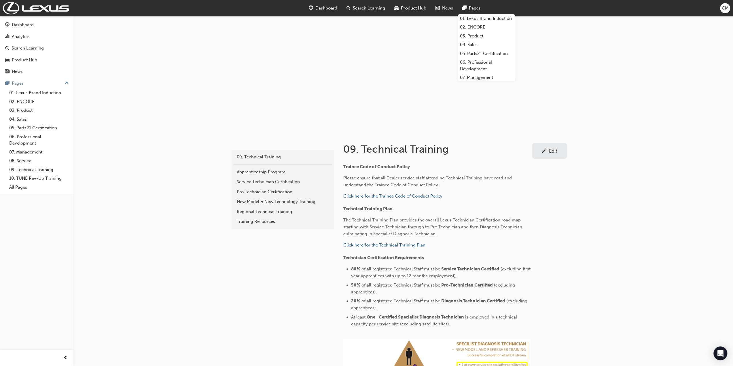
click at [476, 8] on span "Pages" at bounding box center [475, 8] width 12 height 7
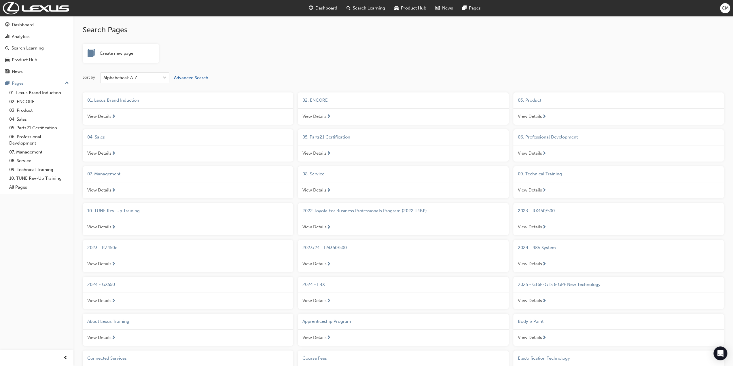
click at [186, 76] on span "Advanced Search" at bounding box center [191, 77] width 34 height 5
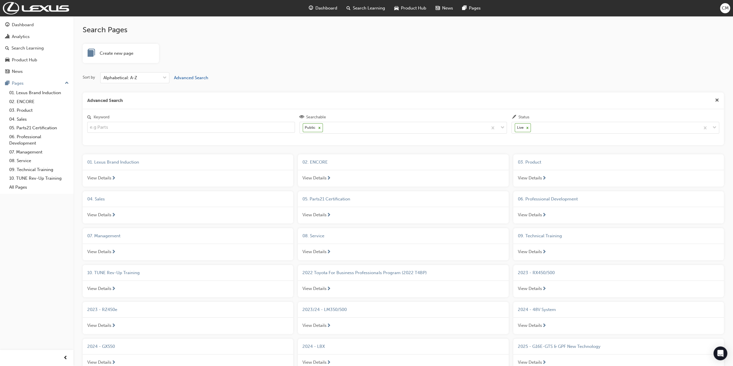
click at [126, 126] on input "Keyword" at bounding box center [191, 127] width 208 height 11
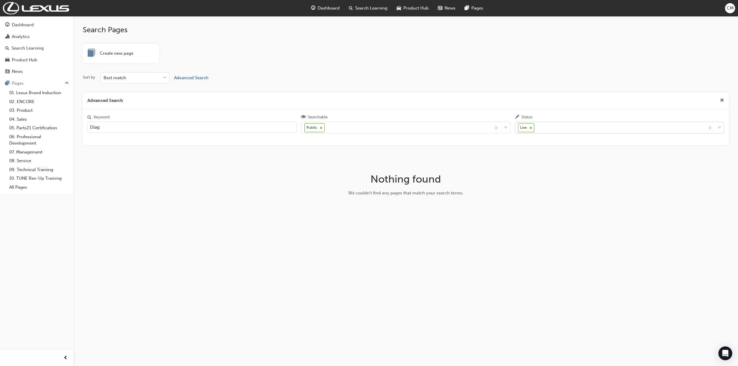
type input "Diag"
click at [718, 129] on span "down-icon" at bounding box center [719, 127] width 4 height 7
click at [536, 129] on input "Status Live" at bounding box center [535, 127] width 1 height 5
click at [527, 141] on span "Draft" at bounding box center [523, 141] width 10 height 5
click at [122, 162] on span "Diagnosis Technician Certification" at bounding box center [121, 162] width 68 height 5
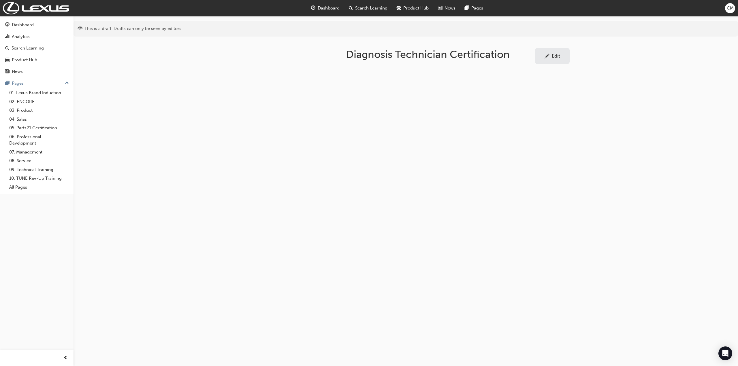
click at [557, 56] on div "Edit" at bounding box center [556, 56] width 8 height 6
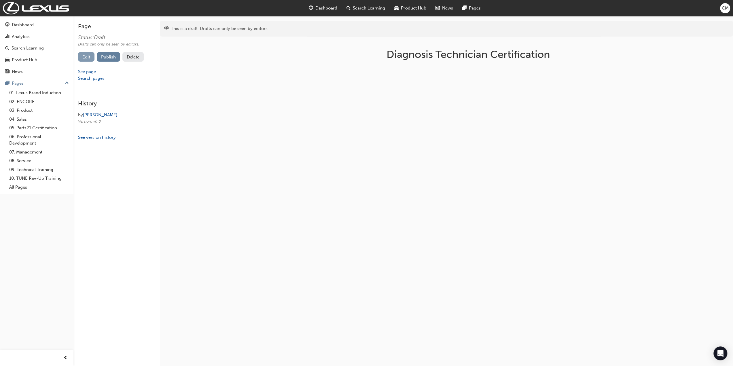
click at [86, 55] on link "Edit" at bounding box center [86, 57] width 16 height 10
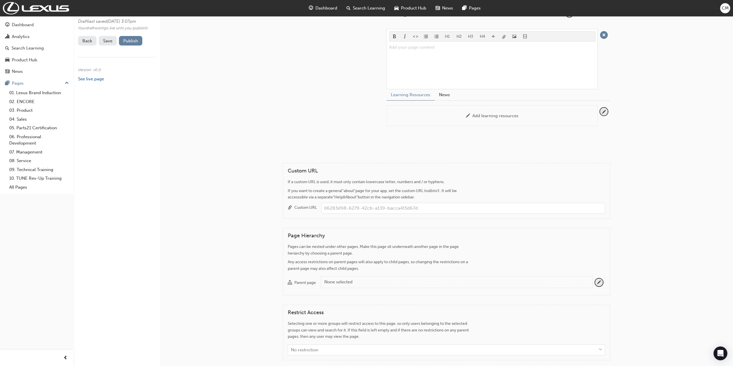
scroll to position [86, 0]
click at [335, 276] on div "None selected" at bounding box center [456, 279] width 264 height 7
click at [595, 276] on button "Parent page None selected" at bounding box center [599, 280] width 8 height 8
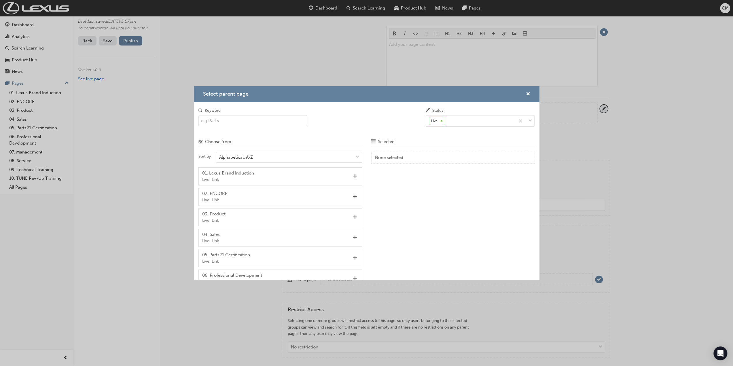
click at [226, 121] on input "Keyword" at bounding box center [253, 120] width 109 height 11
type input "tec"
click at [353, 176] on span "Add" at bounding box center [355, 176] width 4 height 5
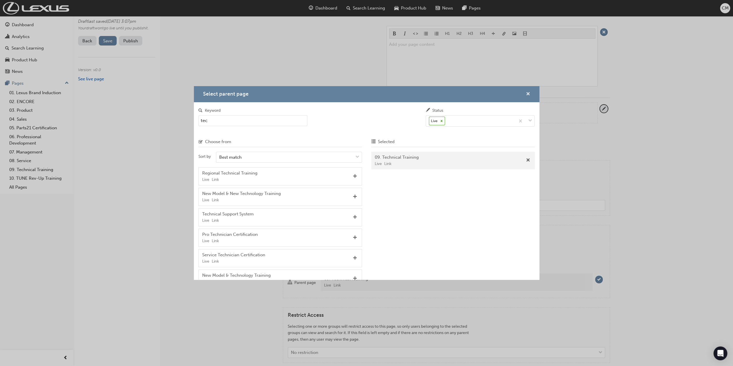
click at [530, 93] on span "cross-icon" at bounding box center [528, 94] width 4 height 5
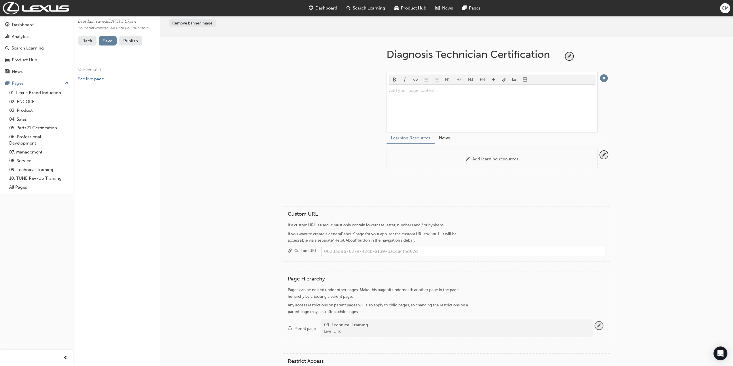
scroll to position [0, 0]
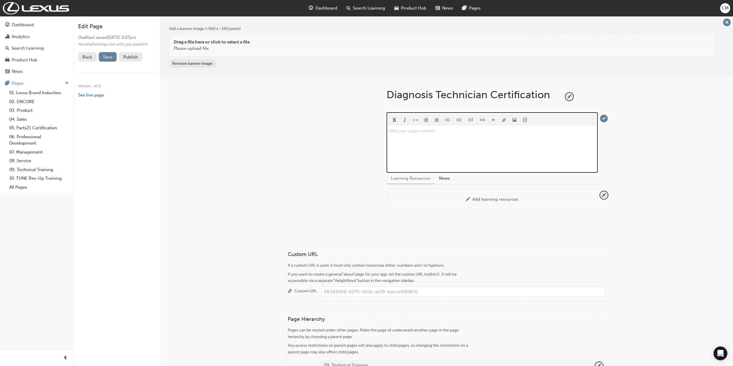
click at [407, 136] on div "Add your page content ﻿" at bounding box center [492, 148] width 206 height 43
click at [393, 129] on p "Add your page content ﻿" at bounding box center [492, 130] width 206 height 7
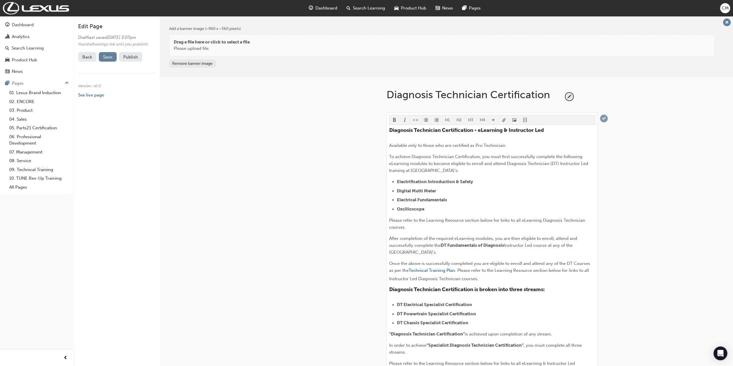
click at [605, 117] on span "tick-icon" at bounding box center [604, 119] width 8 height 8
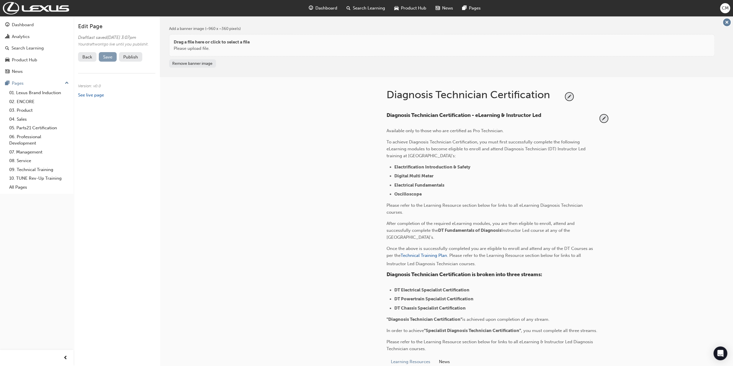
click at [107, 60] on span "Save" at bounding box center [107, 56] width 9 height 5
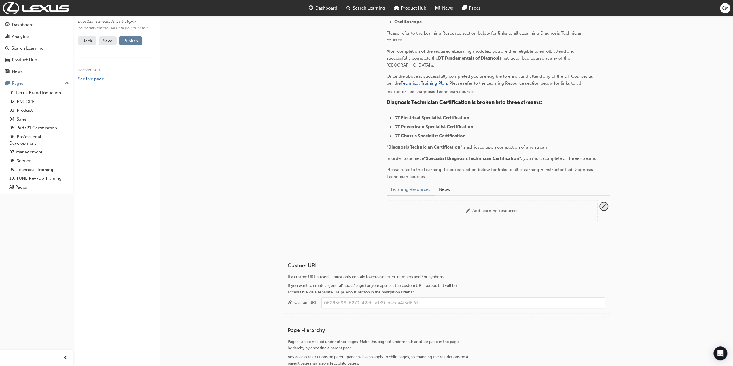
scroll to position [173, 0]
click at [604, 210] on span "pencil-icon" at bounding box center [604, 206] width 8 height 8
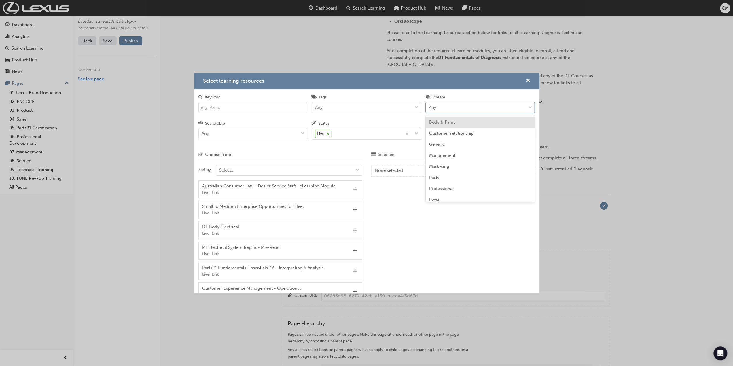
click at [530, 107] on span "down-icon" at bounding box center [530, 107] width 4 height 7
click at [430, 107] on input "Stream option Body & Paint focused, 1 of 14. 14 results available. Use Up and D…" at bounding box center [429, 107] width 1 height 5
click at [444, 163] on span "Technical" at bounding box center [438, 162] width 19 height 5
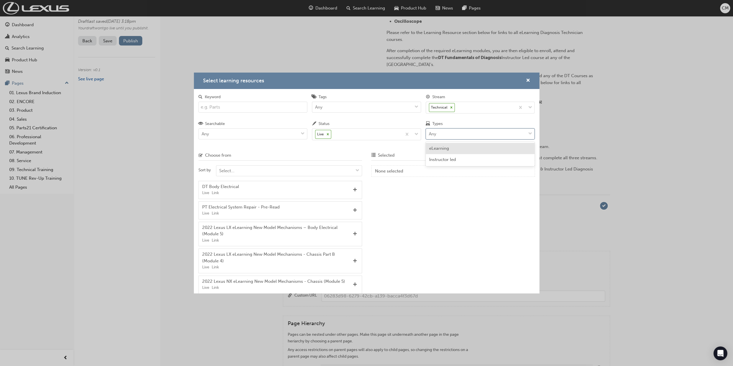
click at [530, 133] on span "down-icon" at bounding box center [530, 133] width 4 height 7
click at [430, 133] on input "Types option eLearning focused, 1 of 2. 2 results available. Use Up and Down to…" at bounding box center [429, 133] width 1 height 5
click at [435, 149] on span "eLearning" at bounding box center [439, 148] width 20 height 5
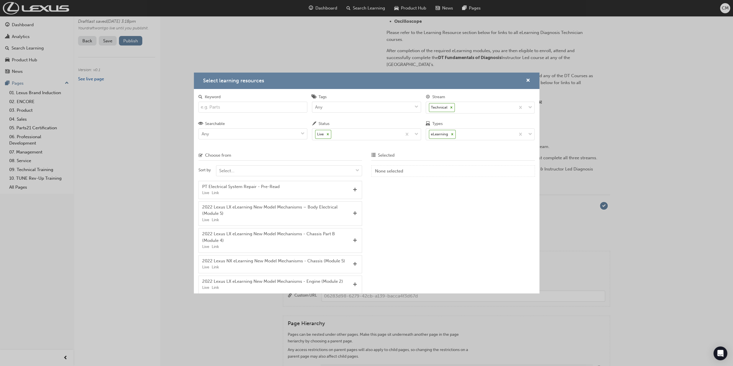
click at [231, 109] on input "Keyword" at bounding box center [253, 107] width 109 height 11
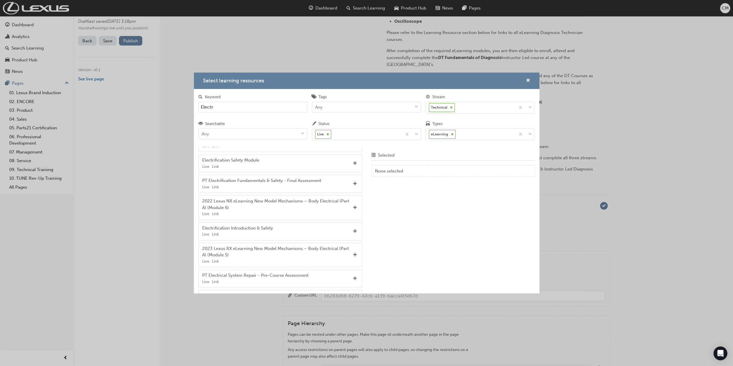
scroll to position [76, 0]
click at [353, 227] on span "Add" at bounding box center [355, 229] width 4 height 5
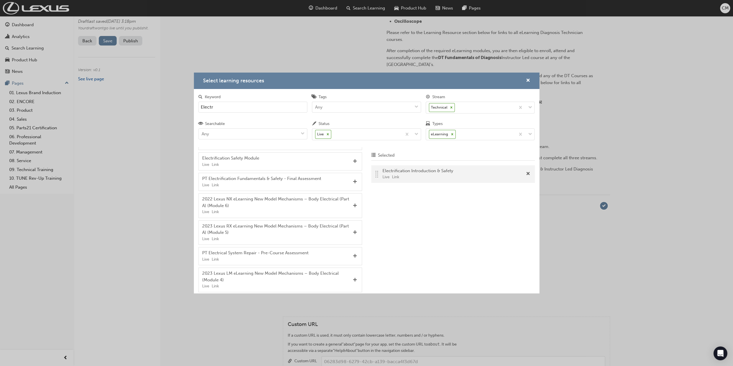
click at [223, 106] on input "Electr" at bounding box center [253, 107] width 109 height 11
type input "E"
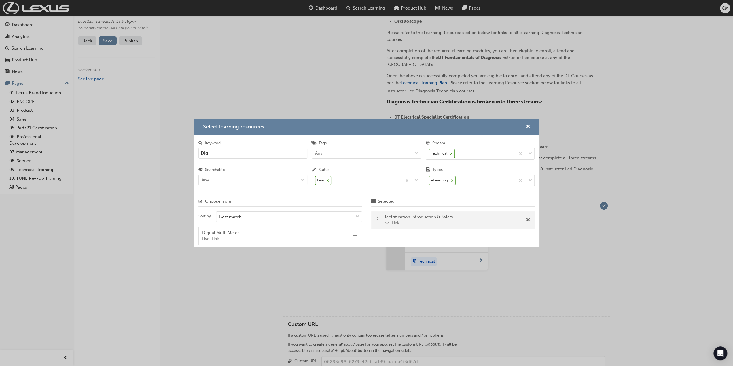
click at [354, 235] on span "Add" at bounding box center [355, 236] width 4 height 5
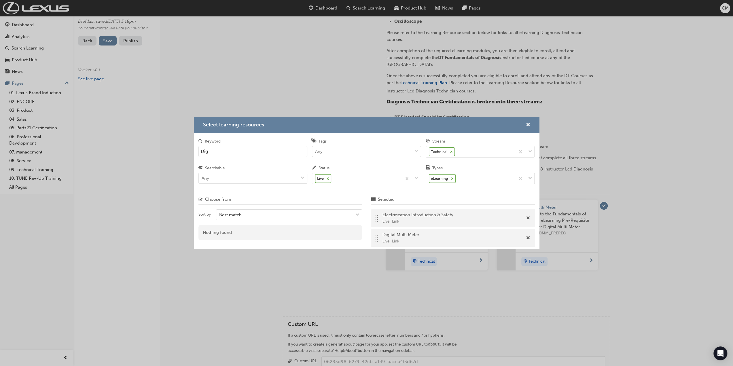
click at [211, 151] on input "Dig" at bounding box center [253, 151] width 109 height 11
type input "D"
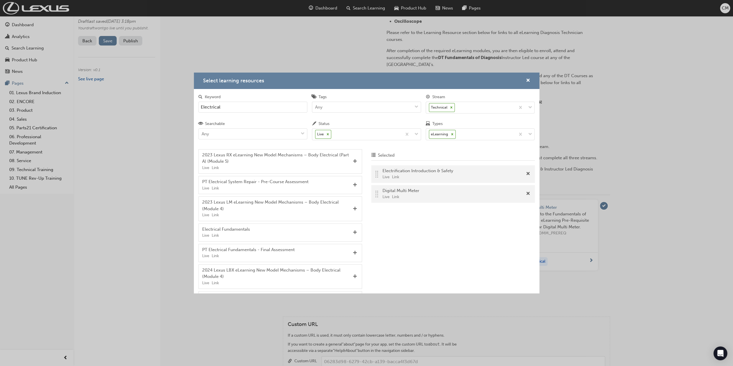
scroll to position [115, 0]
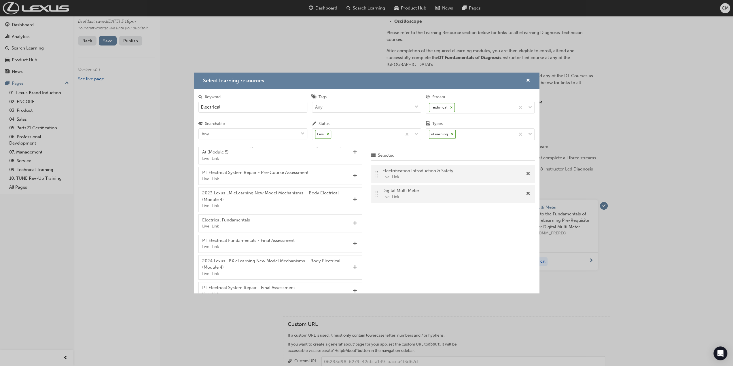
click at [353, 221] on span "Add" at bounding box center [355, 223] width 4 height 5
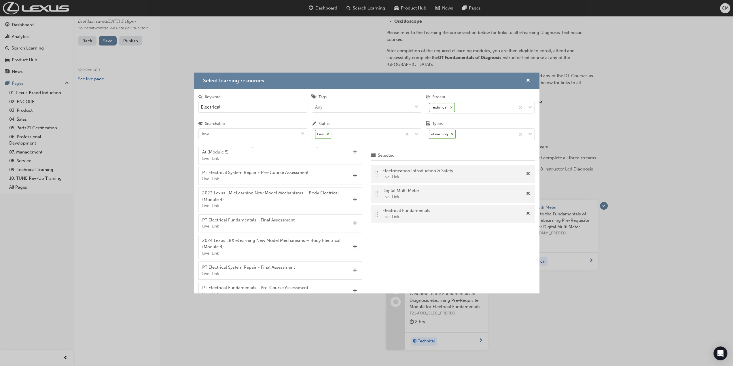
click at [230, 109] on input "Electrical" at bounding box center [253, 107] width 109 height 11
type input "E"
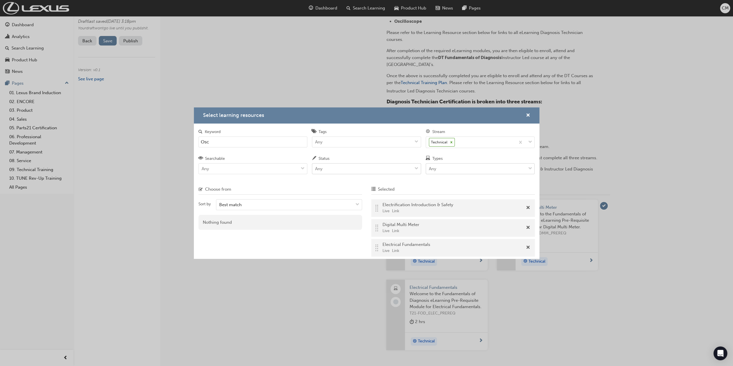
click at [212, 141] on input "Osc" at bounding box center [253, 142] width 109 height 11
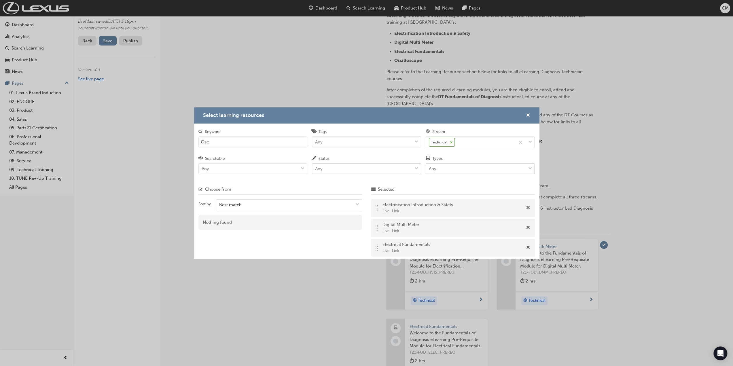
scroll to position [115, 0]
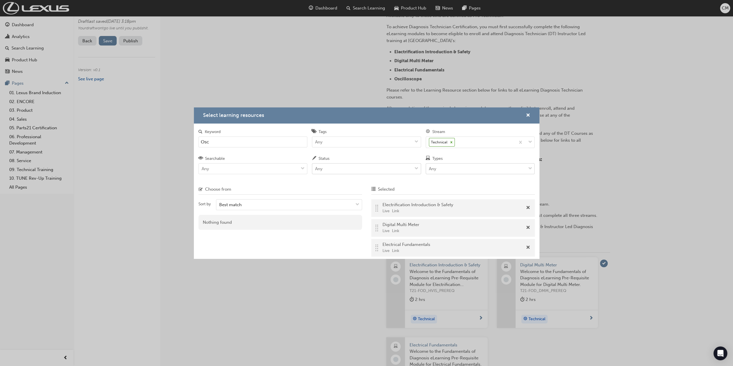
click at [212, 143] on input "Osc" at bounding box center [253, 142] width 109 height 11
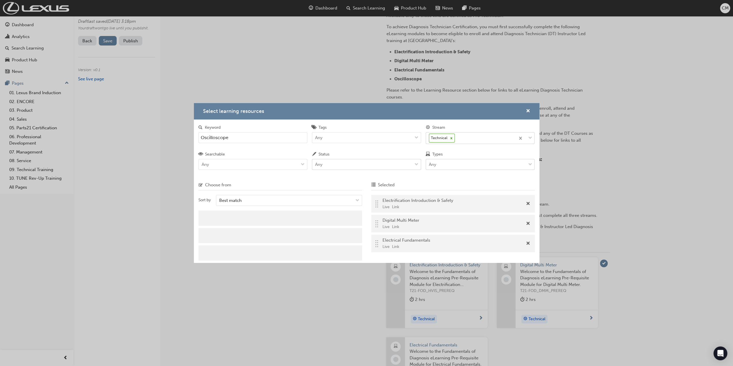
type input "Oscilloscope"
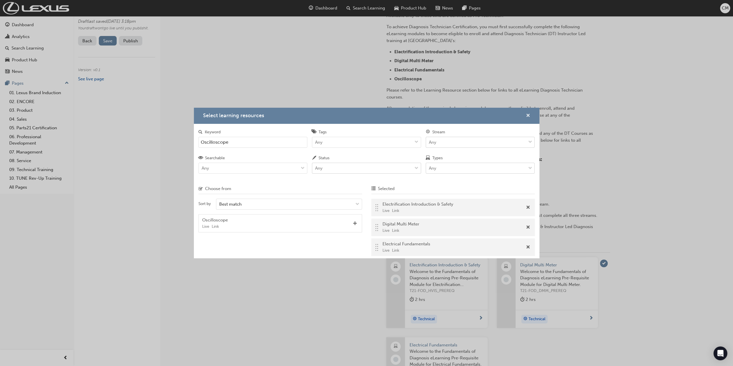
click at [527, 115] on span "cross-icon" at bounding box center [528, 116] width 4 height 5
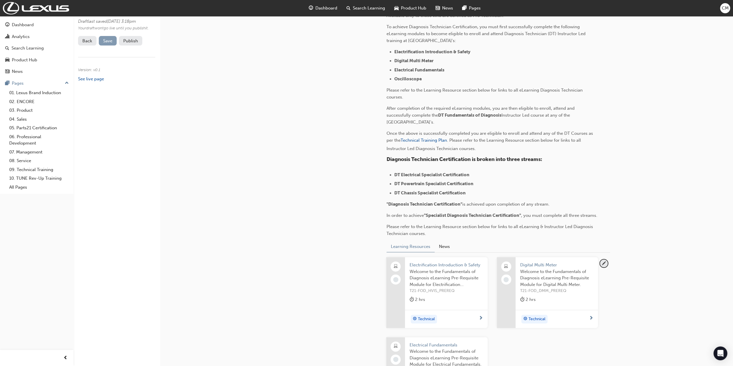
click at [105, 44] on span "Save" at bounding box center [107, 40] width 9 height 5
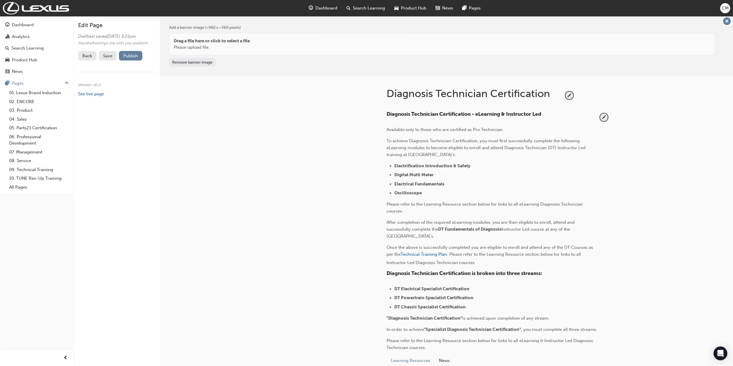
scroll to position [0, 0]
click at [358, 8] on span "Search Learning" at bounding box center [369, 8] width 32 height 7
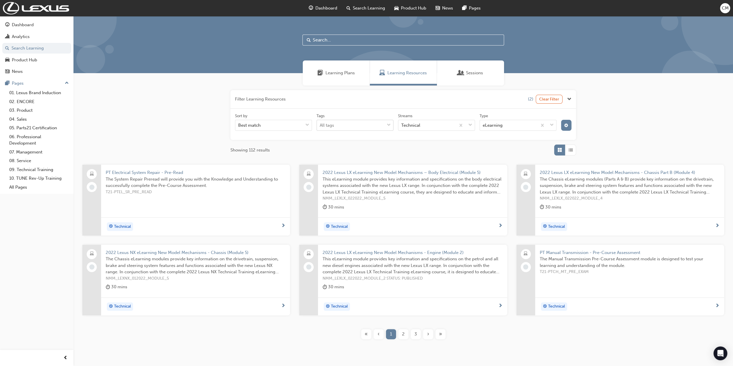
click at [389, 125] on span "down-icon" at bounding box center [389, 125] width 4 height 7
click at [320, 125] on input "Tags All tags" at bounding box center [320, 125] width 1 height 5
click at [389, 125] on span "down-icon" at bounding box center [389, 125] width 4 height 7
click at [320, 125] on input "Tags 0 results available. Select is focused ,type to refine list, press Down to…" at bounding box center [320, 125] width 1 height 5
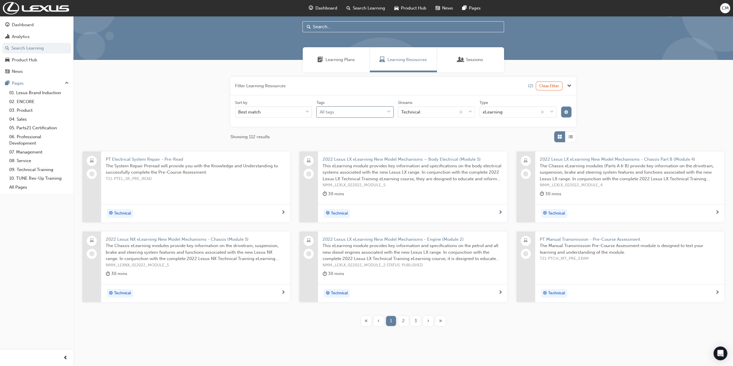
scroll to position [19, 0]
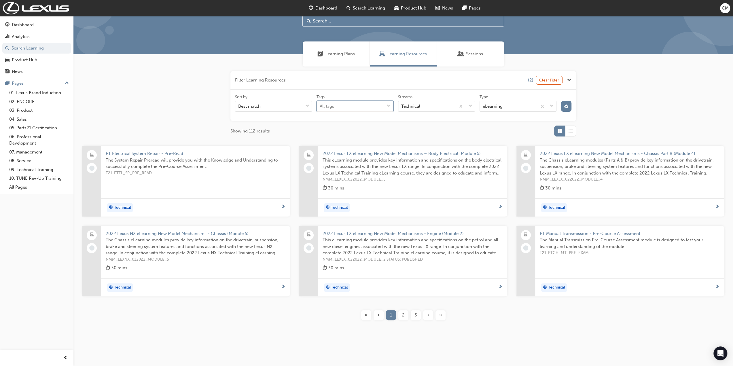
click at [404, 313] on span "2" at bounding box center [403, 315] width 3 height 7
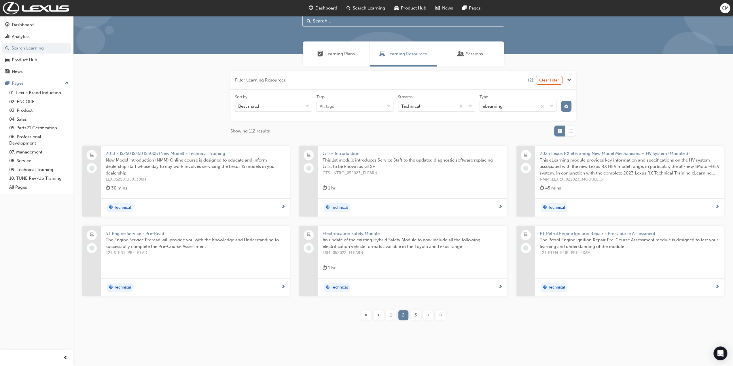
click at [416, 314] on span "3" at bounding box center [416, 315] width 3 height 7
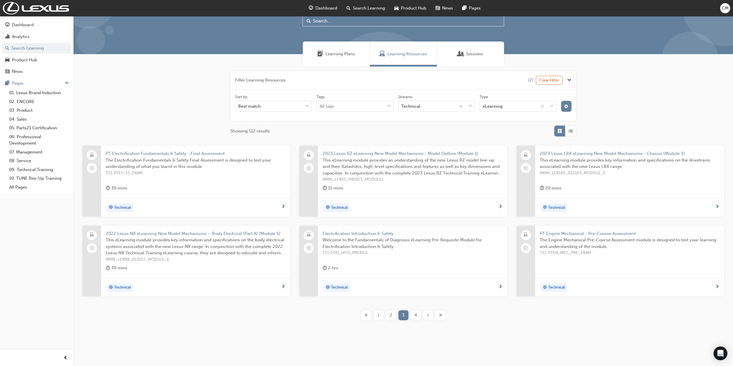
click at [417, 315] on span "4" at bounding box center [416, 315] width 3 height 7
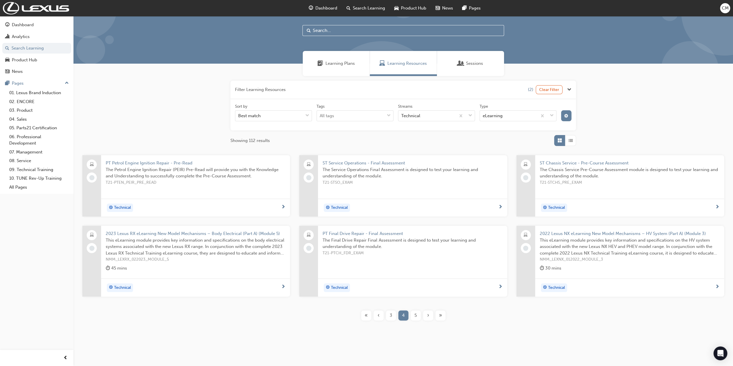
click at [416, 313] on span "5" at bounding box center [416, 315] width 2 height 7
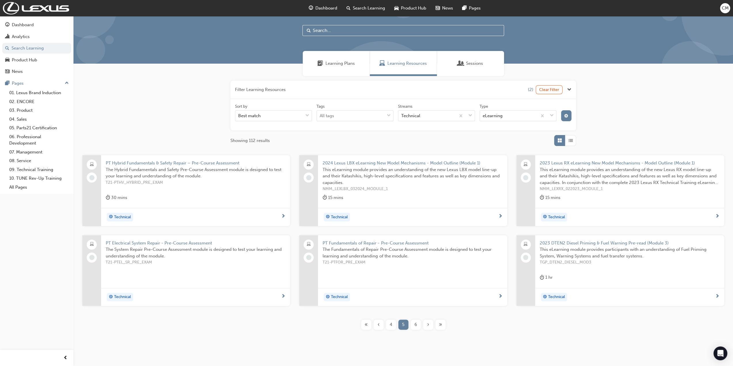
click at [417, 323] on span "6" at bounding box center [416, 325] width 3 height 7
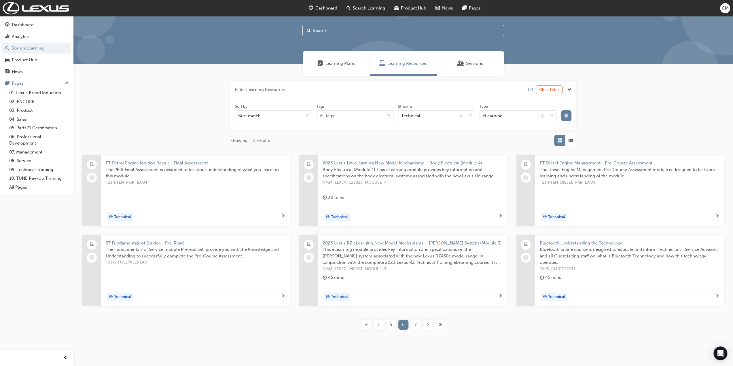
click at [417, 323] on span "7" at bounding box center [416, 325] width 2 height 7
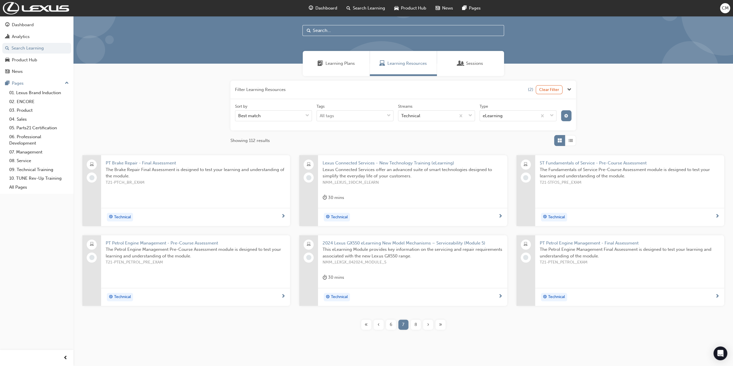
click at [417, 323] on span "8" at bounding box center [416, 325] width 3 height 7
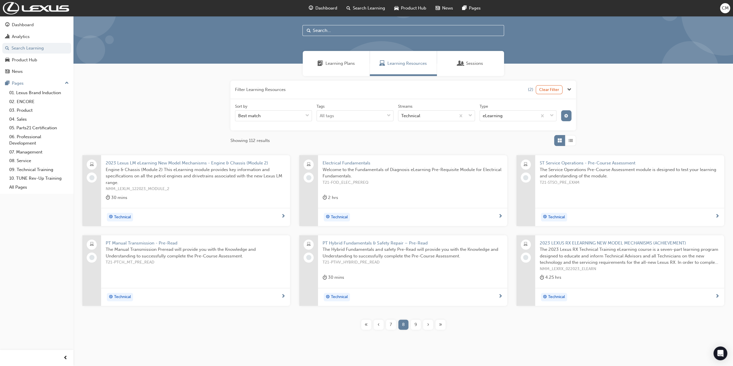
click at [416, 324] on span "9" at bounding box center [416, 325] width 3 height 7
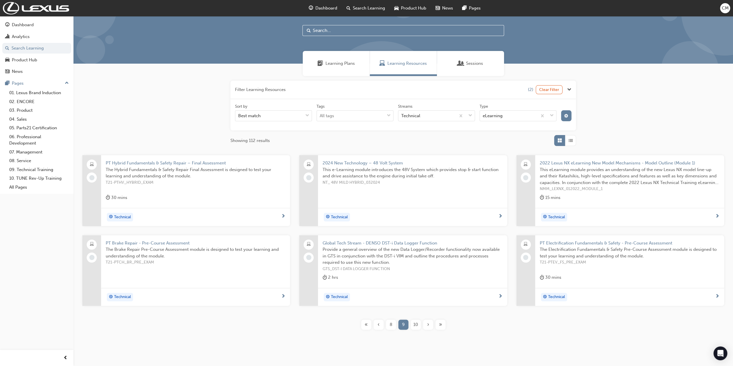
click at [416, 324] on span "10" at bounding box center [416, 325] width 5 height 7
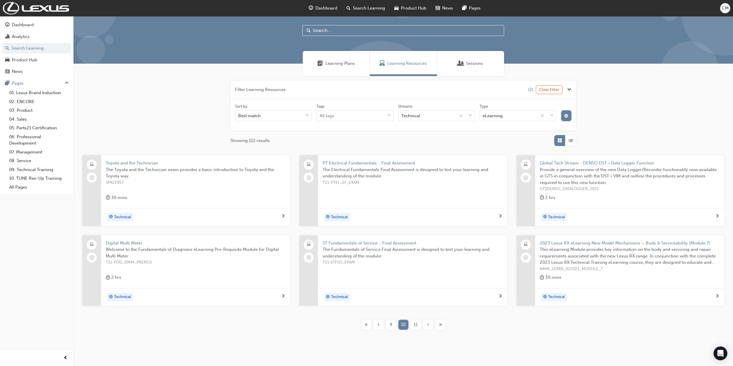
click at [416, 324] on span "11" at bounding box center [416, 325] width 4 height 7
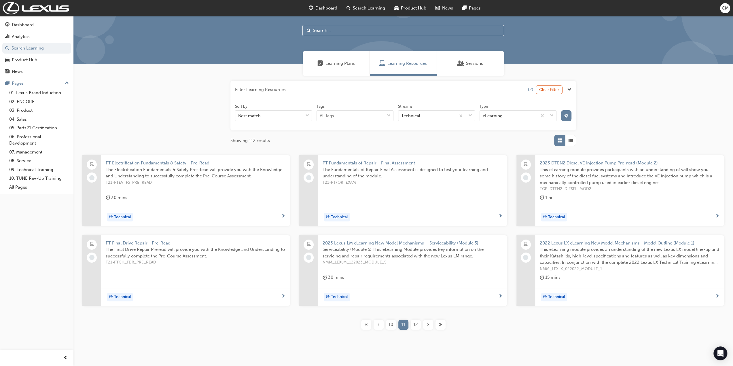
click at [416, 324] on span "12" at bounding box center [416, 325] width 5 height 7
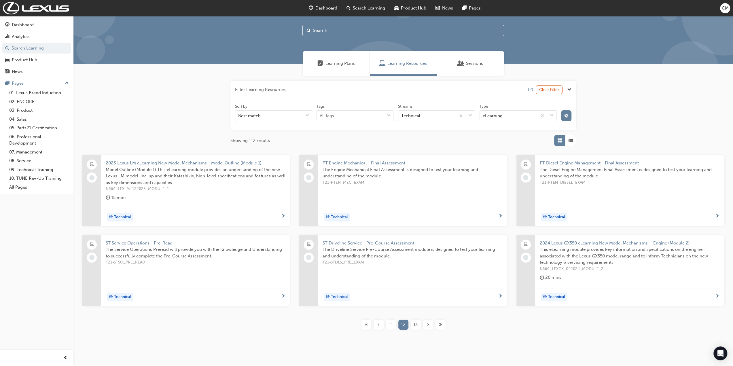
click at [416, 324] on span "13" at bounding box center [416, 325] width 5 height 7
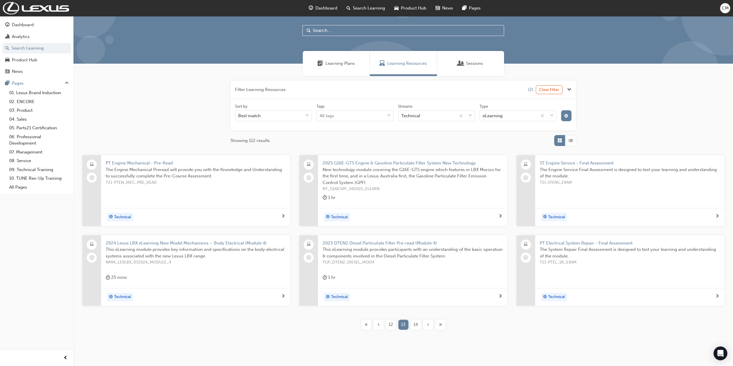
click at [416, 324] on span "14" at bounding box center [416, 325] width 5 height 7
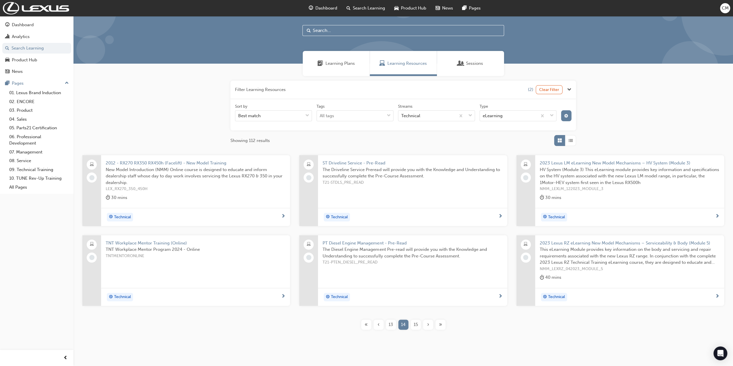
click at [416, 324] on span "15" at bounding box center [416, 325] width 4 height 7
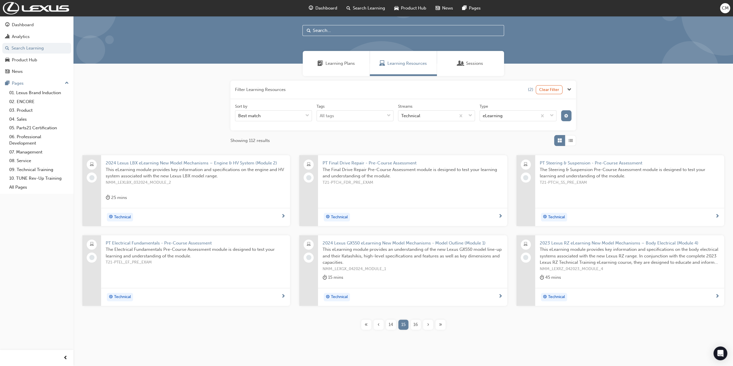
click at [416, 324] on span "16" at bounding box center [416, 325] width 5 height 7
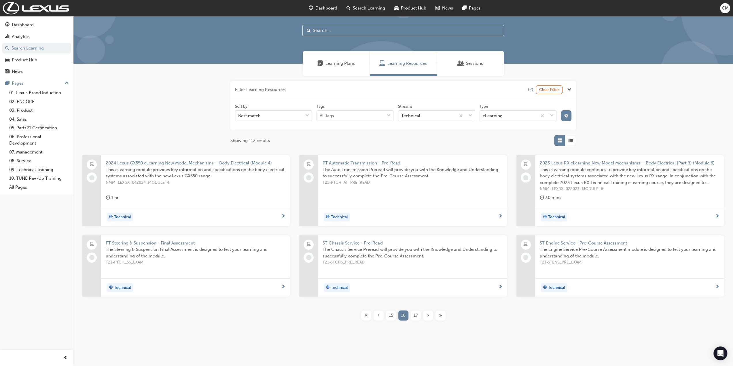
click at [416, 324] on div "2024 Lexus GX550 eLearning New Model Mechanisms – Body Electrical (Module 4) Th…" at bounding box center [403, 242] width 641 height 175
click at [416, 315] on span "17" at bounding box center [416, 315] width 4 height 7
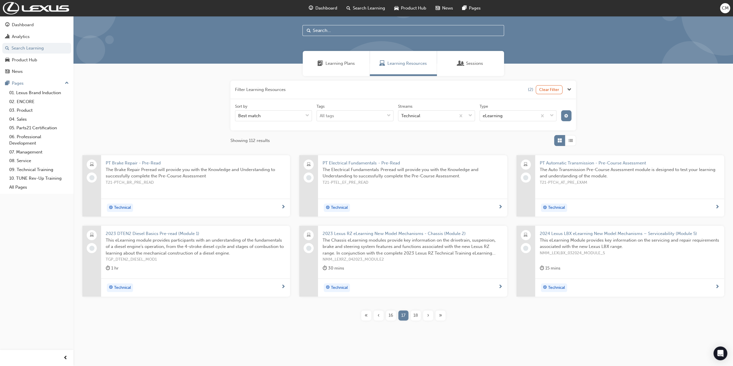
click at [416, 314] on span "18" at bounding box center [416, 315] width 5 height 7
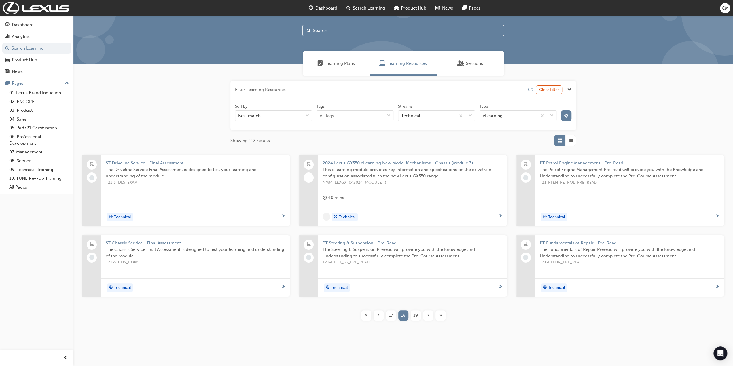
click at [416, 314] on span "19" at bounding box center [416, 315] width 5 height 7
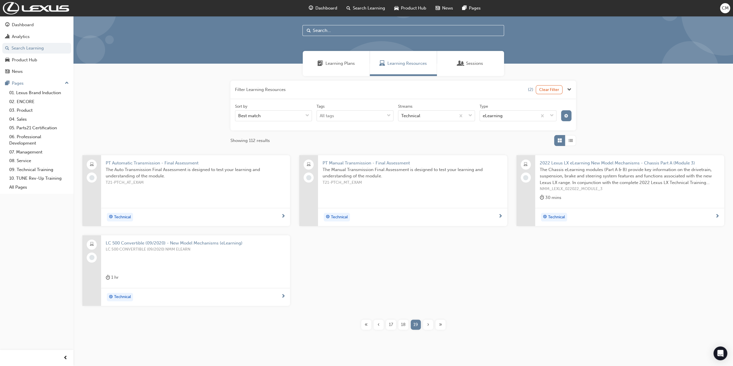
click at [367, 324] on span "«" at bounding box center [366, 325] width 3 height 7
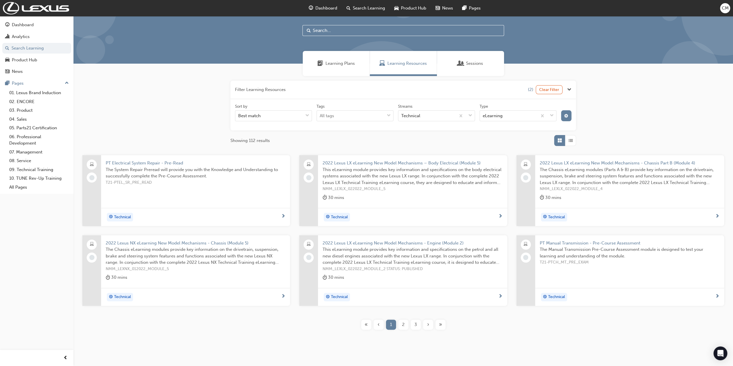
click at [322, 30] on input "text" at bounding box center [404, 30] width 202 height 11
paste input "T21-FOD_OSCOPE_PREREQ"
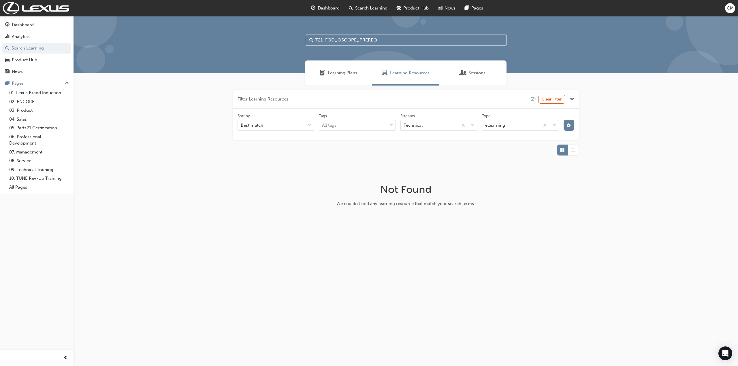
click at [335, 73] on span "Learning Plans" at bounding box center [342, 73] width 29 height 7
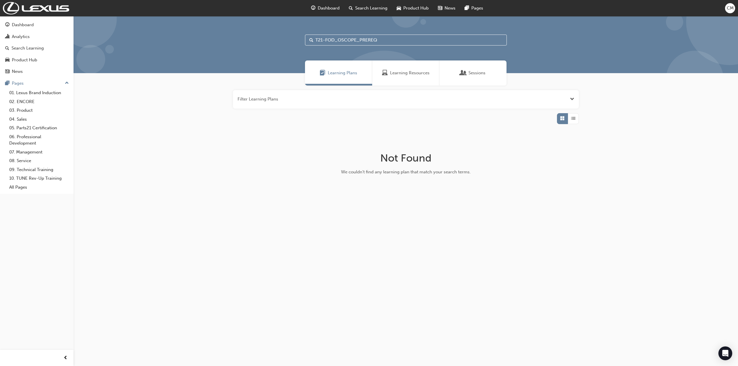
click at [385, 41] on input "T21-FOD_OSCOPE_PREREQ" at bounding box center [406, 40] width 202 height 11
type input "T"
type input "Osc"
click at [397, 71] on span "Learning Resources" at bounding box center [409, 73] width 39 height 7
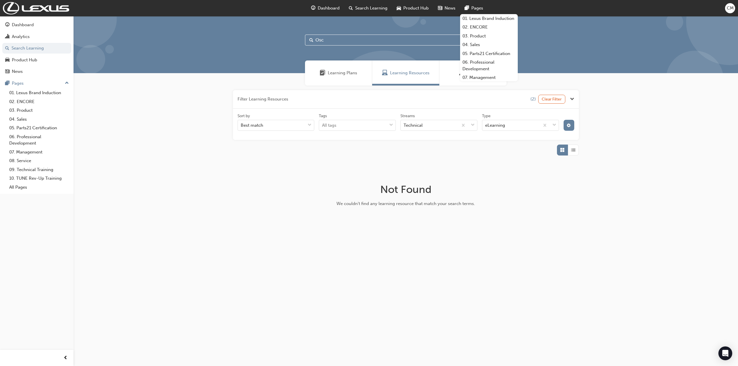
click at [479, 8] on span "Pages" at bounding box center [477, 8] width 12 height 7
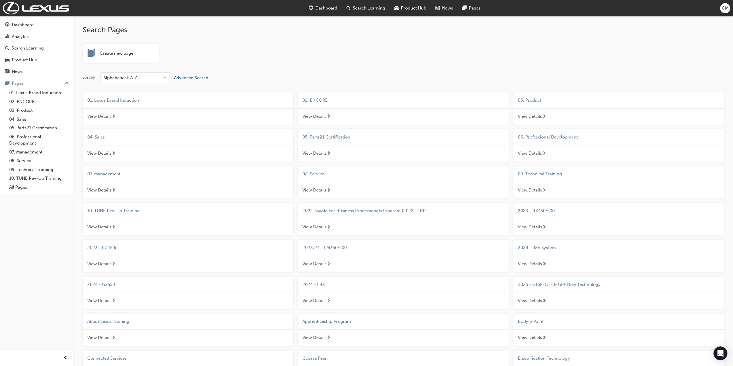
click at [182, 77] on span "Advanced Search" at bounding box center [191, 77] width 34 height 5
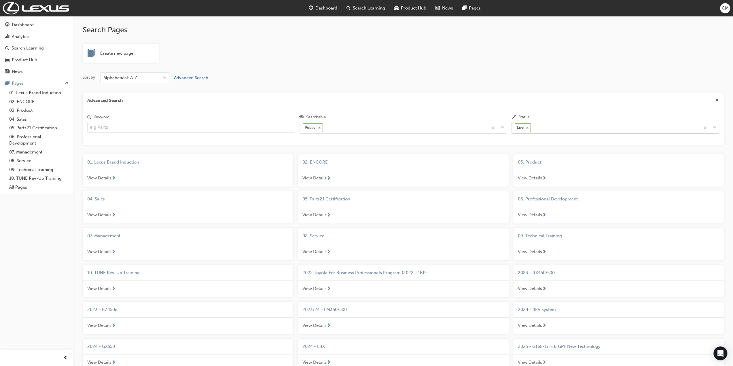
click at [715, 127] on span "down-icon" at bounding box center [715, 127] width 4 height 7
click at [533, 127] on input "Status Live" at bounding box center [532, 127] width 1 height 5
click at [519, 143] on span "Draft" at bounding box center [520, 141] width 10 height 5
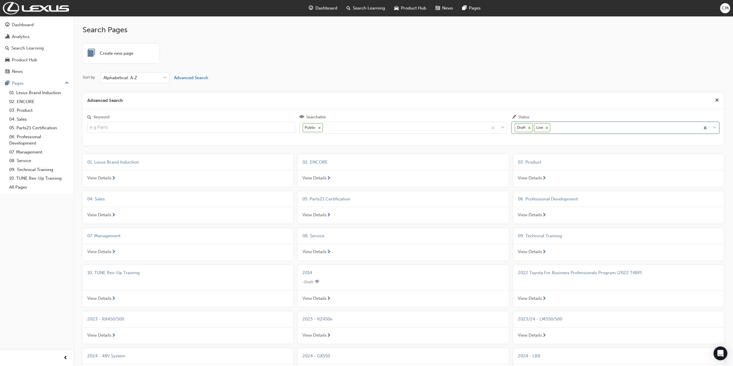
click at [547, 127] on icon at bounding box center [547, 128] width 4 height 4
click at [552, 127] on input "Status option Draft, selected. 0 results available. Select is focused ,type to …" at bounding box center [552, 127] width 1 height 5
click at [337, 161] on span "Diagnosis Technician Certification" at bounding box center [338, 162] width 68 height 5
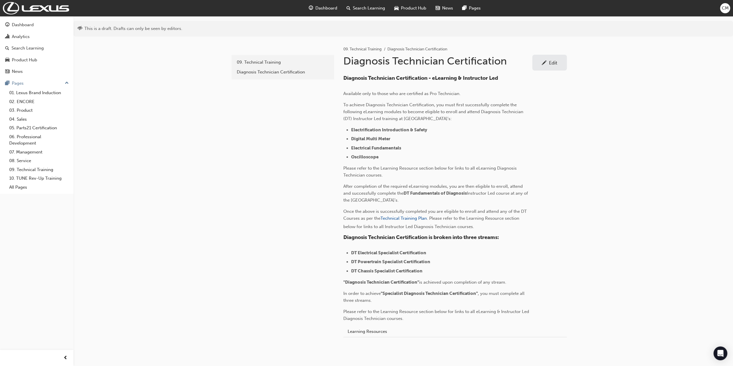
click at [554, 62] on div "Edit" at bounding box center [553, 63] width 8 height 6
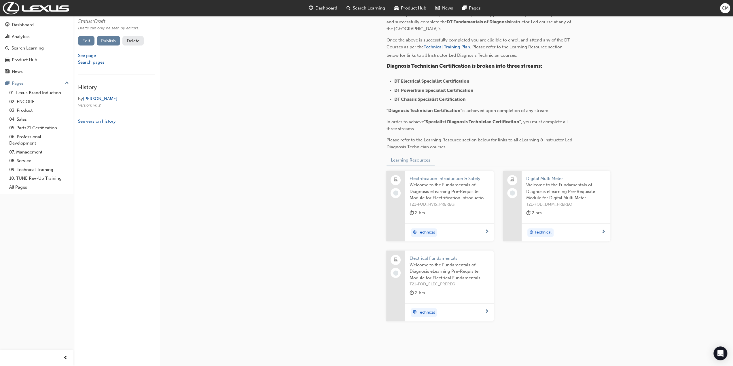
scroll to position [173, 0]
click at [86, 40] on link "Edit" at bounding box center [86, 40] width 16 height 10
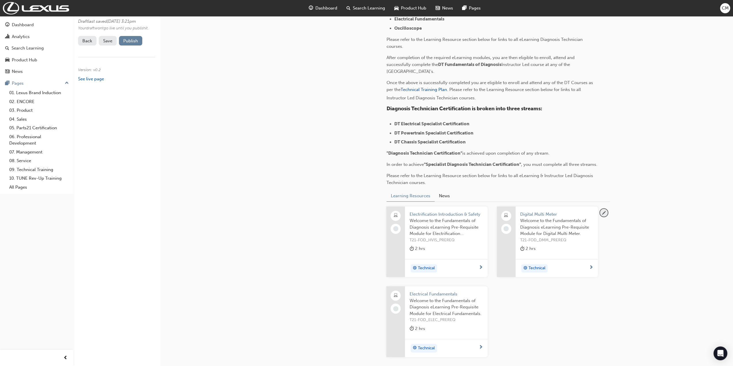
click at [604, 217] on span "pencil-icon" at bounding box center [604, 213] width 8 height 8
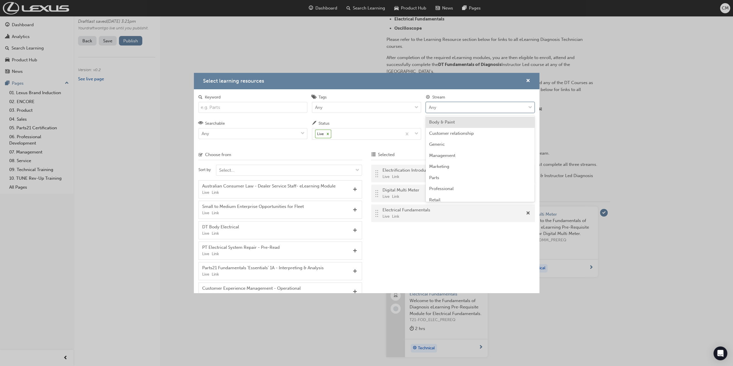
click at [530, 107] on span "down-icon" at bounding box center [530, 107] width 4 height 7
click at [430, 107] on input "Stream option Body & Paint focused, 1 of 14. 14 results available. Use Up and D…" at bounding box center [429, 107] width 1 height 5
click at [435, 163] on span "Technical" at bounding box center [438, 162] width 19 height 5
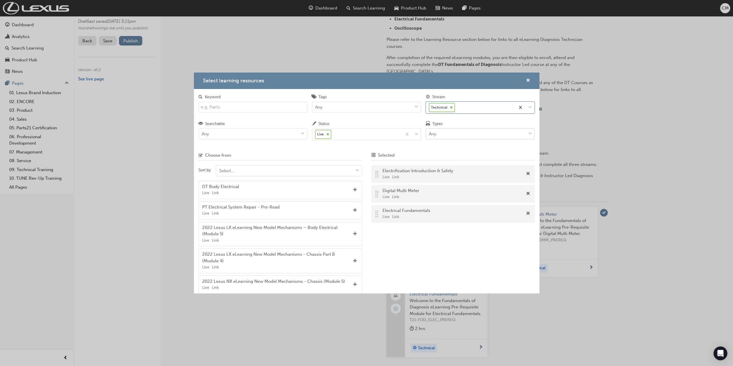
click at [530, 133] on span "down-icon" at bounding box center [530, 133] width 4 height 7
click at [430, 133] on input "Types Any" at bounding box center [429, 133] width 1 height 5
click at [434, 159] on span "Instructor led" at bounding box center [442, 159] width 27 height 5
click at [226, 108] on input "Keyword" at bounding box center [253, 107] width 109 height 11
type input "DT"
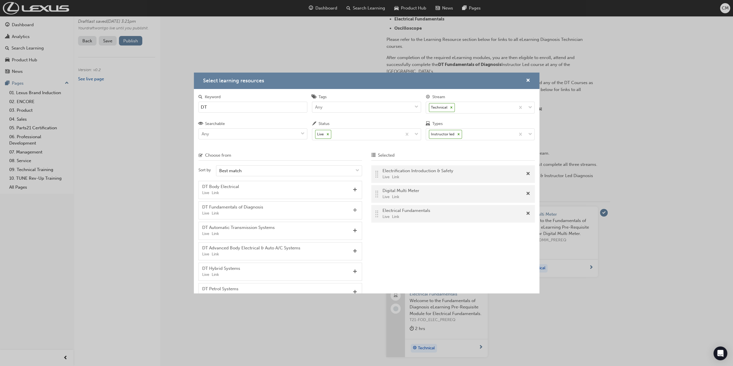
click at [353, 208] on span "Add" at bounding box center [355, 210] width 4 height 5
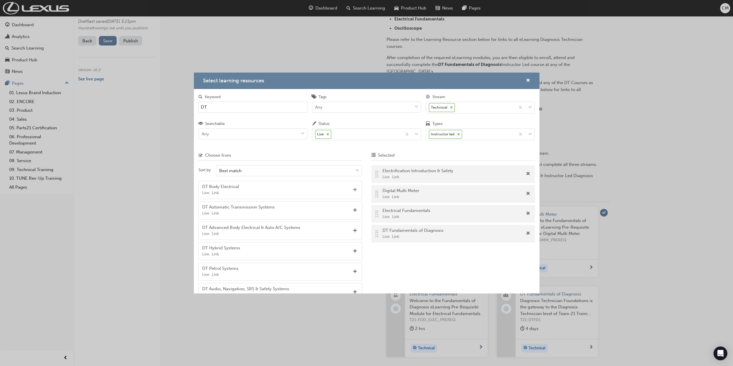
click at [353, 188] on span "Add" at bounding box center [355, 190] width 4 height 5
click at [353, 208] on span "Add" at bounding box center [355, 210] width 4 height 5
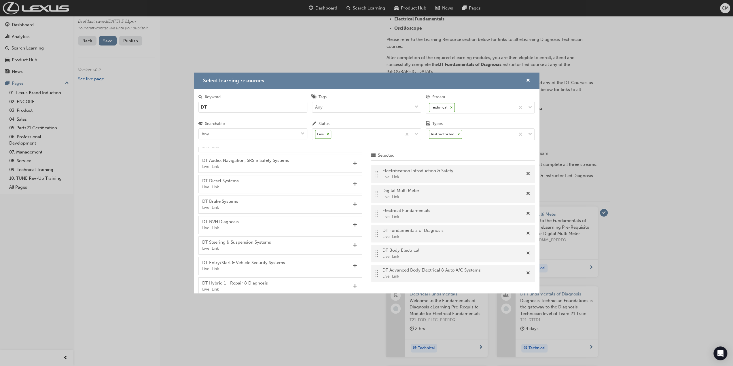
scroll to position [90, 0]
click at [353, 262] on span "Add" at bounding box center [355, 264] width 4 height 5
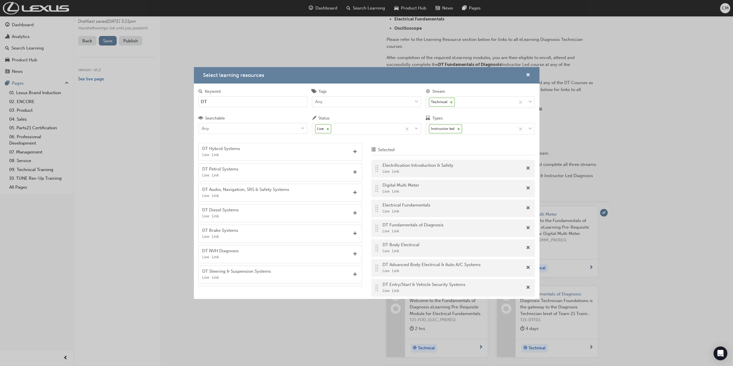
scroll to position [53, 0]
click at [353, 191] on span "Add" at bounding box center [355, 193] width 4 height 5
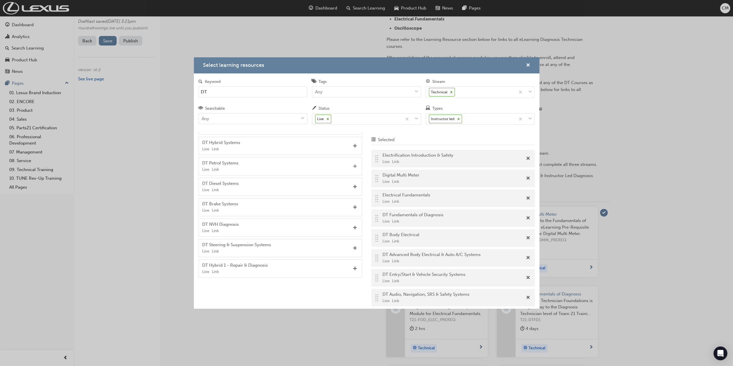
click at [353, 164] on span "Add" at bounding box center [355, 166] width 4 height 5
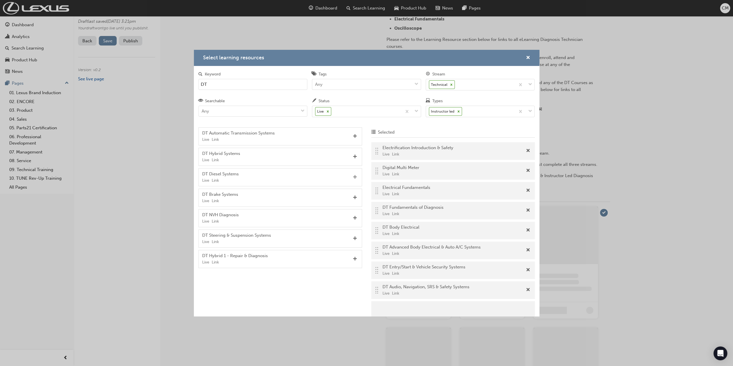
scroll to position [29, 0]
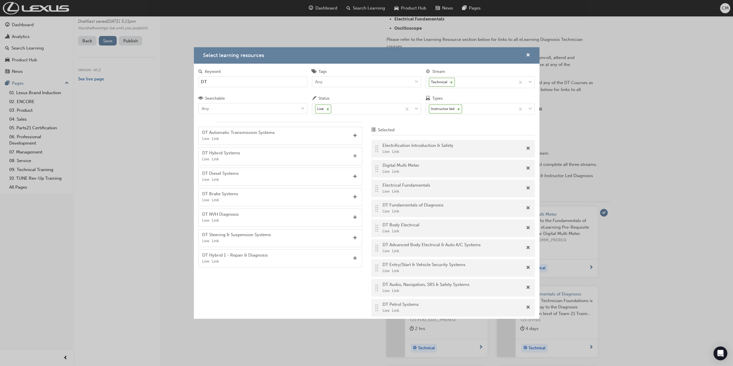
click at [353, 155] on span "Add" at bounding box center [355, 156] width 4 height 5
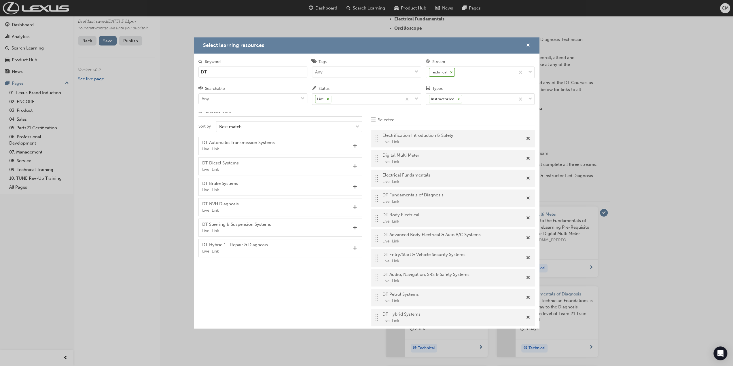
click at [353, 166] on span "Add" at bounding box center [355, 166] width 4 height 5
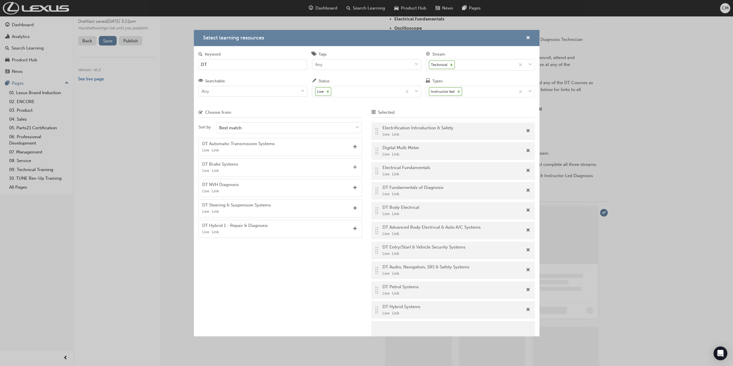
scroll to position [0, 0]
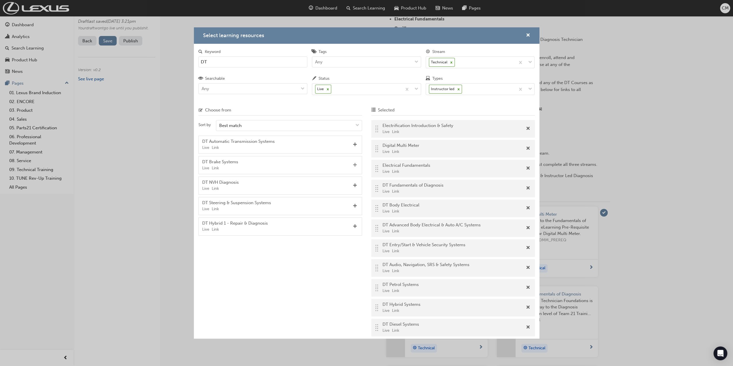
click at [355, 163] on span "Add" at bounding box center [355, 165] width 4 height 5
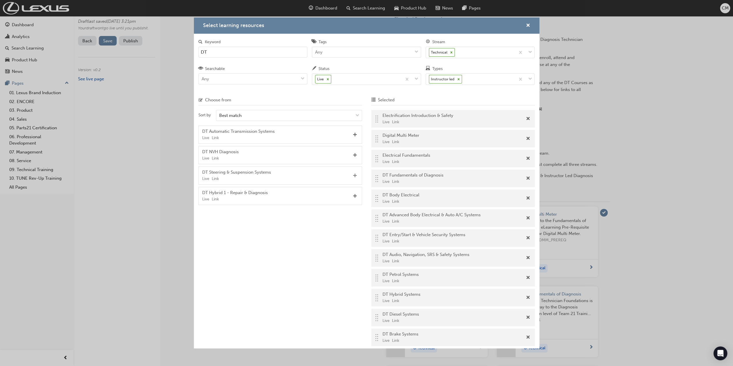
click at [355, 173] on span "Add" at bounding box center [355, 175] width 4 height 5
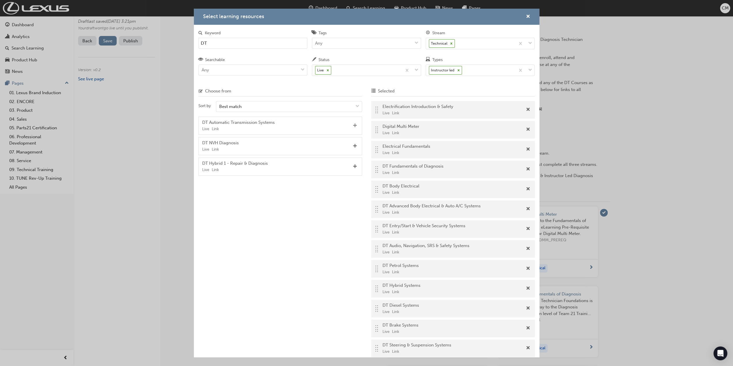
click at [355, 125] on span "Add" at bounding box center [355, 125] width 4 height 5
click at [355, 123] on span "Add" at bounding box center [355, 125] width 4 height 5
click at [527, 16] on span "cross-icon" at bounding box center [528, 16] width 4 height 5
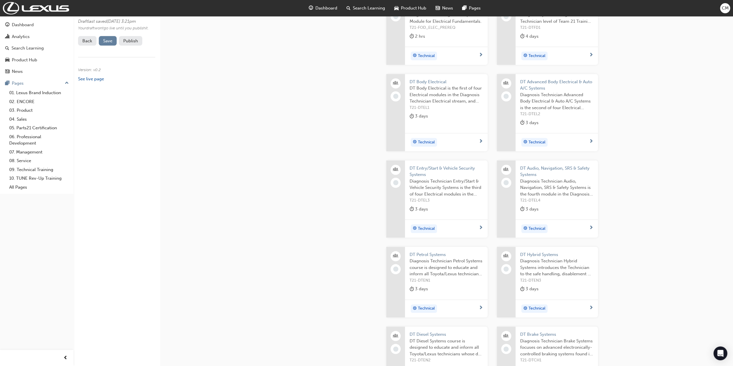
scroll to position [461, 0]
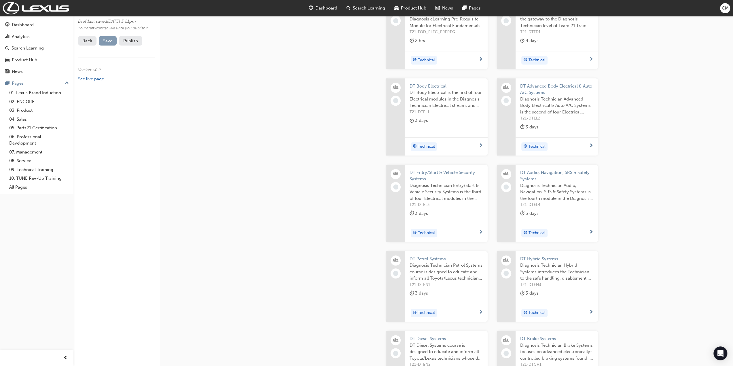
click at [108, 44] on span "Save" at bounding box center [107, 40] width 9 height 5
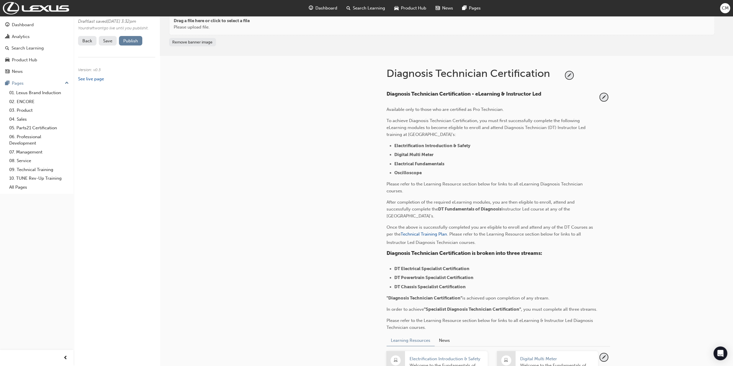
scroll to position [0, 0]
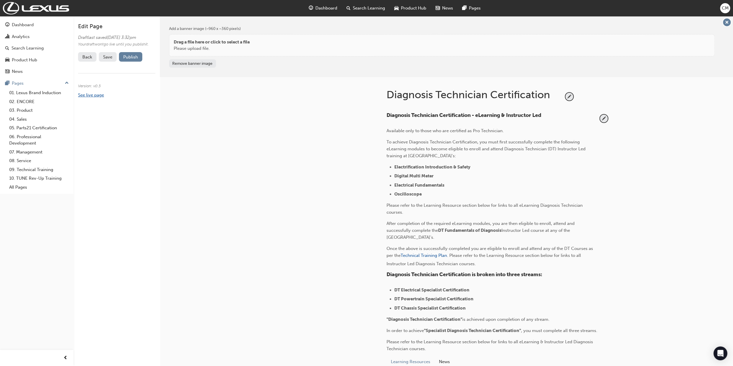
click at [84, 98] on link "See live page" at bounding box center [91, 94] width 26 height 5
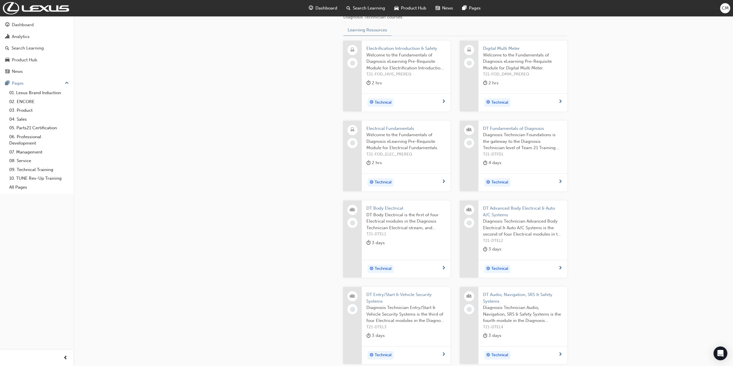
scroll to position [273, 0]
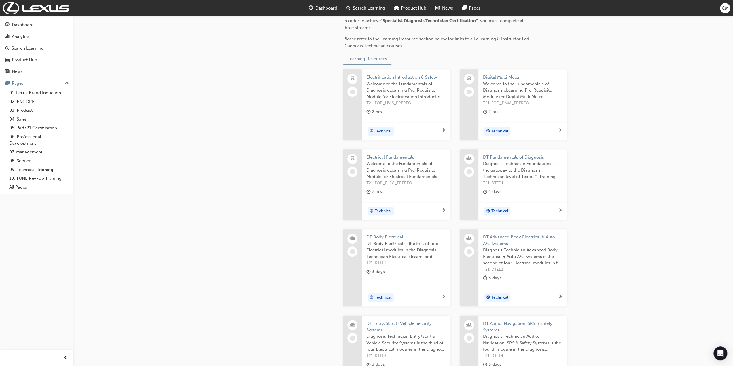
click at [511, 156] on span "DT Fundamentals of Diagnosis" at bounding box center [523, 157] width 80 height 7
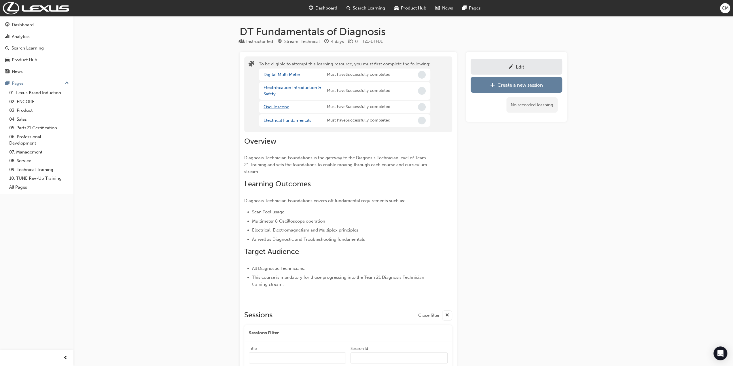
click at [278, 106] on link "Oscilloscope" at bounding box center [277, 106] width 26 height 5
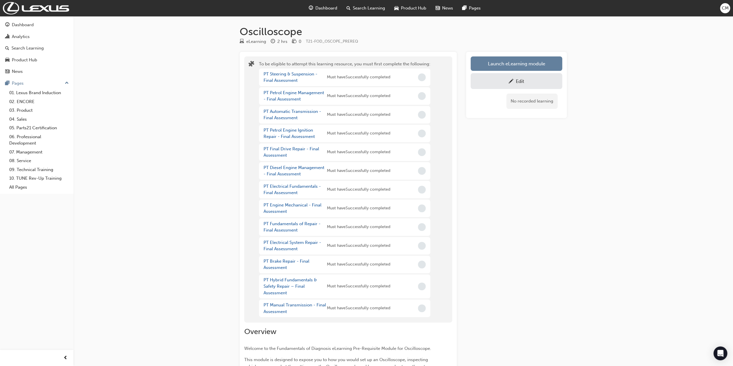
click at [521, 81] on div "Edit" at bounding box center [520, 81] width 8 height 6
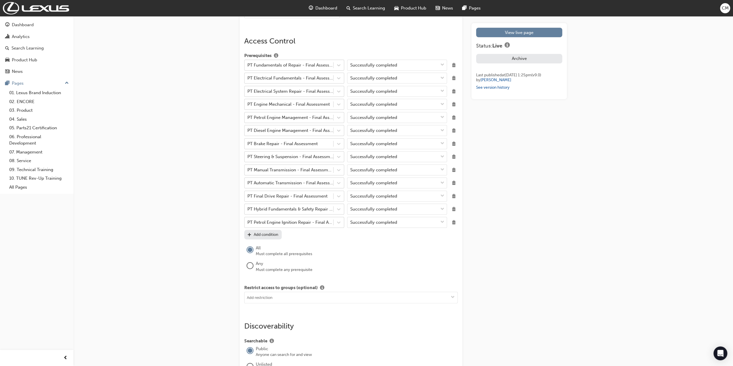
scroll to position [576, 0]
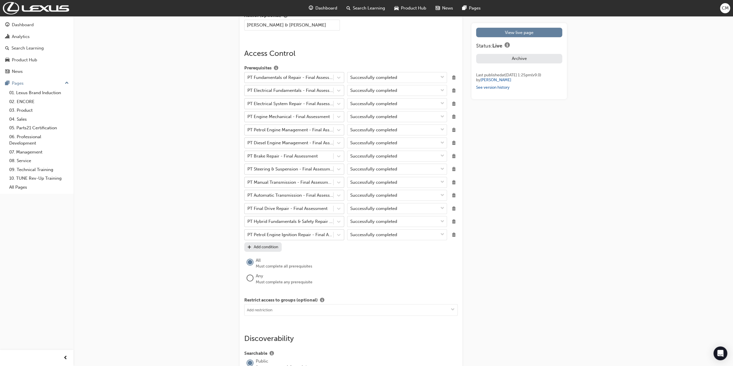
click at [250, 245] on span "plus-icon" at bounding box center [250, 247] width 4 height 5
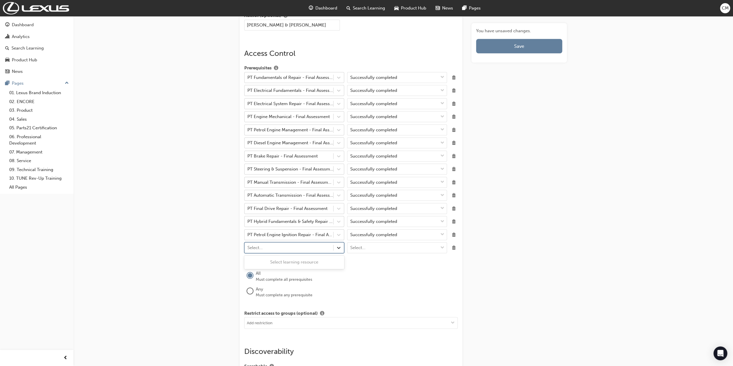
click at [339, 247] on icon at bounding box center [338, 248] width 3 height 2
click at [307, 261] on div "Select learning resource" at bounding box center [294, 262] width 100 height 11
click at [313, 261] on div "Select learning resource" at bounding box center [294, 262] width 100 height 11
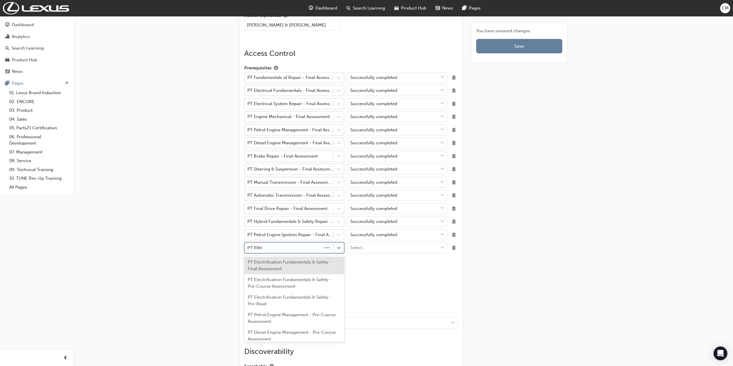
type input "PT Elect"
click at [274, 265] on div "PT Electrification Fundamentals & Safety - Final Assessment" at bounding box center [294, 266] width 100 height 18
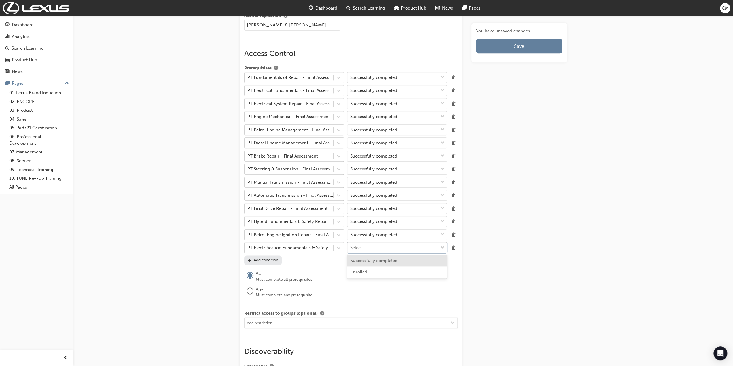
click at [442, 244] on span "down-icon" at bounding box center [443, 247] width 4 height 7
click at [382, 261] on span "Successfully completed" at bounding box center [374, 260] width 47 height 5
click at [520, 46] on span "Save" at bounding box center [519, 46] width 10 height 6
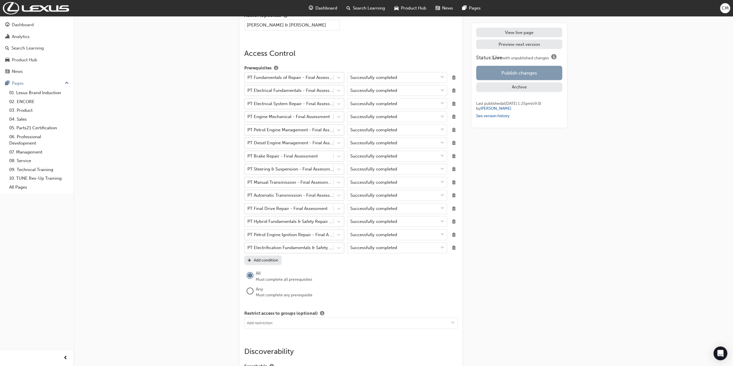
click at [518, 71] on button "Publish changes" at bounding box center [519, 73] width 86 height 14
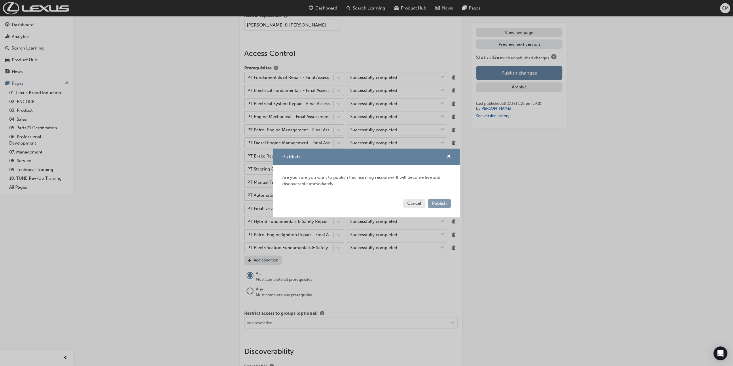
click at [439, 204] on span "Publish" at bounding box center [439, 203] width 15 height 5
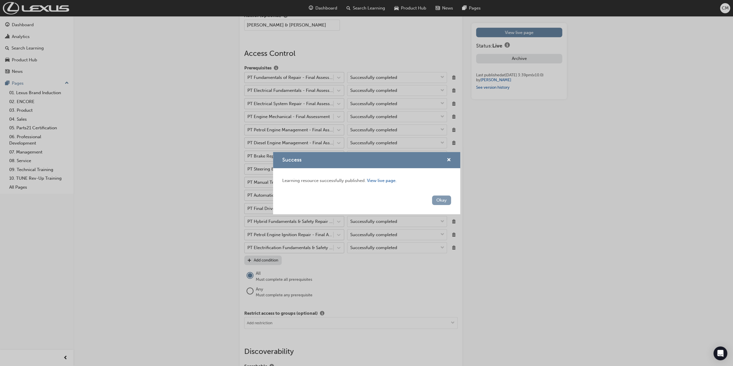
click at [440, 201] on button "Okay" at bounding box center [441, 201] width 19 height 10
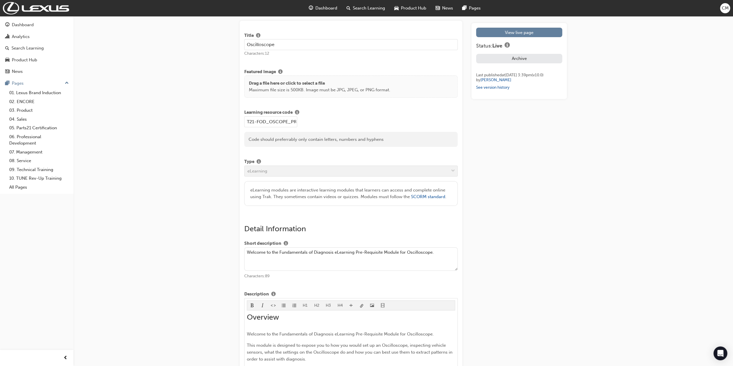
scroll to position [0, 0]
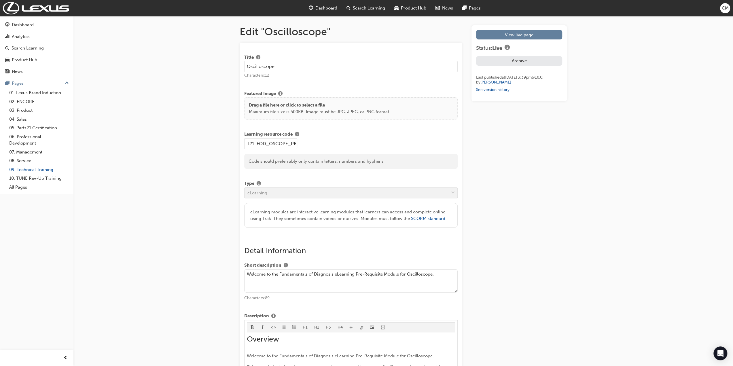
click at [23, 169] on link "09. Technical Training" at bounding box center [39, 169] width 64 height 9
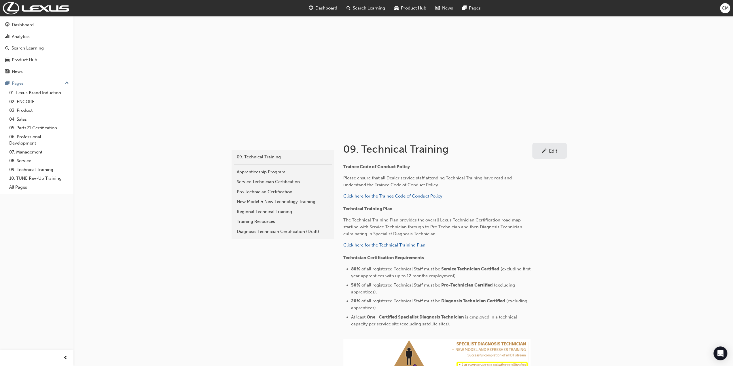
click at [359, 8] on span "Search Learning" at bounding box center [369, 8] width 32 height 7
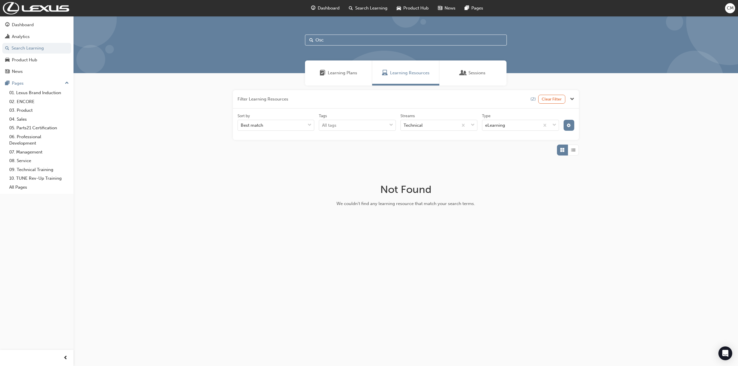
click at [326, 38] on input "Osc" at bounding box center [406, 40] width 202 height 11
type input "Osci"
click at [39, 169] on link "09. Technical Training" at bounding box center [39, 169] width 64 height 9
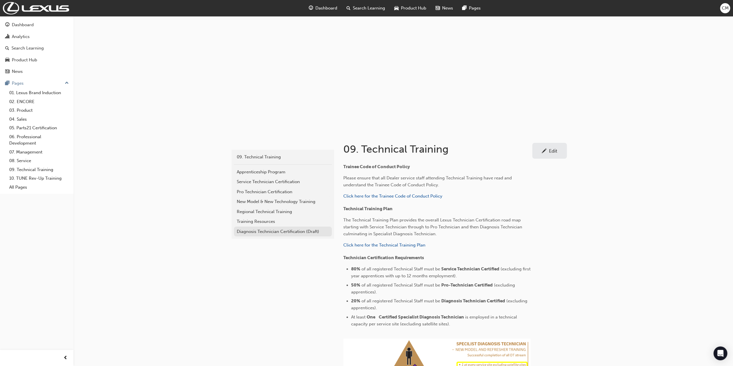
click at [250, 231] on div "Diagnosis Technician Certification (Draft)" at bounding box center [283, 232] width 92 height 7
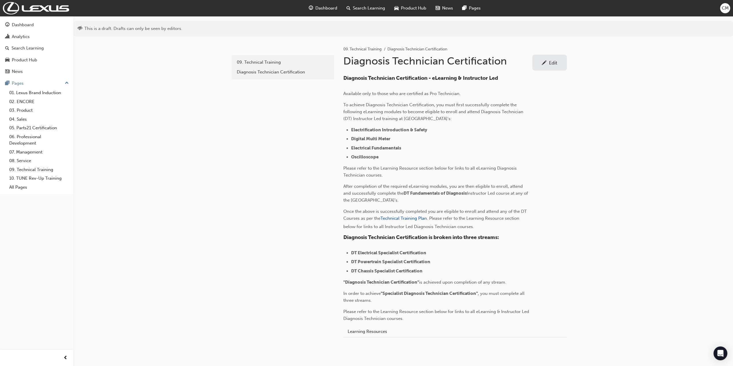
click at [556, 61] on div "Edit" at bounding box center [553, 63] width 8 height 6
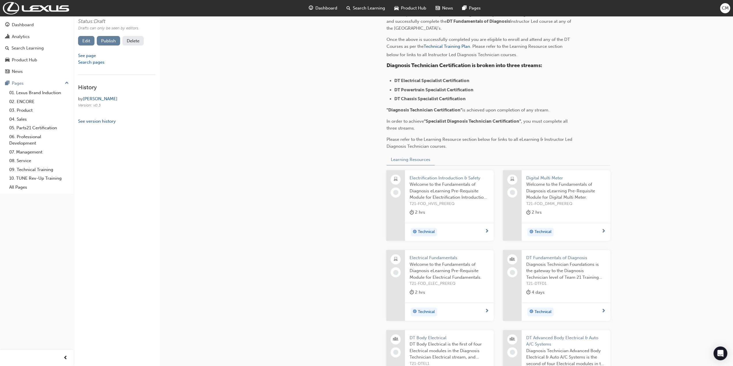
scroll to position [202, 0]
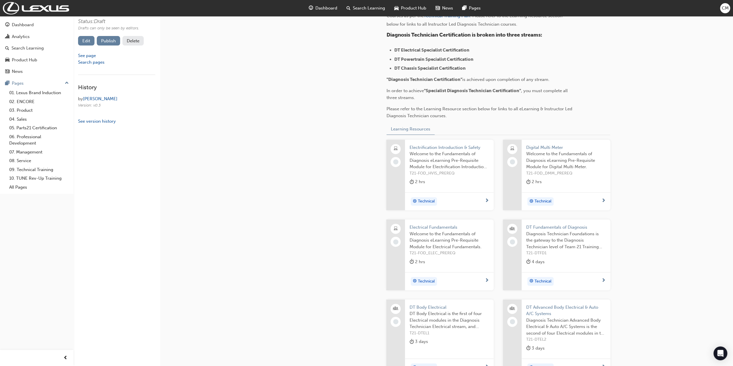
click at [550, 226] on span "DT Fundamentals of Diagnosis" at bounding box center [566, 227] width 80 height 7
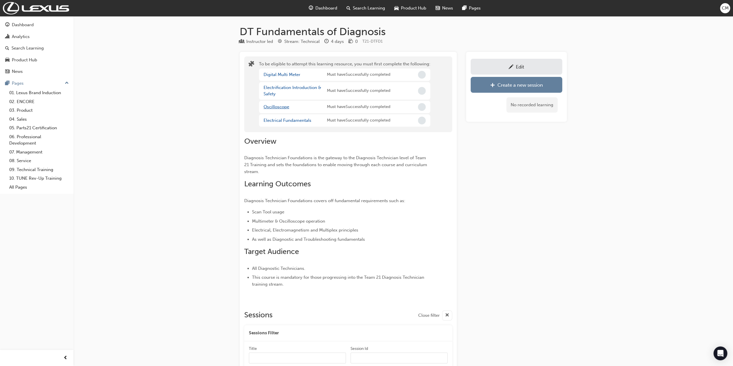
click at [273, 107] on link "Oscilloscope" at bounding box center [277, 106] width 26 height 5
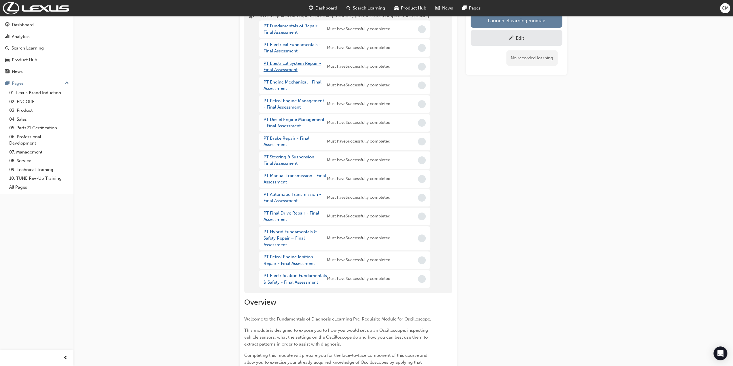
scroll to position [20, 0]
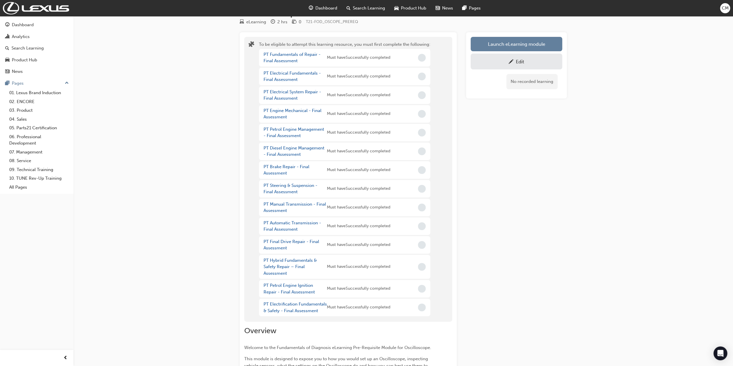
click at [519, 62] on div "Edit" at bounding box center [520, 62] width 8 height 6
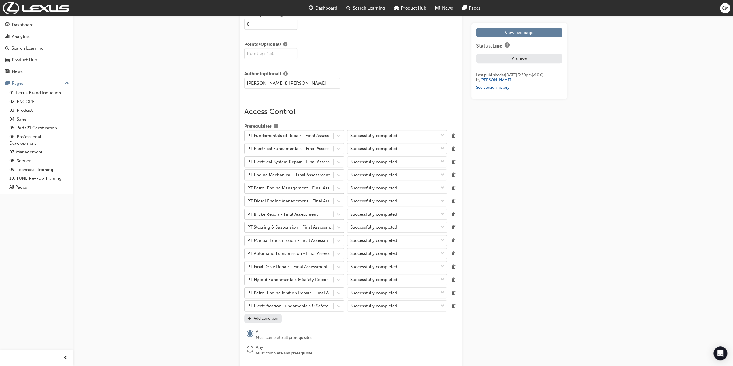
scroll to position [538, 0]
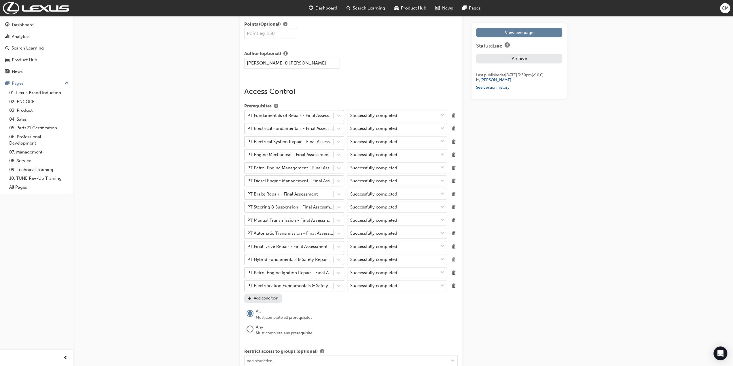
click at [454, 258] on span "Delete" at bounding box center [454, 260] width 8 height 8
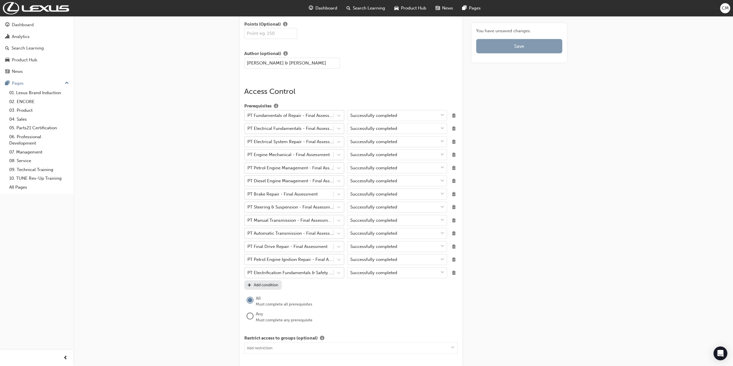
click at [514, 46] on button "Save" at bounding box center [519, 46] width 86 height 14
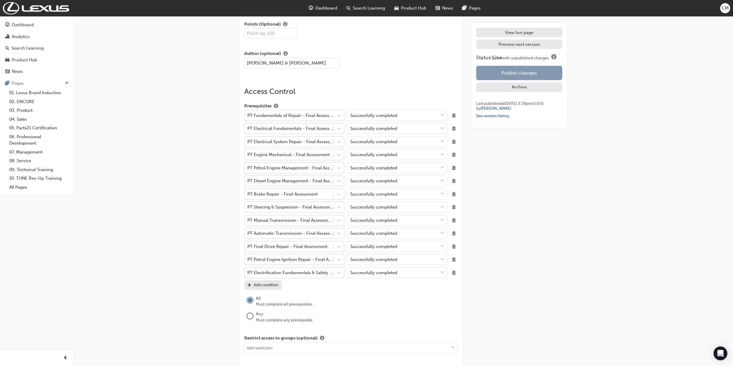
click at [515, 71] on button "Publish changes" at bounding box center [519, 73] width 86 height 14
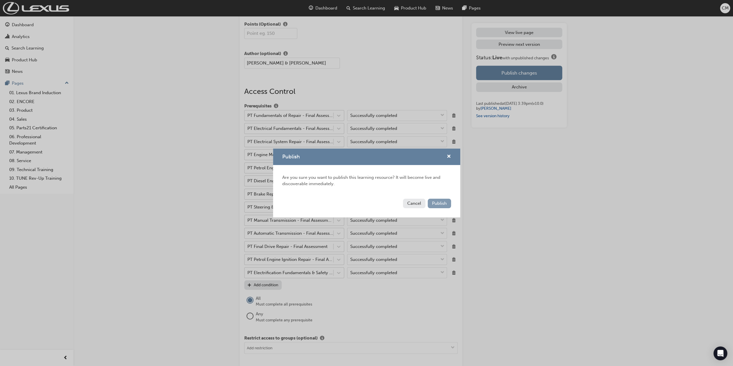
click at [437, 203] on span "Publish" at bounding box center [439, 203] width 15 height 5
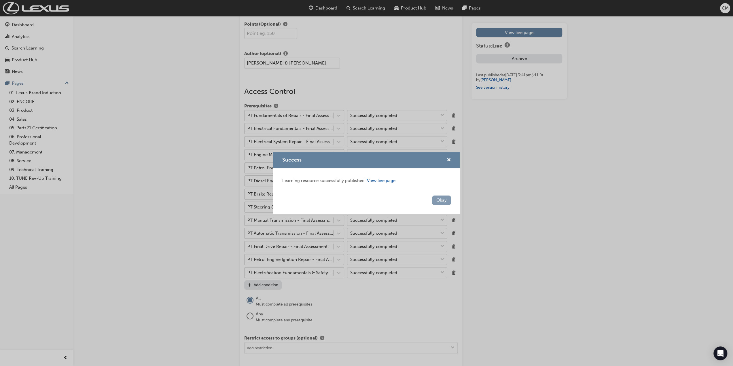
click at [444, 201] on button "Okay" at bounding box center [441, 201] width 19 height 10
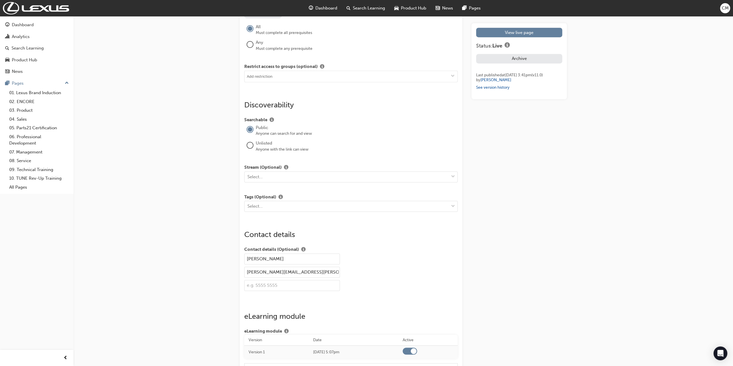
scroll to position [826, 0]
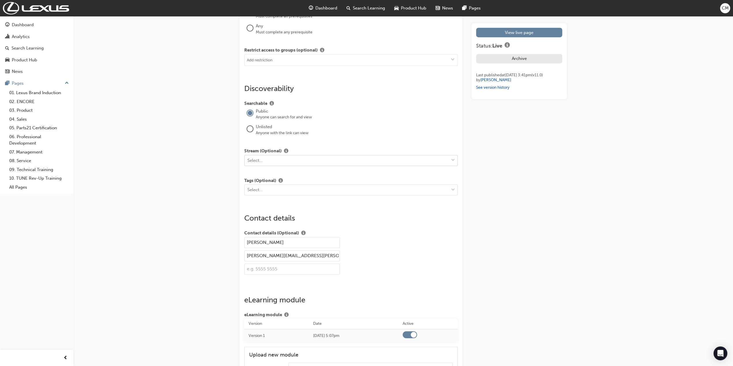
click at [455, 157] on span "down-icon" at bounding box center [453, 160] width 4 height 7
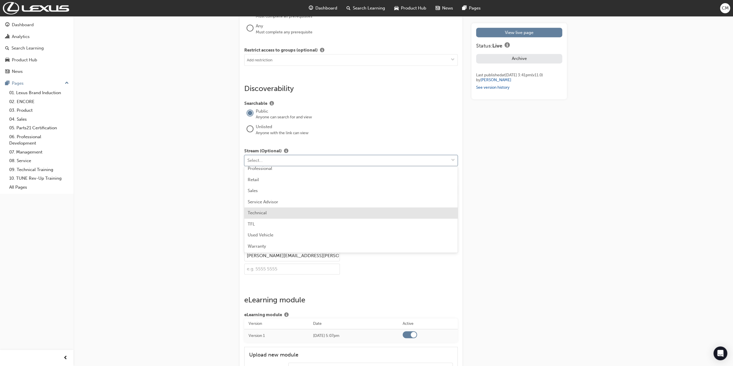
click at [256, 212] on span "Technical" at bounding box center [257, 212] width 19 height 5
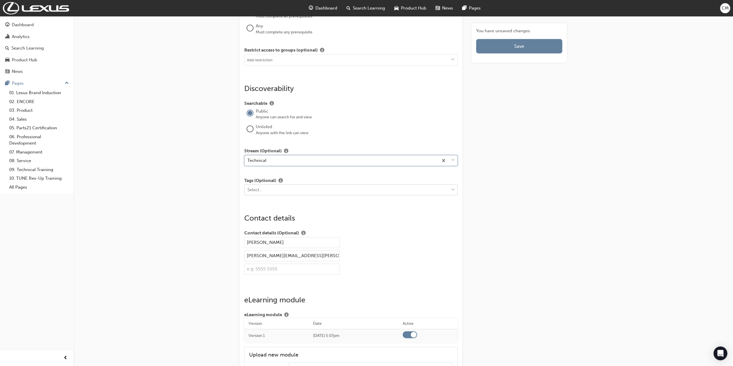
click at [455, 188] on span "down-icon" at bounding box center [453, 189] width 4 height 7
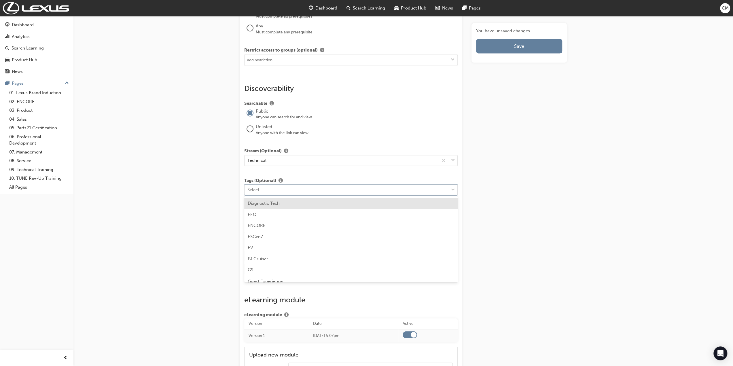
click at [275, 203] on span "Diagnostic Tech" at bounding box center [264, 203] width 32 height 5
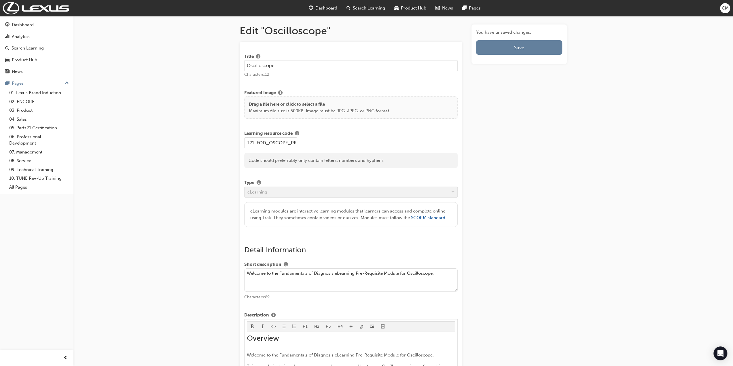
scroll to position [0, 0]
click at [521, 47] on span "Save" at bounding box center [519, 49] width 10 height 6
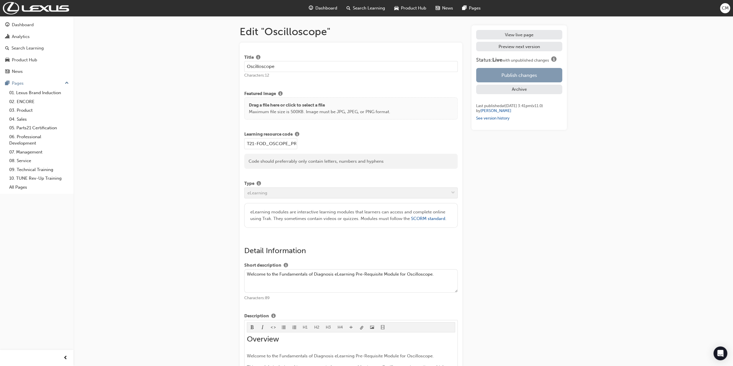
click at [518, 75] on button "Publish changes" at bounding box center [519, 75] width 86 height 14
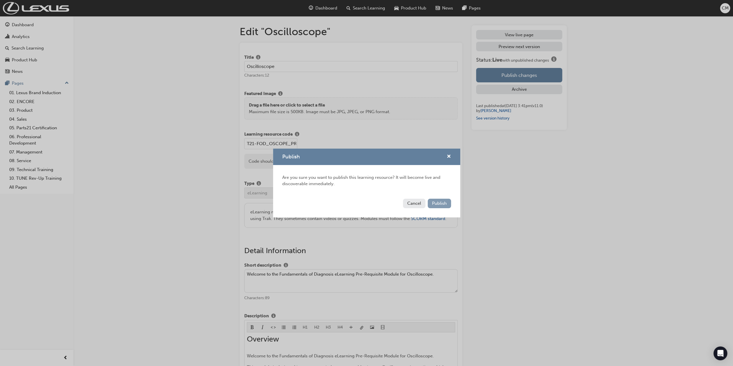
click at [435, 204] on span "Publish" at bounding box center [439, 203] width 15 height 5
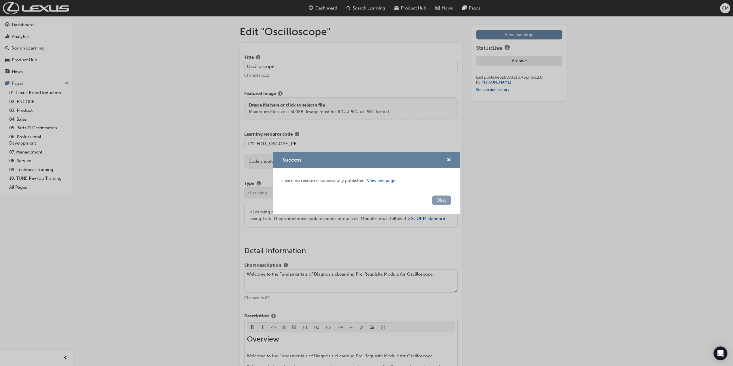
click at [443, 201] on button "Okay" at bounding box center [441, 201] width 19 height 10
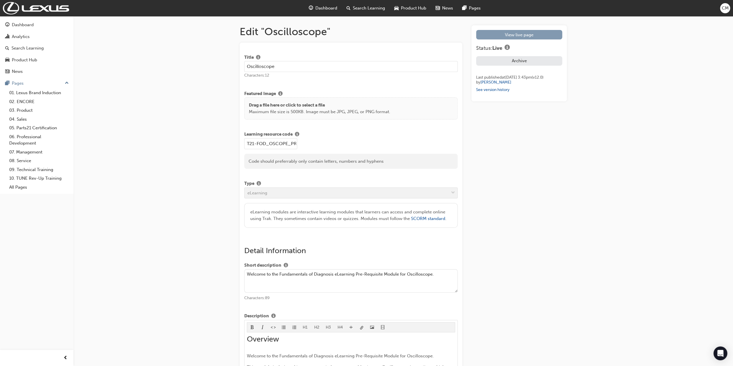
click at [549, 35] on link "View live page" at bounding box center [519, 35] width 86 height 10
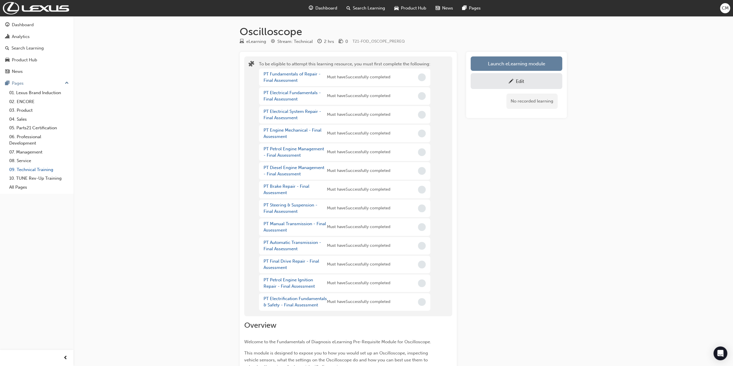
click at [38, 169] on link "09. Technical Training" at bounding box center [39, 169] width 64 height 9
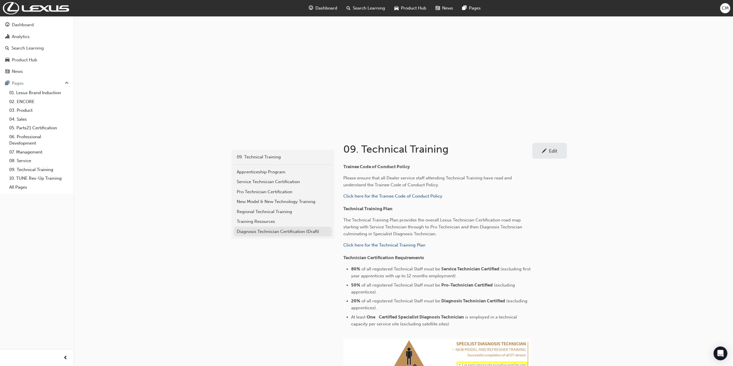
click at [256, 232] on div "Diagnosis Technician Certification (Draft)" at bounding box center [283, 232] width 92 height 7
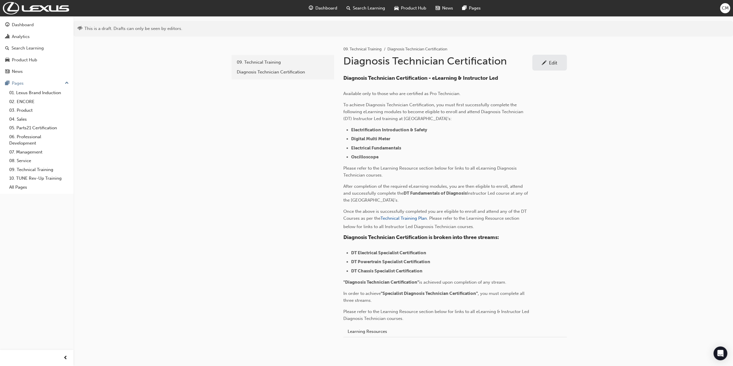
click at [555, 62] on div "Edit" at bounding box center [553, 63] width 8 height 6
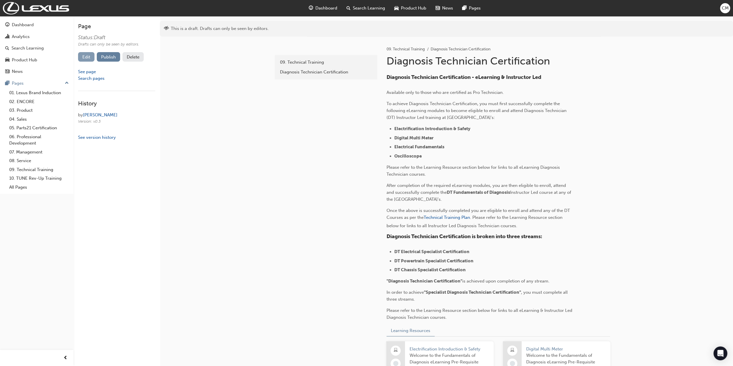
click at [86, 56] on link "Edit" at bounding box center [86, 57] width 16 height 10
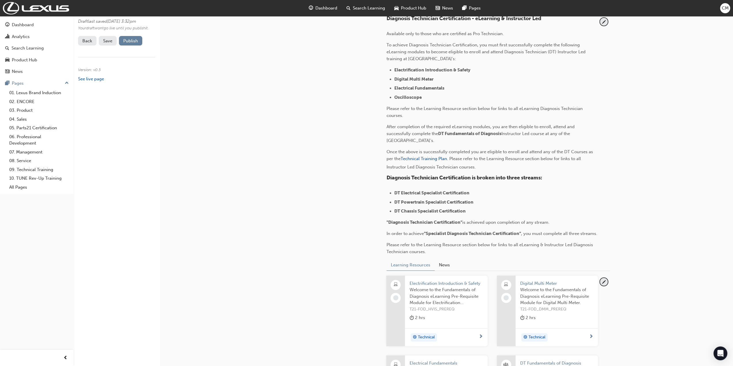
scroll to position [115, 0]
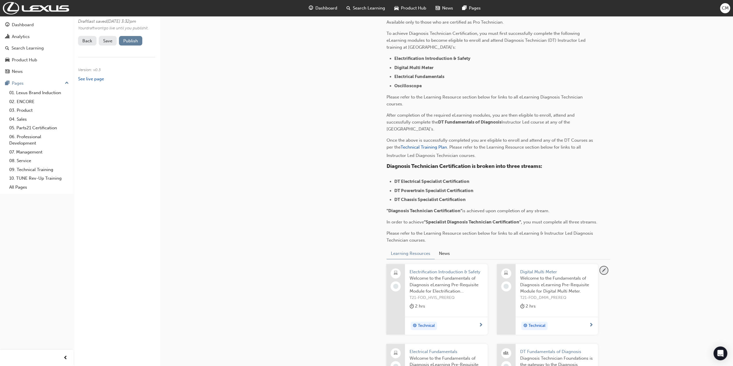
click at [603, 274] on span "pencil-icon" at bounding box center [604, 271] width 8 height 8
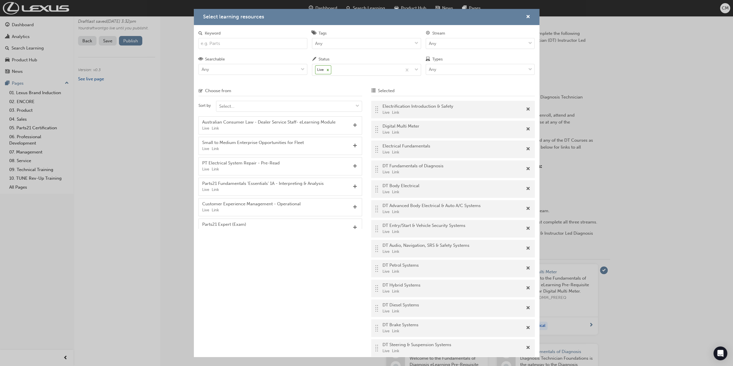
click at [242, 41] on input "Keyword" at bounding box center [253, 43] width 109 height 11
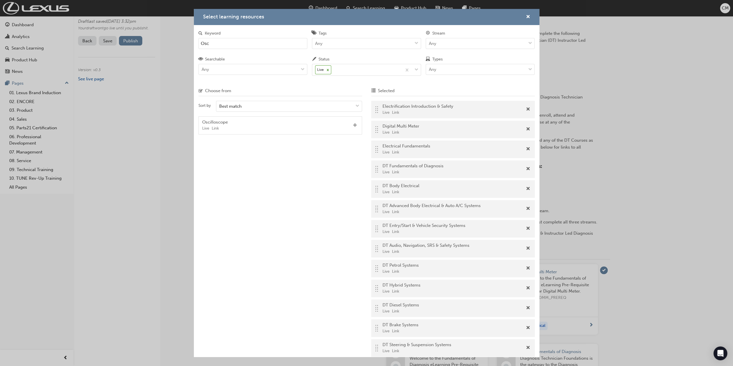
type input "Osc"
click at [355, 124] on span "Add" at bounding box center [355, 125] width 4 height 5
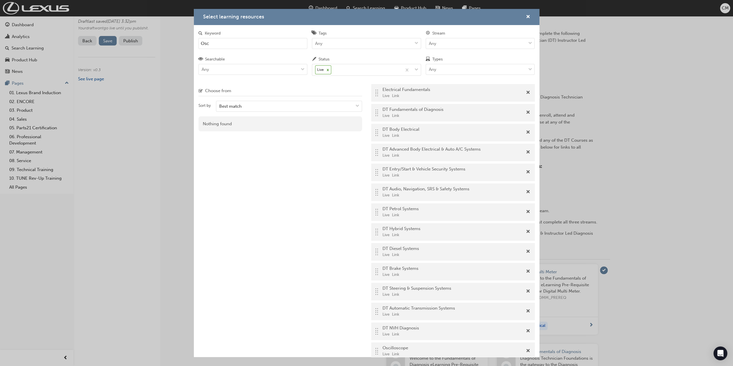
scroll to position [61, 0]
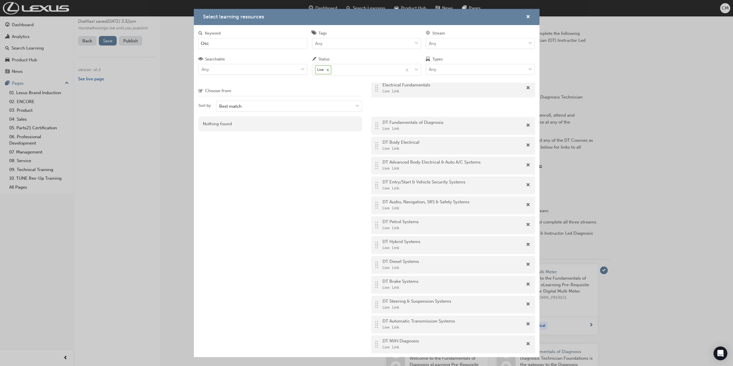
drag, startPoint x: 376, startPoint y: 347, endPoint x: 379, endPoint y: 105, distance: 241.5
click at [379, 105] on div ".. .. .. .. Electrification Introduction & Safety Live Link .. .. .. .. Digital…" at bounding box center [453, 198] width 164 height 316
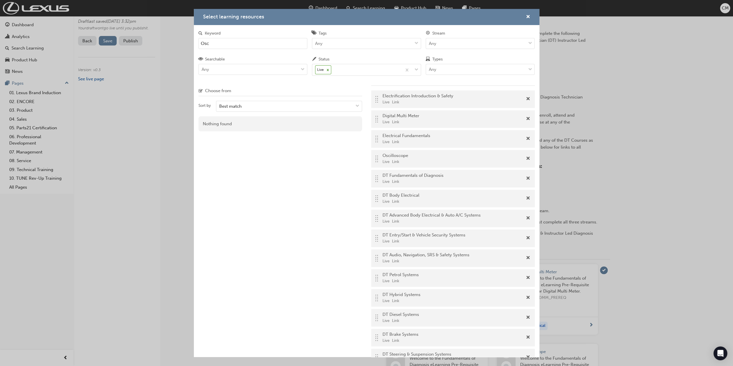
scroll to position [0, 0]
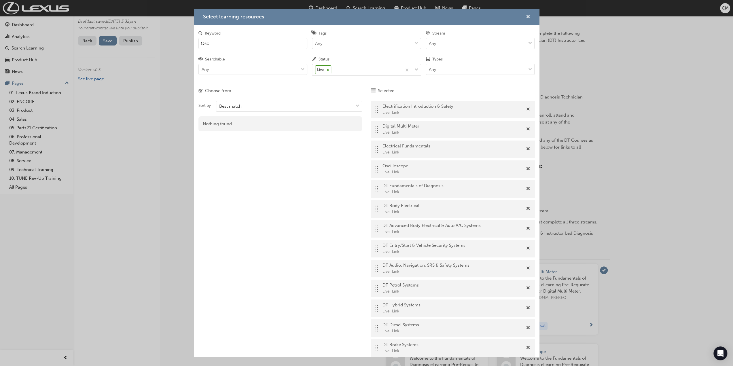
click at [528, 16] on span "cross-icon" at bounding box center [528, 17] width 4 height 5
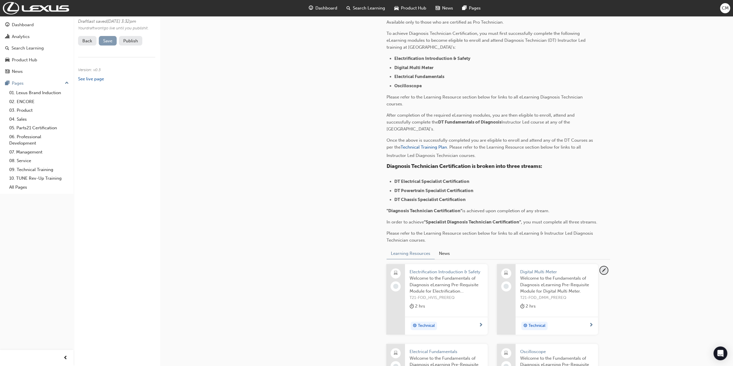
click at [105, 44] on span "Save" at bounding box center [107, 40] width 9 height 5
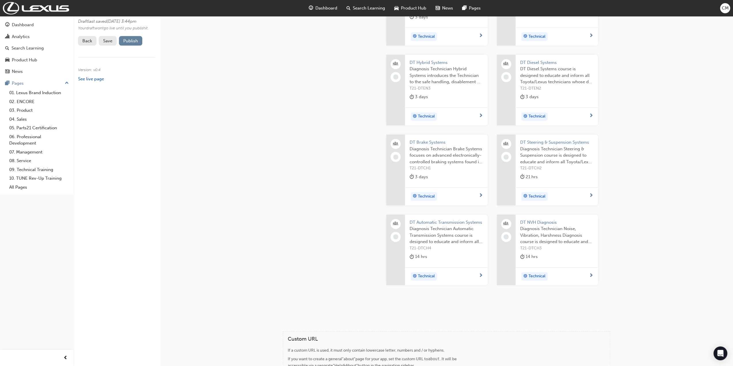
scroll to position [720, 0]
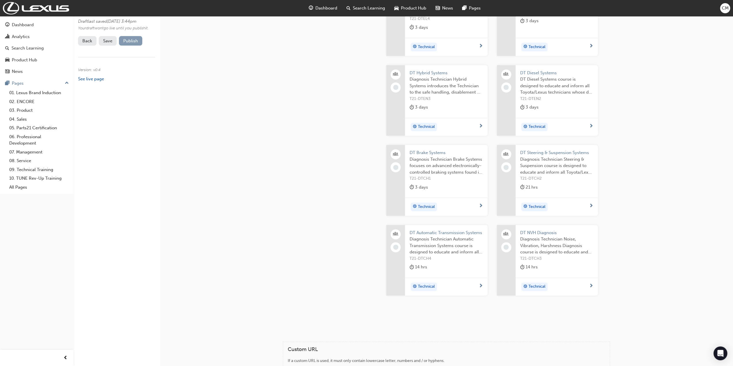
click at [134, 46] on button "Publish" at bounding box center [130, 41] width 23 height 10
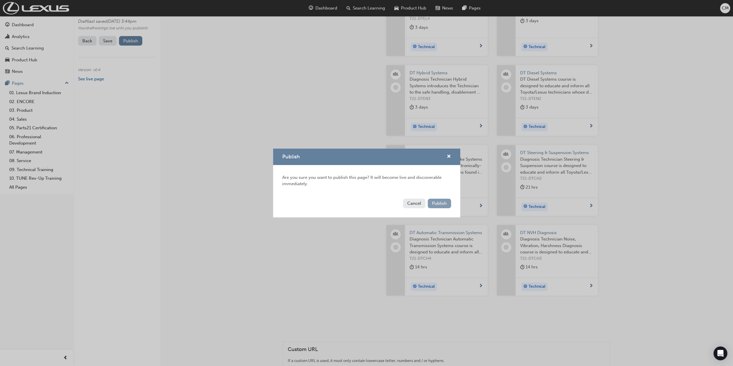
click at [439, 205] on span "Publish" at bounding box center [439, 203] width 15 height 5
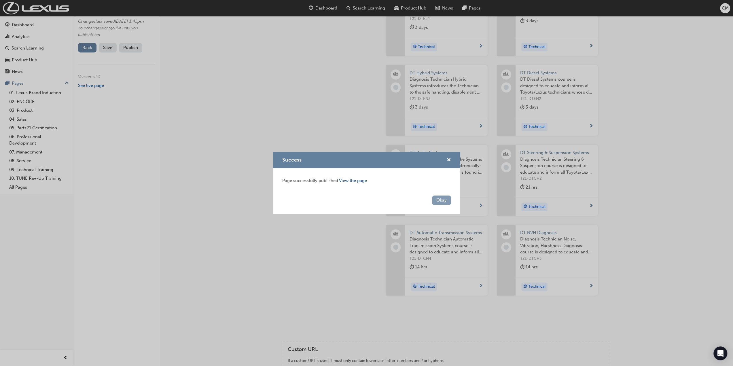
click at [441, 201] on button "Okay" at bounding box center [441, 201] width 19 height 10
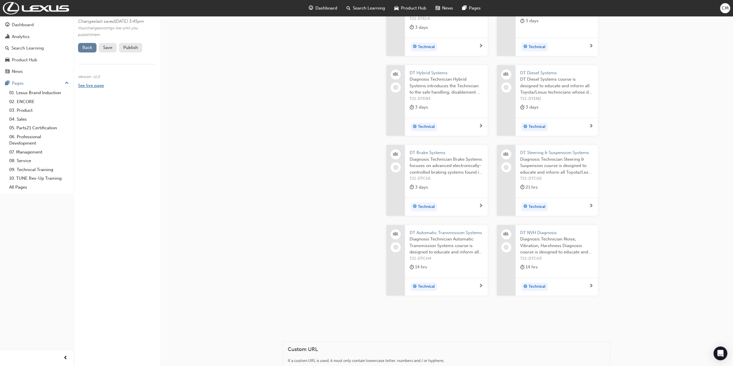
click at [90, 88] on link "See live page" at bounding box center [91, 85] width 26 height 5
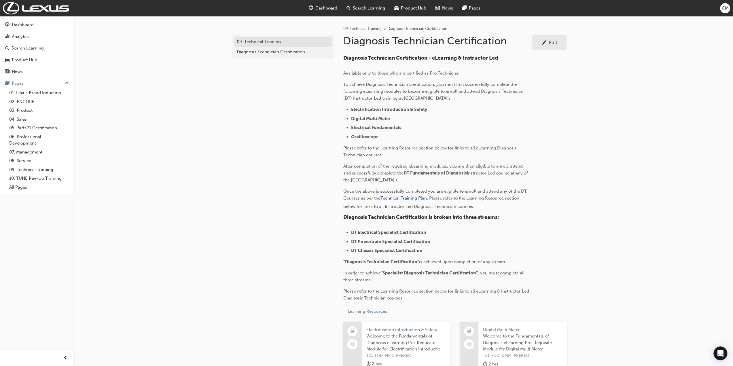
click at [255, 41] on div "09. Technical Training" at bounding box center [283, 42] width 92 height 7
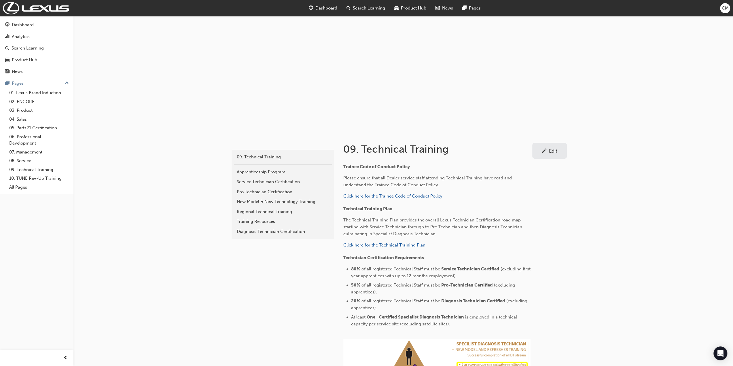
click at [550, 153] on div "Edit" at bounding box center [553, 151] width 8 height 6
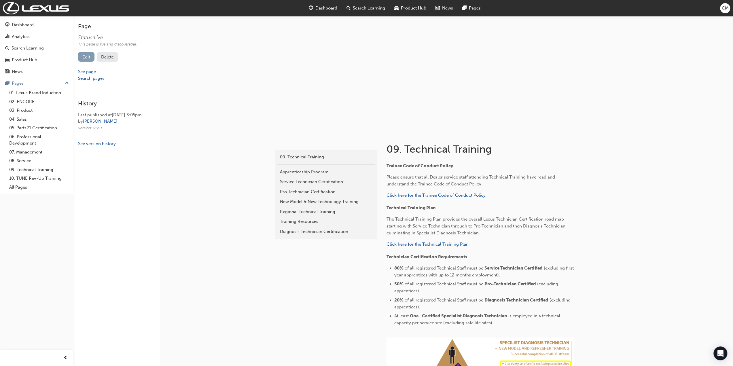
click at [87, 58] on link "Edit" at bounding box center [86, 57] width 16 height 10
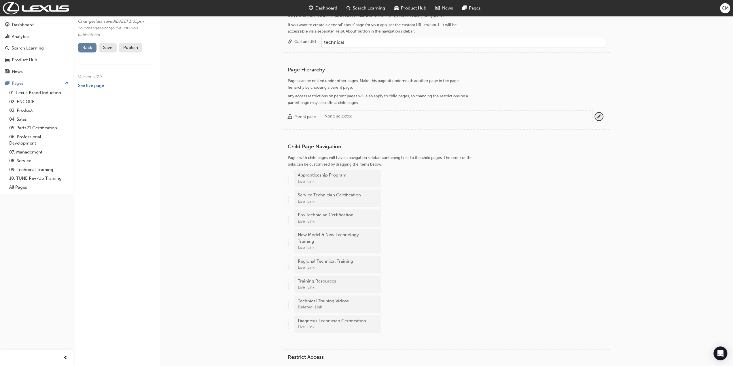
scroll to position [547, 0]
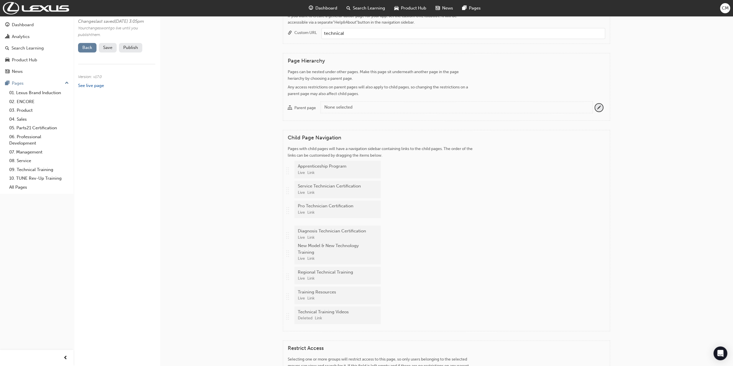
drag, startPoint x: 288, startPoint y: 323, endPoint x: 290, endPoint y: 237, distance: 86.8
click at [290, 237] on div ".. .. .. .. Apprenticeship Program Live Link .. .. .. .. Service Technician Cer…" at bounding box center [447, 244] width 318 height 166
click at [105, 50] on span "Save" at bounding box center [107, 47] width 9 height 5
click at [132, 52] on button "Publish" at bounding box center [130, 48] width 23 height 10
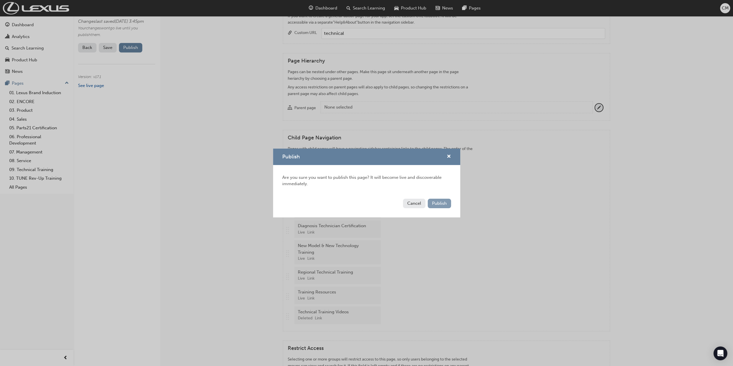
click at [436, 205] on span "Publish" at bounding box center [439, 203] width 15 height 5
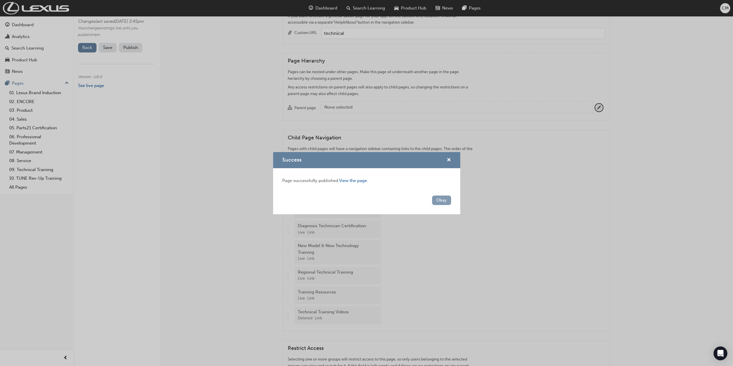
click at [439, 198] on button "Okay" at bounding box center [441, 201] width 19 height 10
click at [439, 198] on div ".. .. .. .. Service Technician Certification Live Link" at bounding box center [446, 191] width 320 height 20
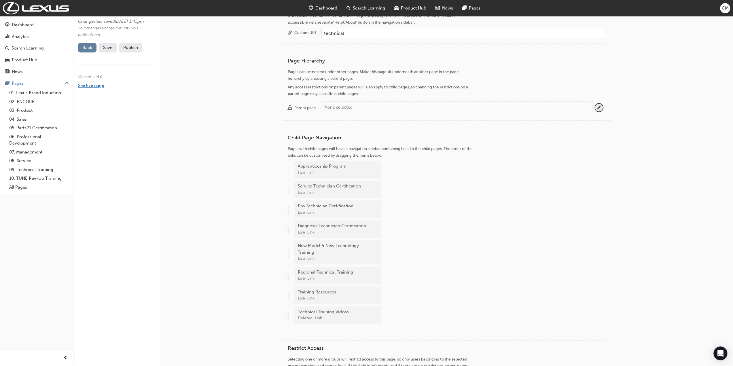
click at [90, 88] on link "See live page" at bounding box center [91, 85] width 26 height 5
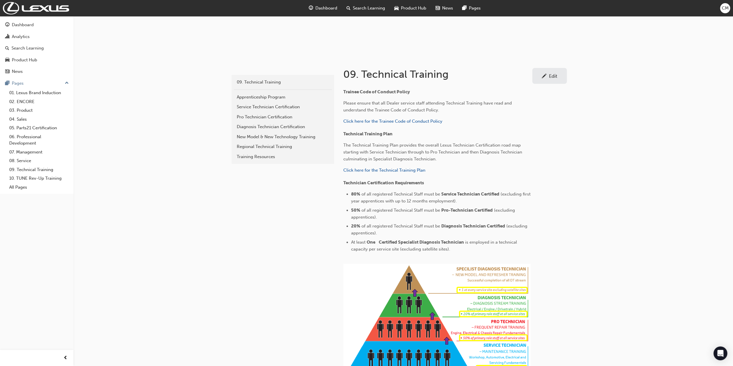
scroll to position [58, 0]
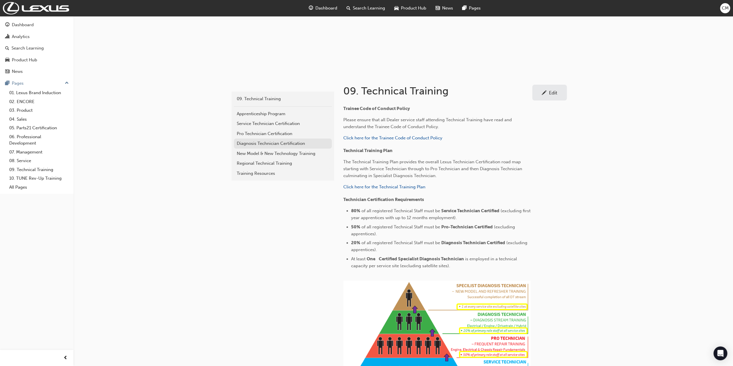
click at [244, 143] on div "Diagnosis Technician Certification" at bounding box center [283, 143] width 92 height 7
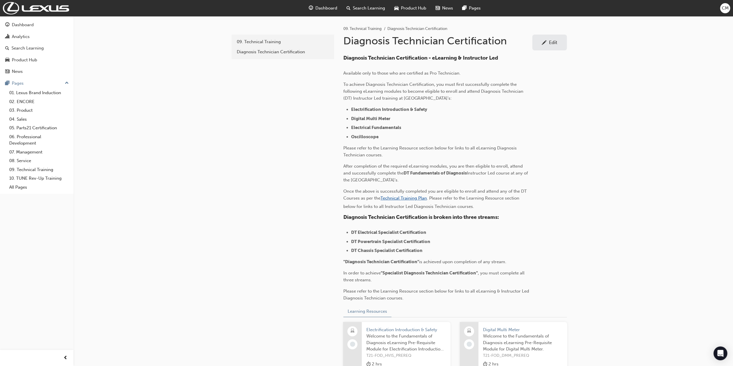
click at [411, 197] on span "Technical Training Plan" at bounding box center [404, 198] width 46 height 5
click at [555, 42] on div "Edit" at bounding box center [553, 42] width 8 height 6
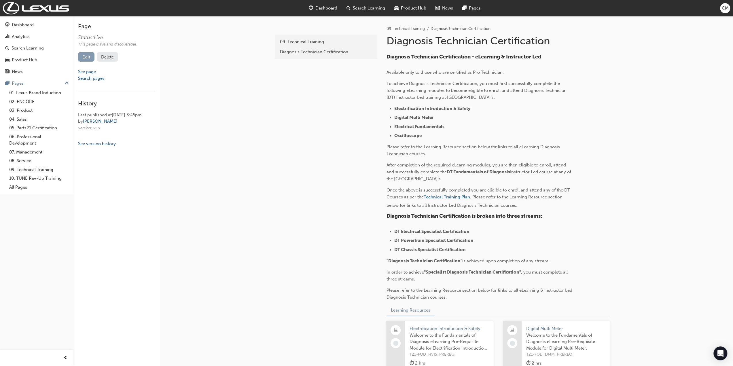
click at [86, 57] on link "Edit" at bounding box center [86, 57] width 16 height 10
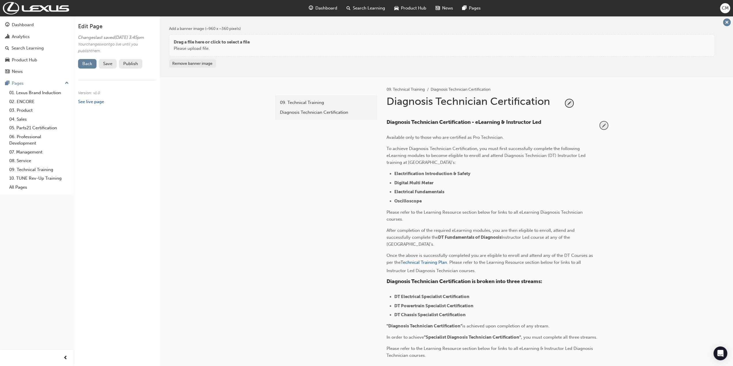
click at [605, 125] on span "pencil-icon" at bounding box center [604, 126] width 8 height 8
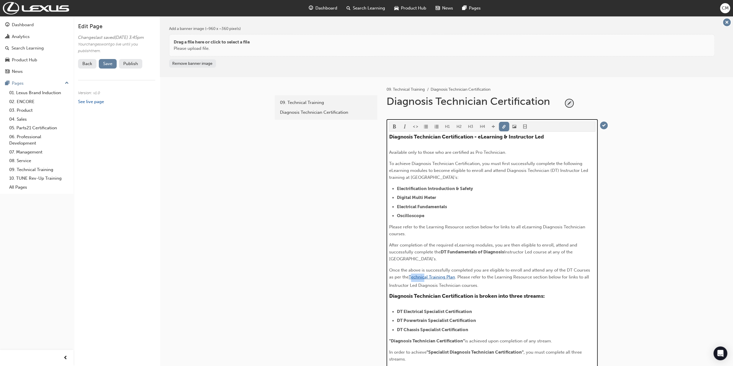
drag, startPoint x: 409, startPoint y: 276, endPoint x: 423, endPoint y: 277, distance: 14.1
click at [424, 277] on p "Once the above is successfully completed you are eligible to enroll and attend …" at bounding box center [492, 278] width 206 height 22
drag, startPoint x: 409, startPoint y: 276, endPoint x: 433, endPoint y: 276, distance: 24.5
click at [433, 276] on p "Once the above is successfully completed you are eligible to enroll and attend …" at bounding box center [492, 278] width 206 height 22
click at [409, 275] on span "Once the above is successfully completed you are eligible to enroll and attend …" at bounding box center [490, 274] width 202 height 12
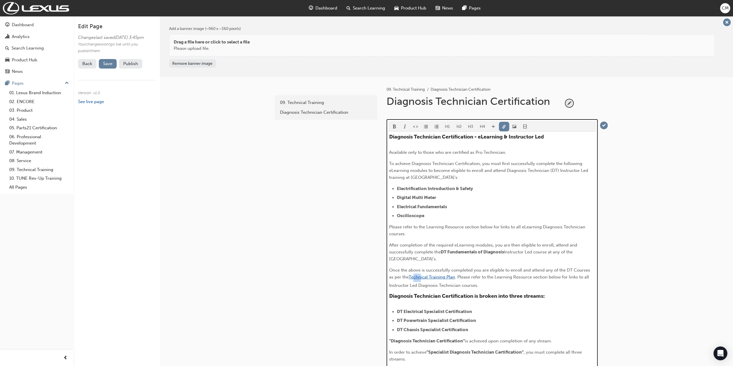
drag, startPoint x: 409, startPoint y: 275, endPoint x: 414, endPoint y: 275, distance: 5.2
click at [420, 276] on p "Once the above is successfully completed you are eligible to enroll and attend …" at bounding box center [492, 278] width 206 height 22
drag, startPoint x: 410, startPoint y: 275, endPoint x: 455, endPoint y: 276, distance: 45.3
click at [455, 276] on span "Technical Training Plan" at bounding box center [432, 277] width 46 height 5
click at [506, 126] on button "button" at bounding box center [504, 127] width 11 height 10
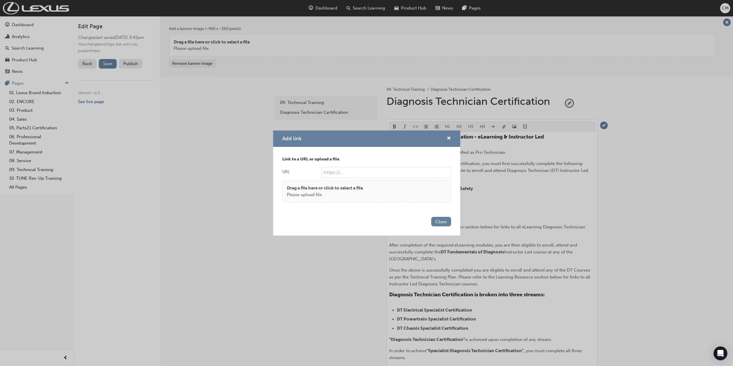
click at [505, 126] on body "Your version of Internet Explorer is outdated and not supported. Please upgrade…" at bounding box center [366, 183] width 733 height 366
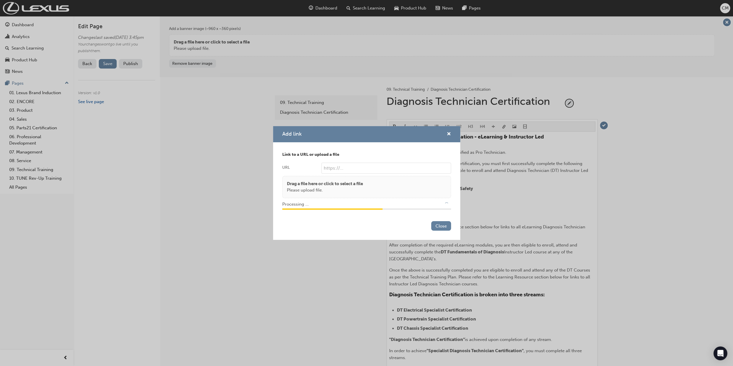
type input "/upload/c66c9a38-99f5-4ffe-9a39-a8754c2b3a05.pdf"
click at [441, 227] on button "Close" at bounding box center [441, 226] width 20 height 10
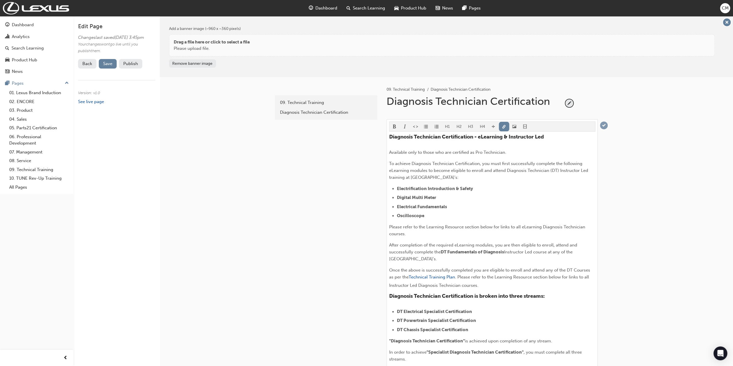
click at [604, 125] on span "tick-icon" at bounding box center [604, 126] width 8 height 8
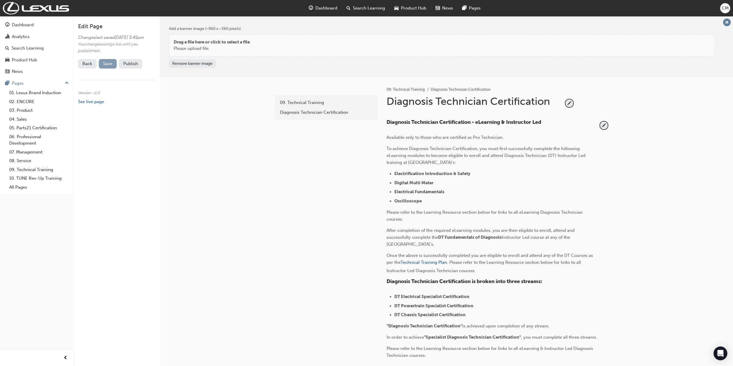
click at [107, 66] on span "Save" at bounding box center [107, 63] width 9 height 5
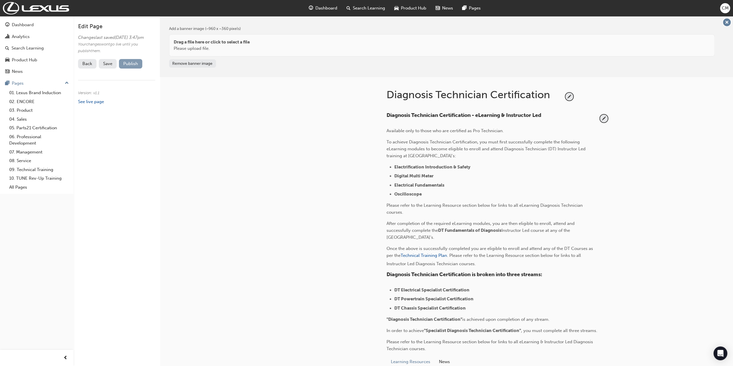
click at [133, 69] on button "Publish" at bounding box center [130, 64] width 23 height 10
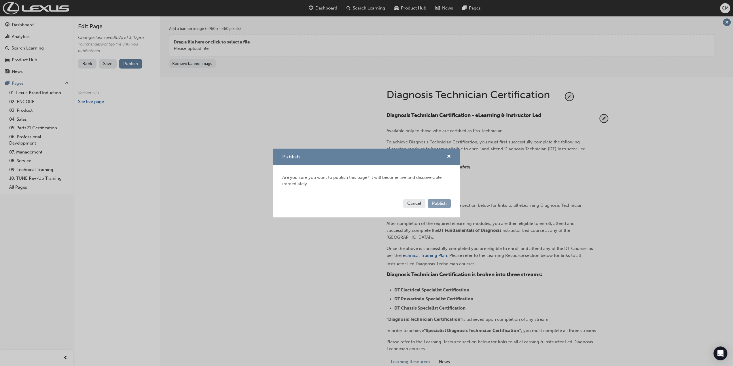
click at [435, 203] on span "Publish" at bounding box center [439, 203] width 15 height 5
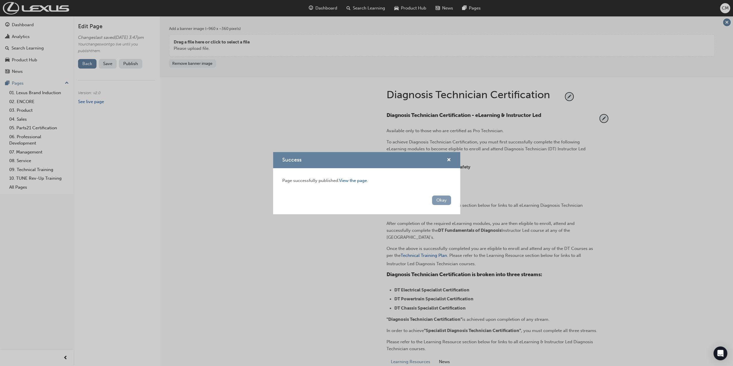
click at [438, 201] on button "Okay" at bounding box center [441, 201] width 19 height 10
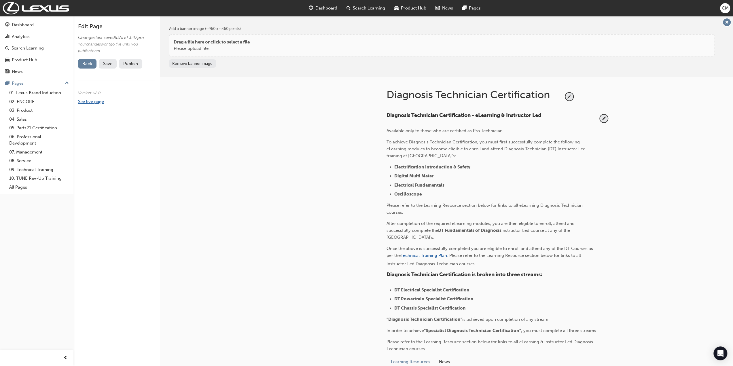
click at [94, 104] on link "See live page" at bounding box center [91, 101] width 26 height 5
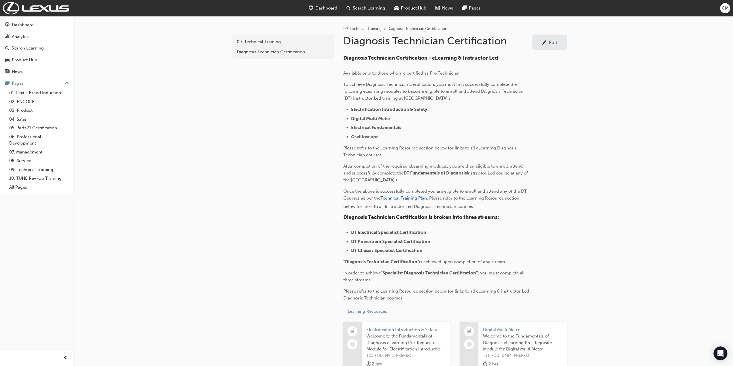
click at [389, 197] on span "Technical Training Plan" at bounding box center [404, 198] width 46 height 5
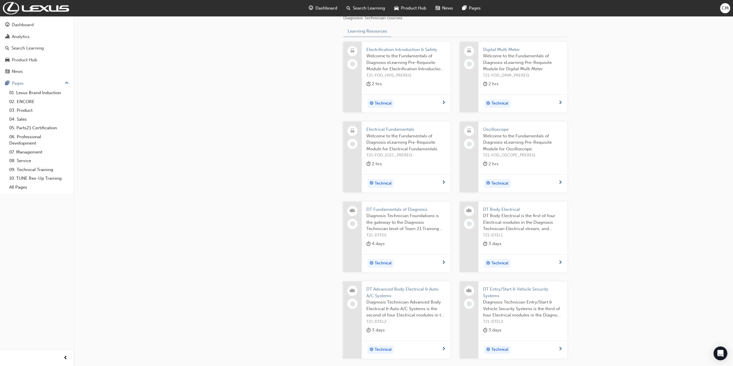
scroll to position [288, 0]
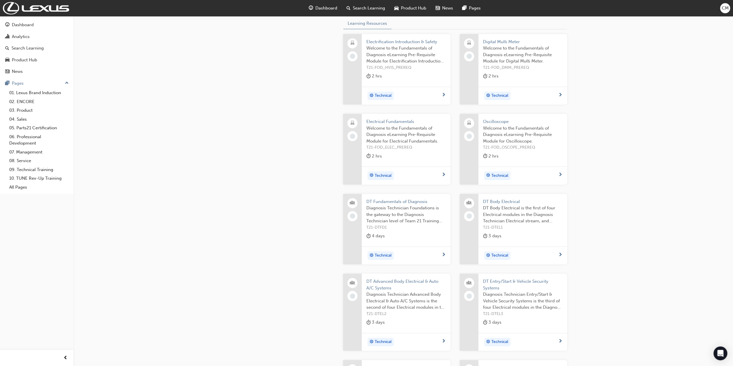
click at [384, 200] on span "DT Fundamentals of Diagnosis" at bounding box center [407, 202] width 80 height 7
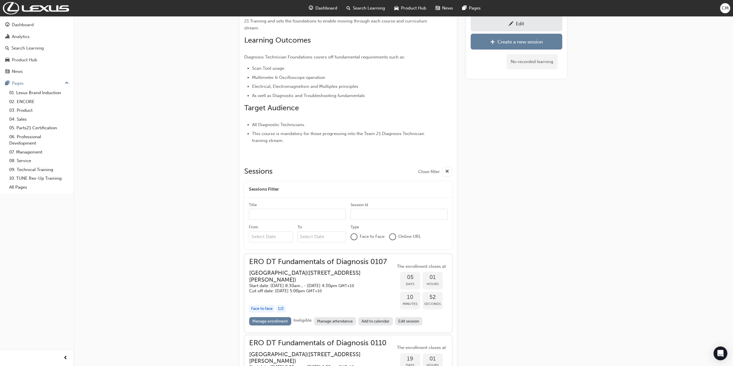
scroll to position [134, 0]
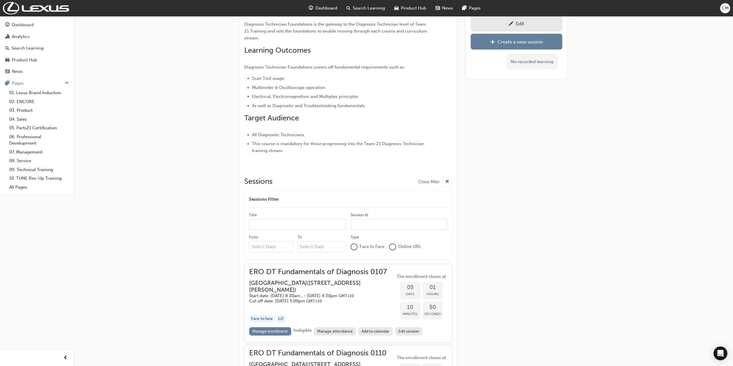
click at [516, 22] on div "Edit" at bounding box center [520, 24] width 8 height 6
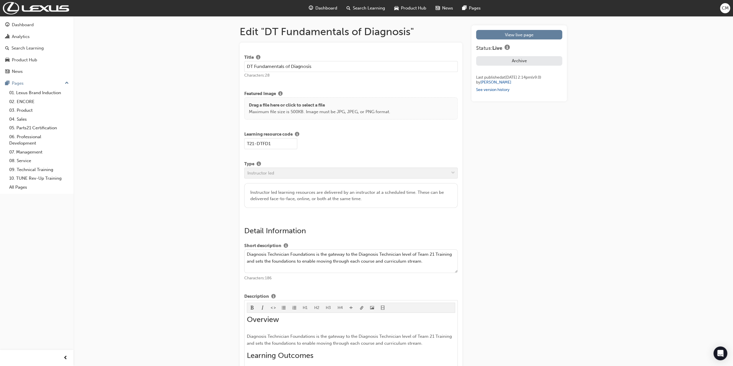
click at [434, 254] on textarea "Diagnosis Technician Foundations is the gateway to the Diagnosis Technician lev…" at bounding box center [351, 262] width 214 height 24
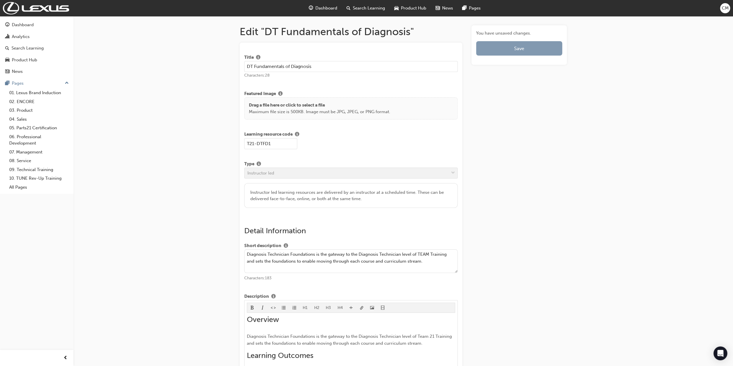
type textarea "Diagnosis Technician Foundations is the gateway to the Diagnosis Technician lev…"
click at [519, 47] on span "Save" at bounding box center [519, 49] width 10 height 6
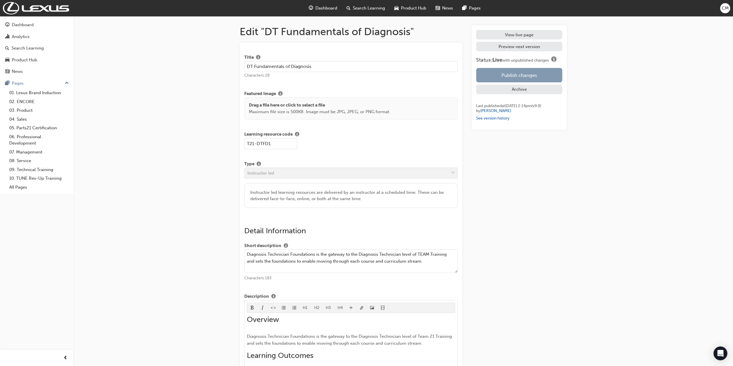
click at [517, 75] on button "Publish changes" at bounding box center [519, 75] width 86 height 14
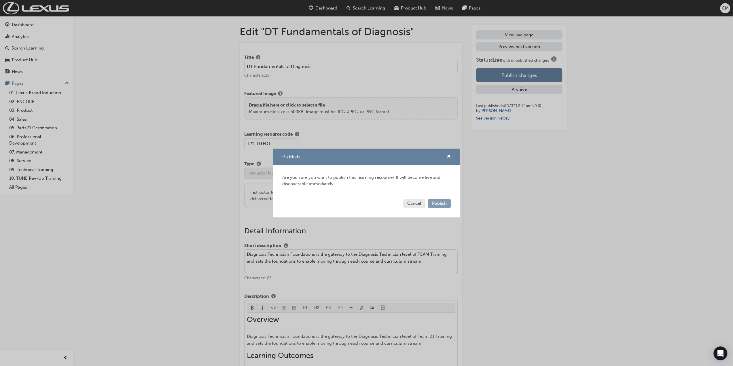
click at [442, 202] on span "Publish" at bounding box center [439, 203] width 15 height 5
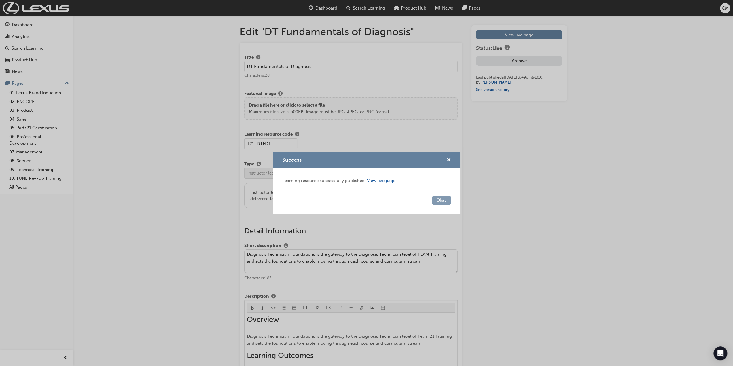
click at [443, 201] on button "Okay" at bounding box center [441, 201] width 19 height 10
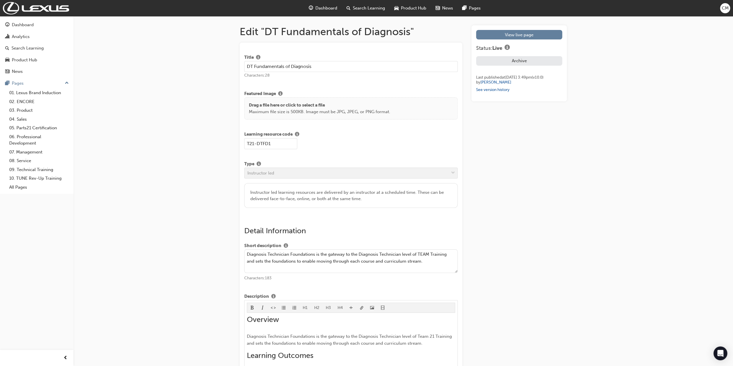
click at [40, 169] on link "09. Technical Training" at bounding box center [39, 169] width 64 height 9
